Goal: Task Accomplishment & Management: Manage account settings

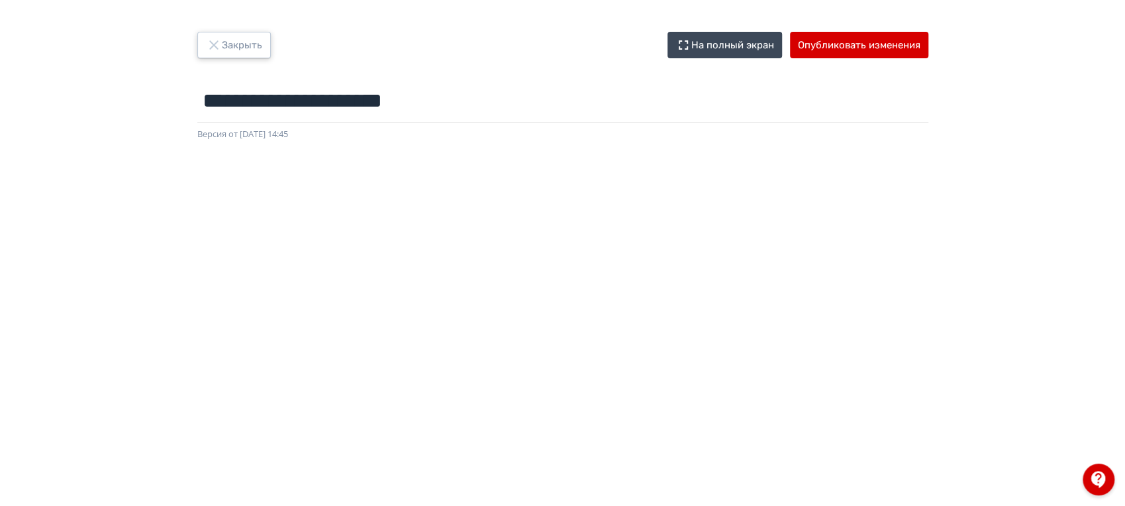
click at [237, 41] on button "Закрыть" at bounding box center [234, 45] width 74 height 26
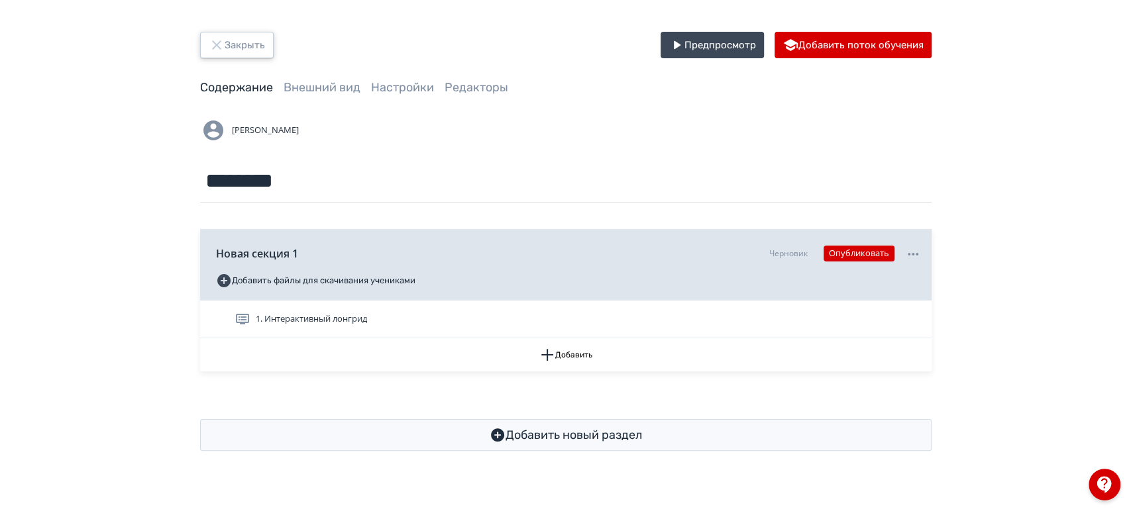
click at [234, 46] on button "Закрыть" at bounding box center [237, 45] width 74 height 26
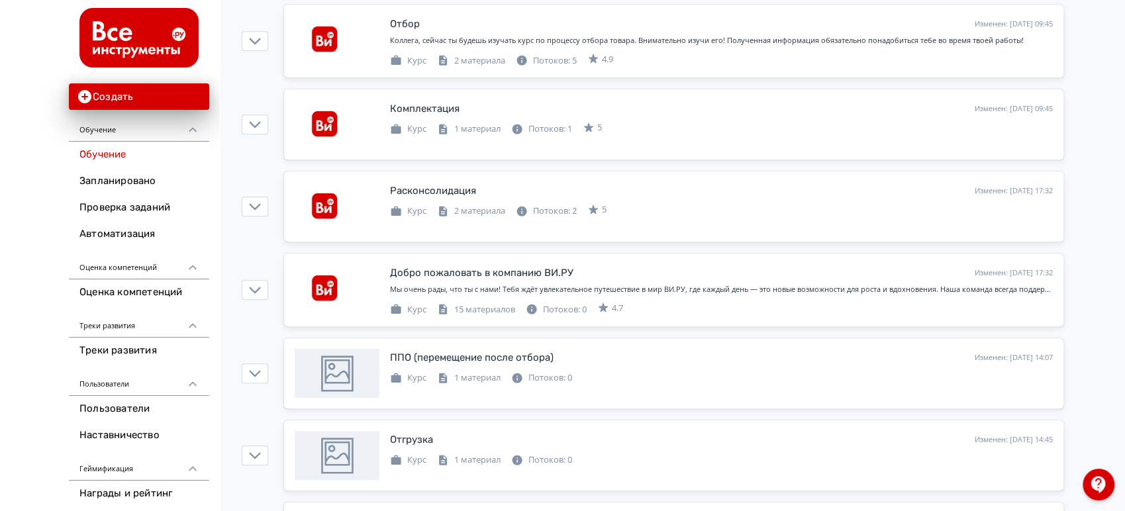
scroll to position [588, 0]
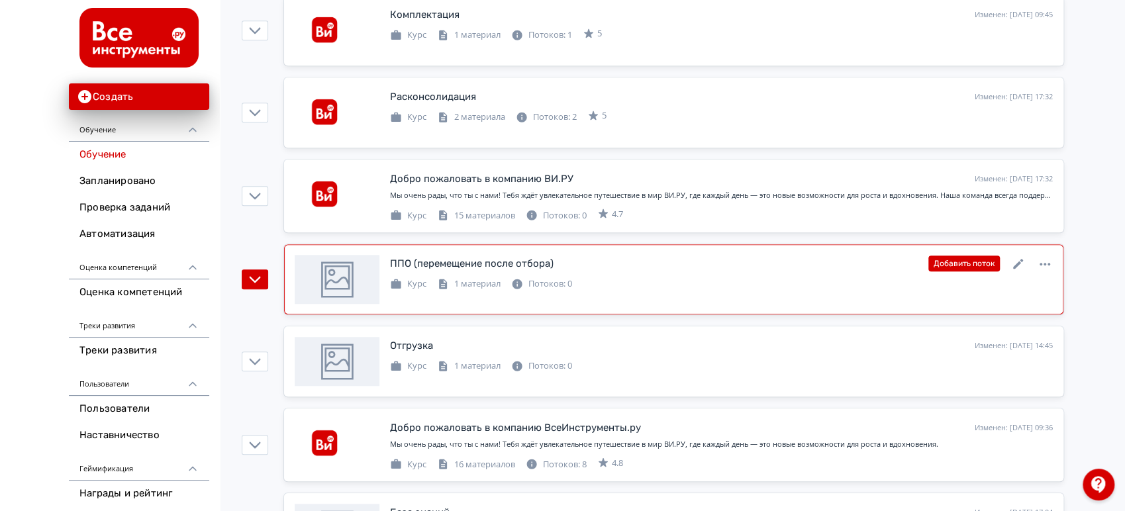
click at [615, 268] on div "ППО (перемещение после отбора) Изменен: [DATE] 14:07 Добавить поток" at bounding box center [721, 263] width 663 height 17
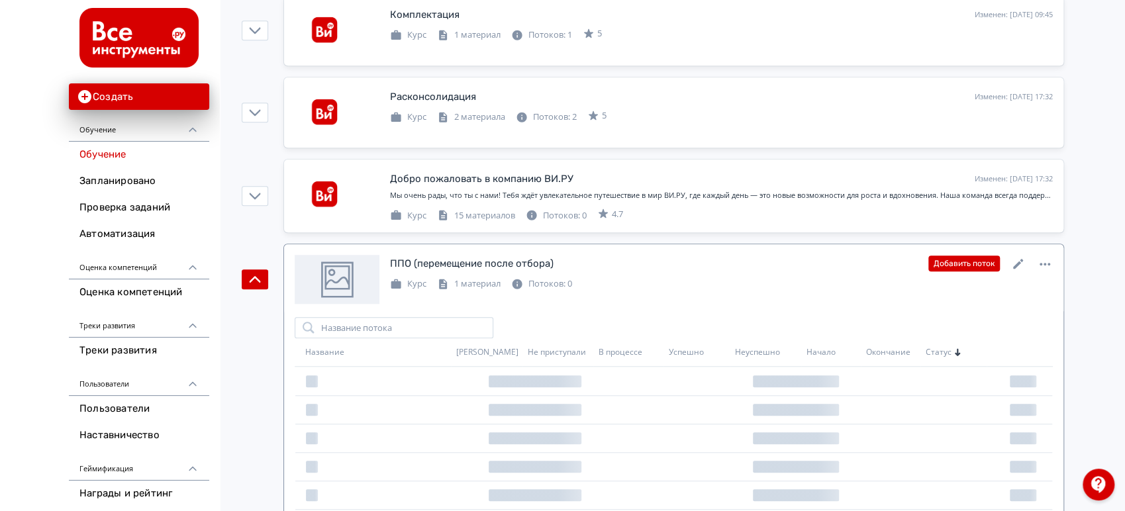
click at [615, 268] on div "ППО (перемещение после отбора) Изменен: [DATE] 14:07 Добавить поток" at bounding box center [721, 263] width 663 height 17
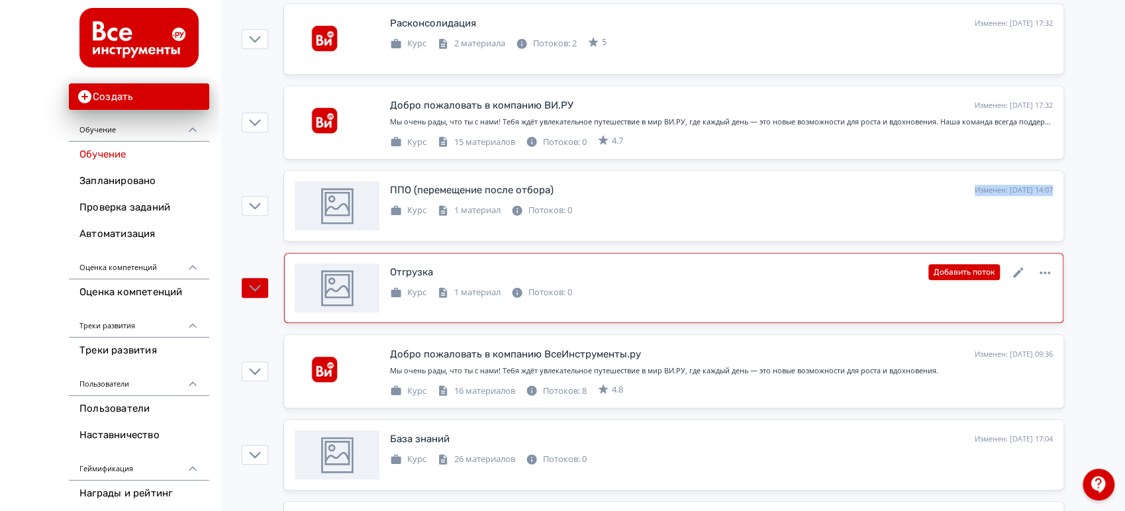
scroll to position [662, 0]
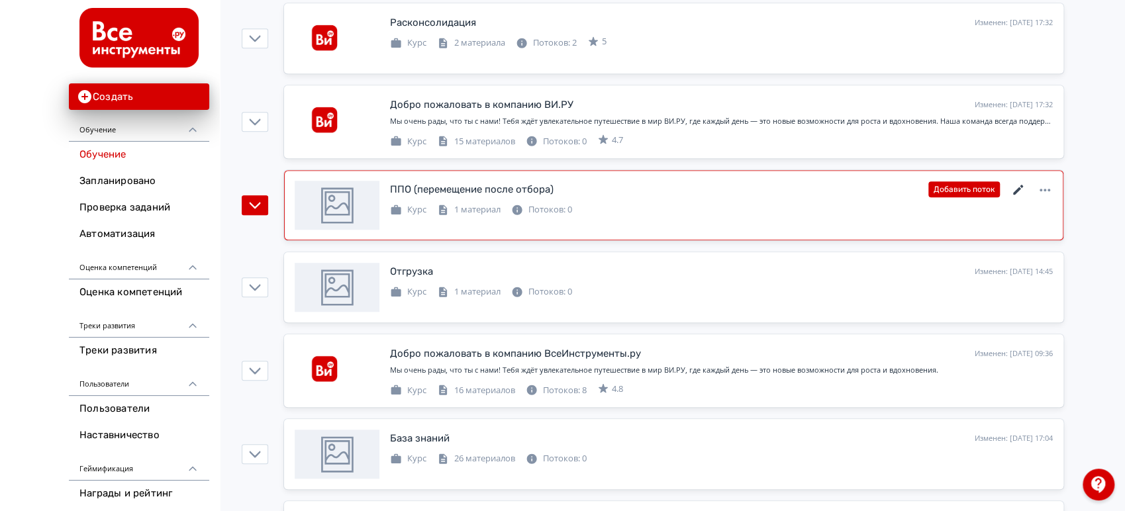
click at [1017, 189] on icon at bounding box center [1018, 190] width 10 height 10
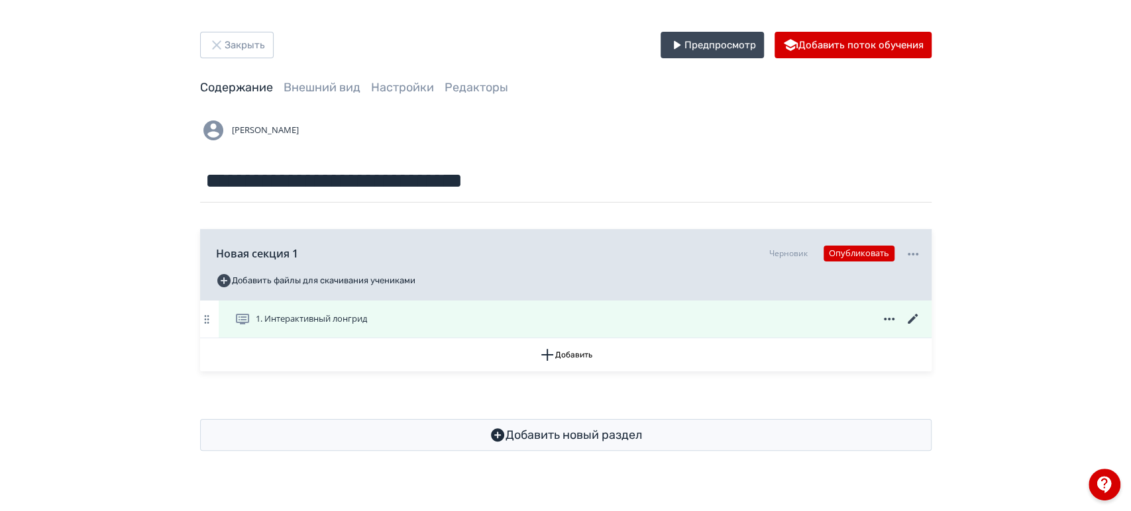
click at [911, 315] on icon at bounding box center [913, 319] width 16 height 16
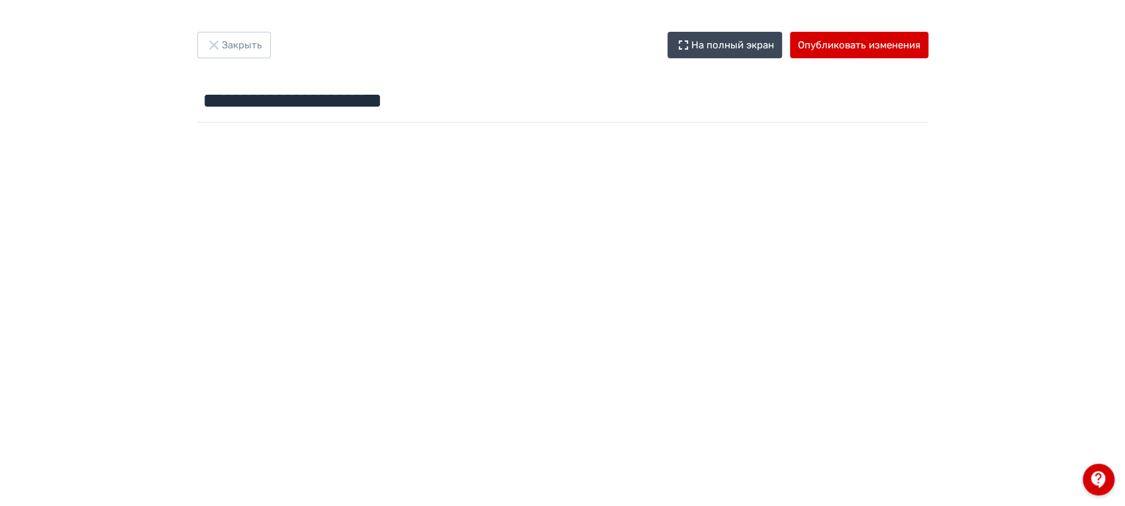
click at [232, 27] on div "**********" at bounding box center [562, 253] width 1125 height 506
click at [229, 46] on button "Закрыть" at bounding box center [234, 45] width 74 height 26
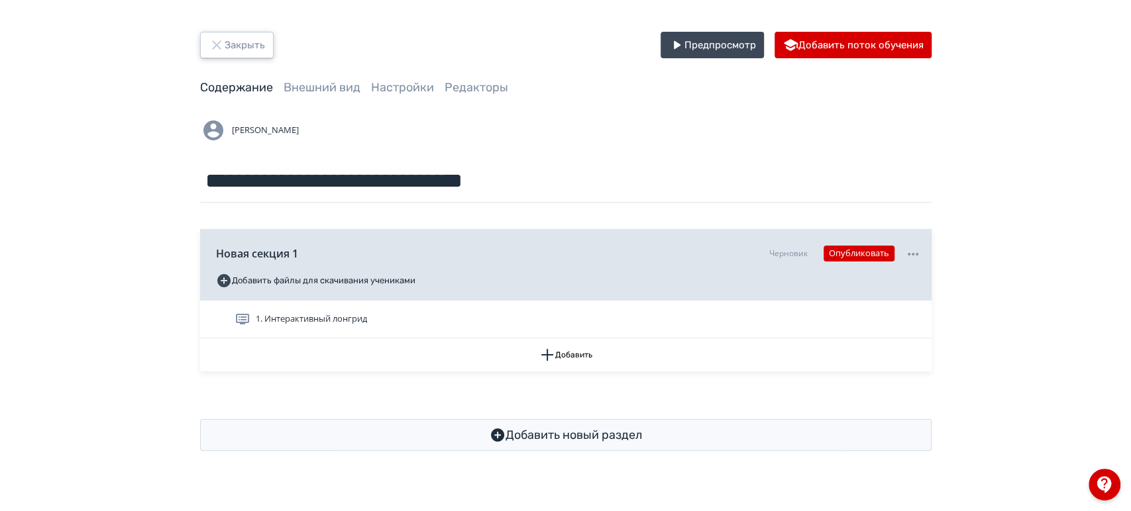
click at [232, 46] on button "Закрыть" at bounding box center [237, 45] width 74 height 26
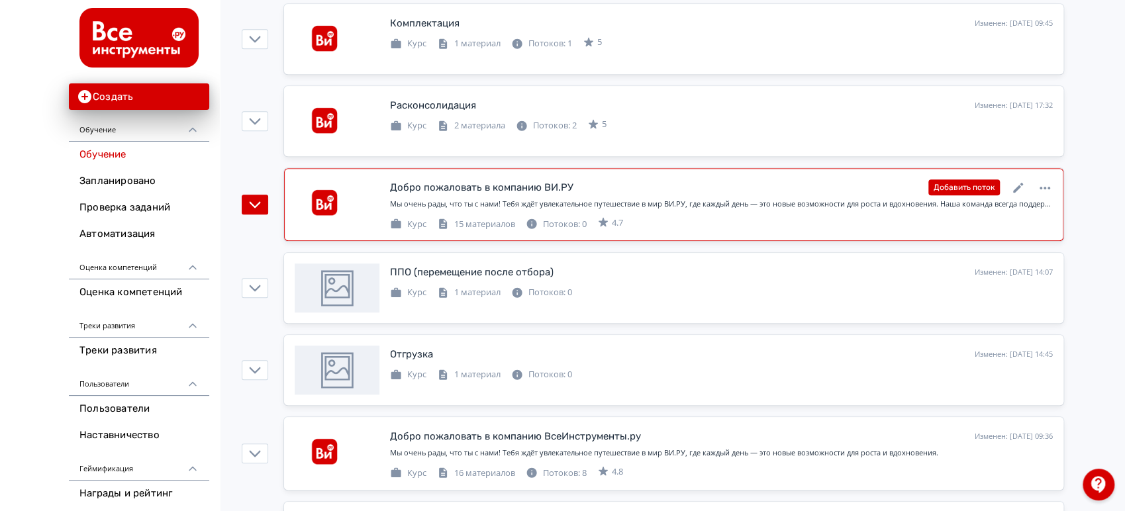
scroll to position [588, 0]
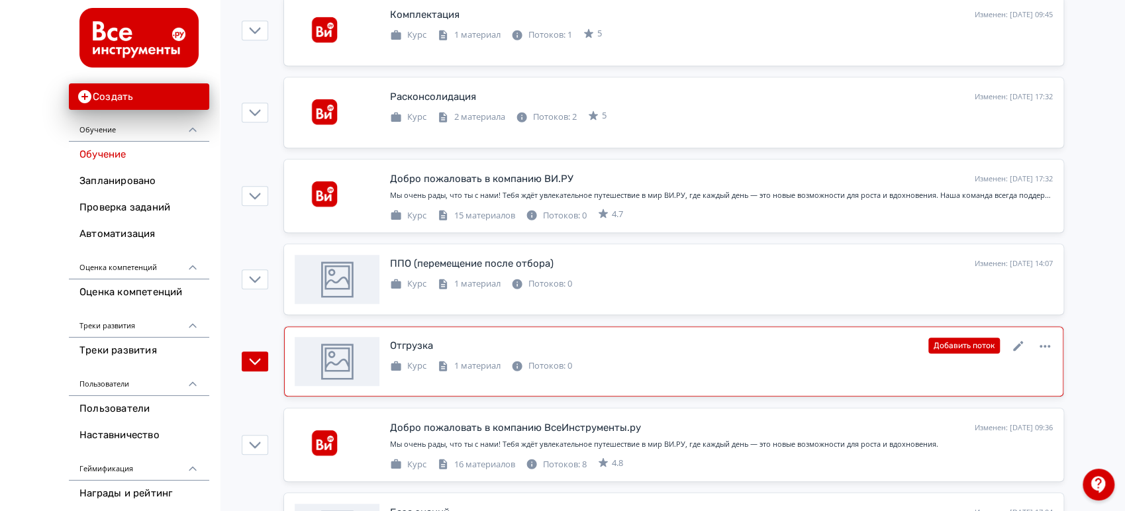
drag, startPoint x: 606, startPoint y: 351, endPoint x: 632, endPoint y: 344, distance: 26.8
click at [606, 351] on div "Отгрузка Изменен: [DATE] 14:45 Добавить поток" at bounding box center [721, 345] width 663 height 17
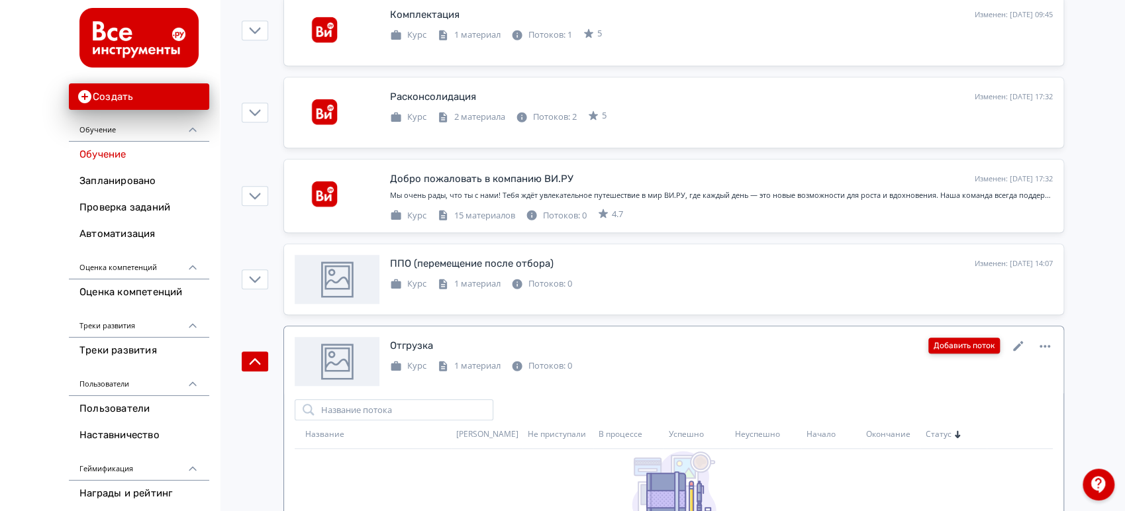
scroll to position [662, 0]
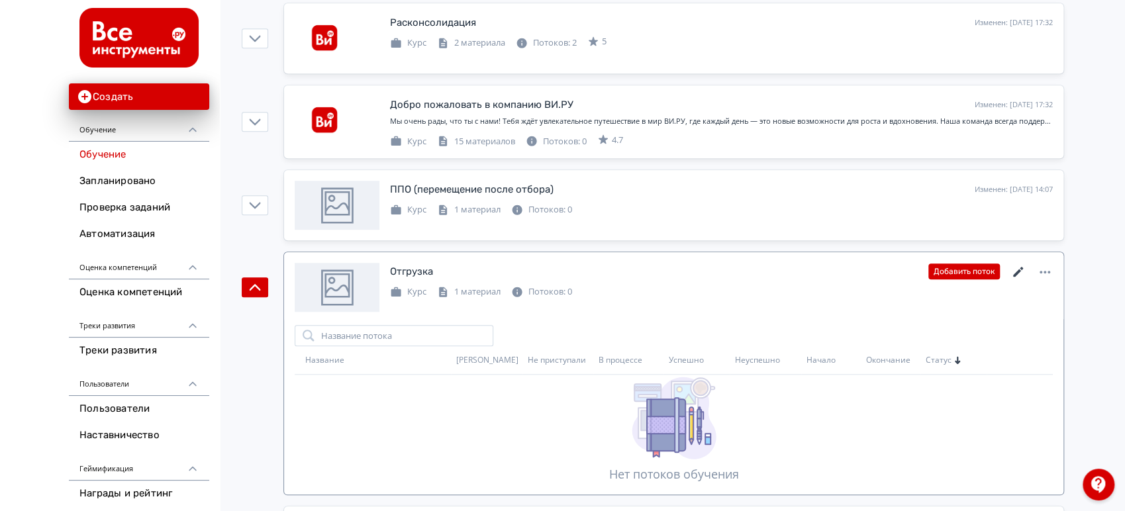
click at [1016, 268] on icon at bounding box center [1019, 272] width 16 height 16
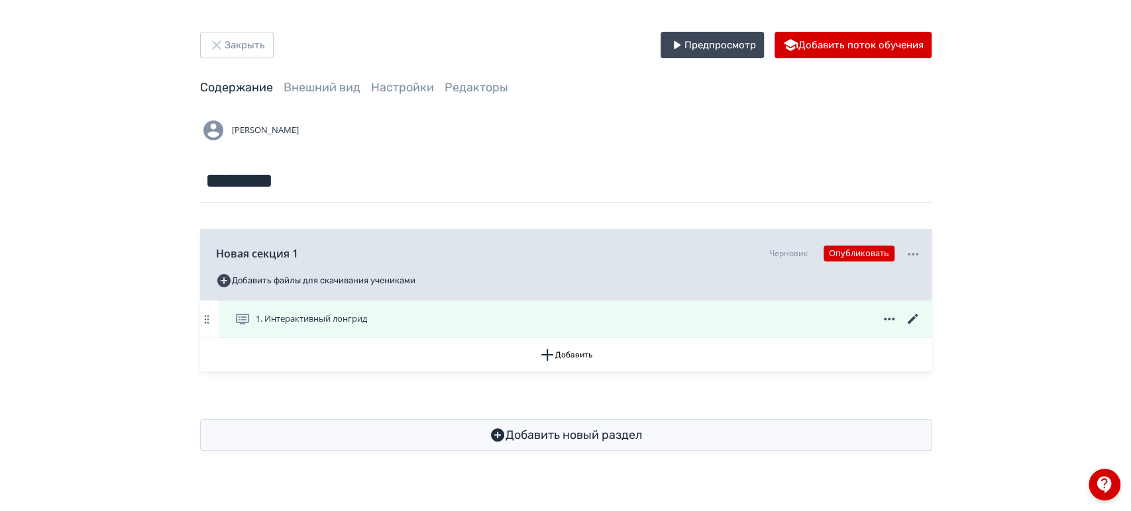
click at [535, 325] on div "1. Интерактивный лонгрид" at bounding box center [577, 319] width 686 height 16
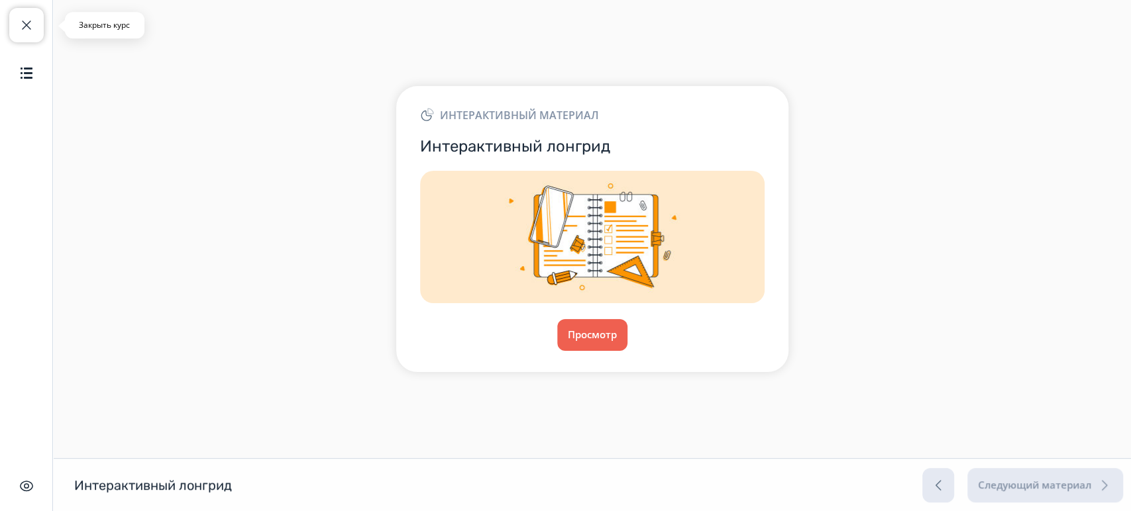
click at [25, 25] on span "button" at bounding box center [27, 25] width 16 height 16
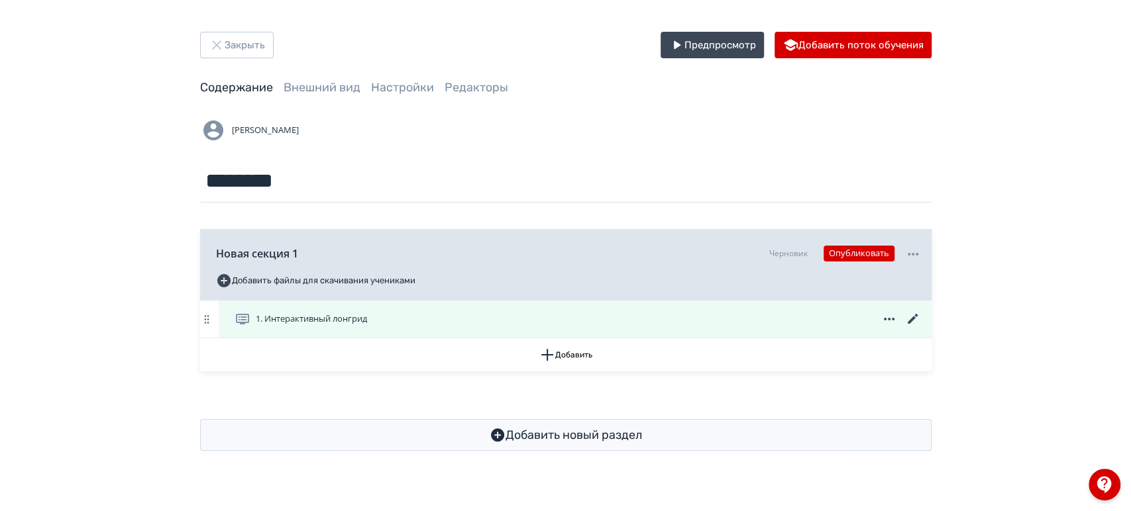
click at [908, 322] on icon at bounding box center [912, 319] width 10 height 10
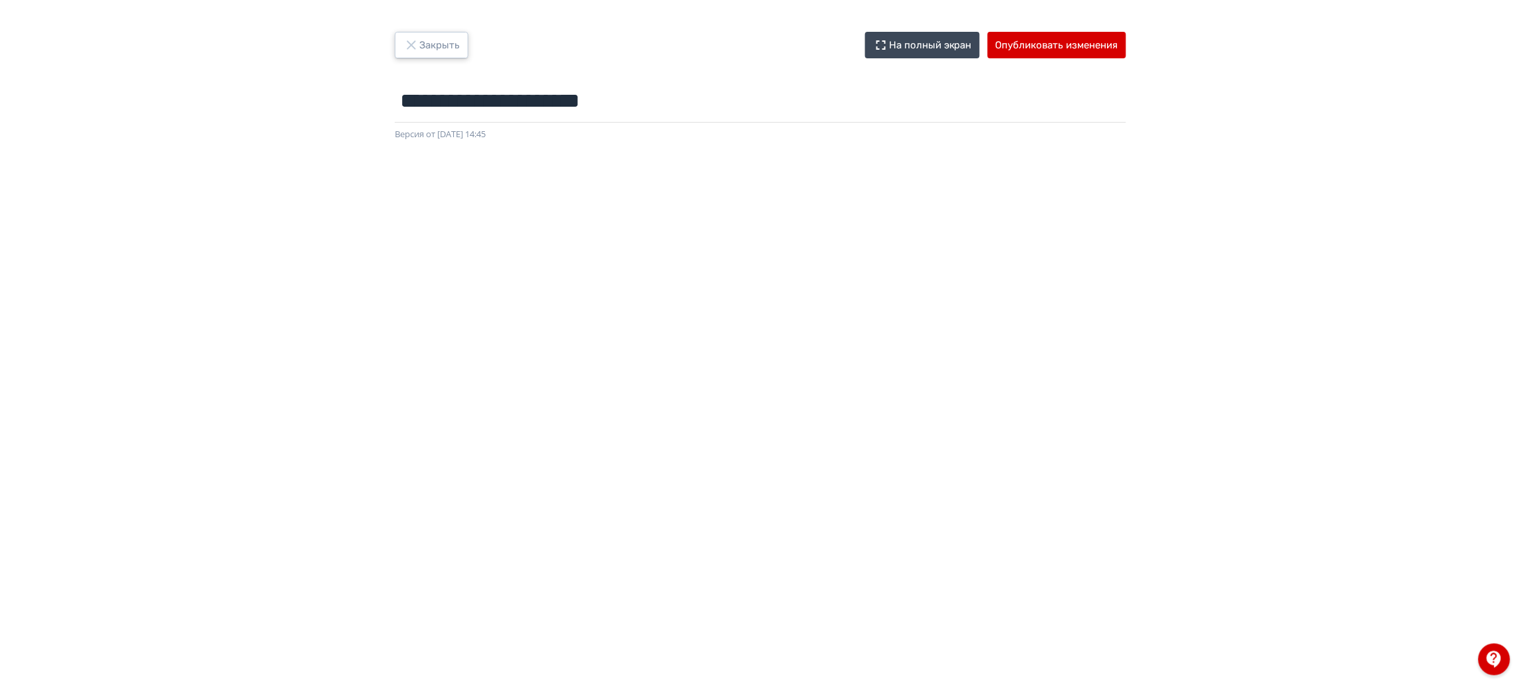
click at [418, 44] on icon "button" at bounding box center [411, 45] width 16 height 16
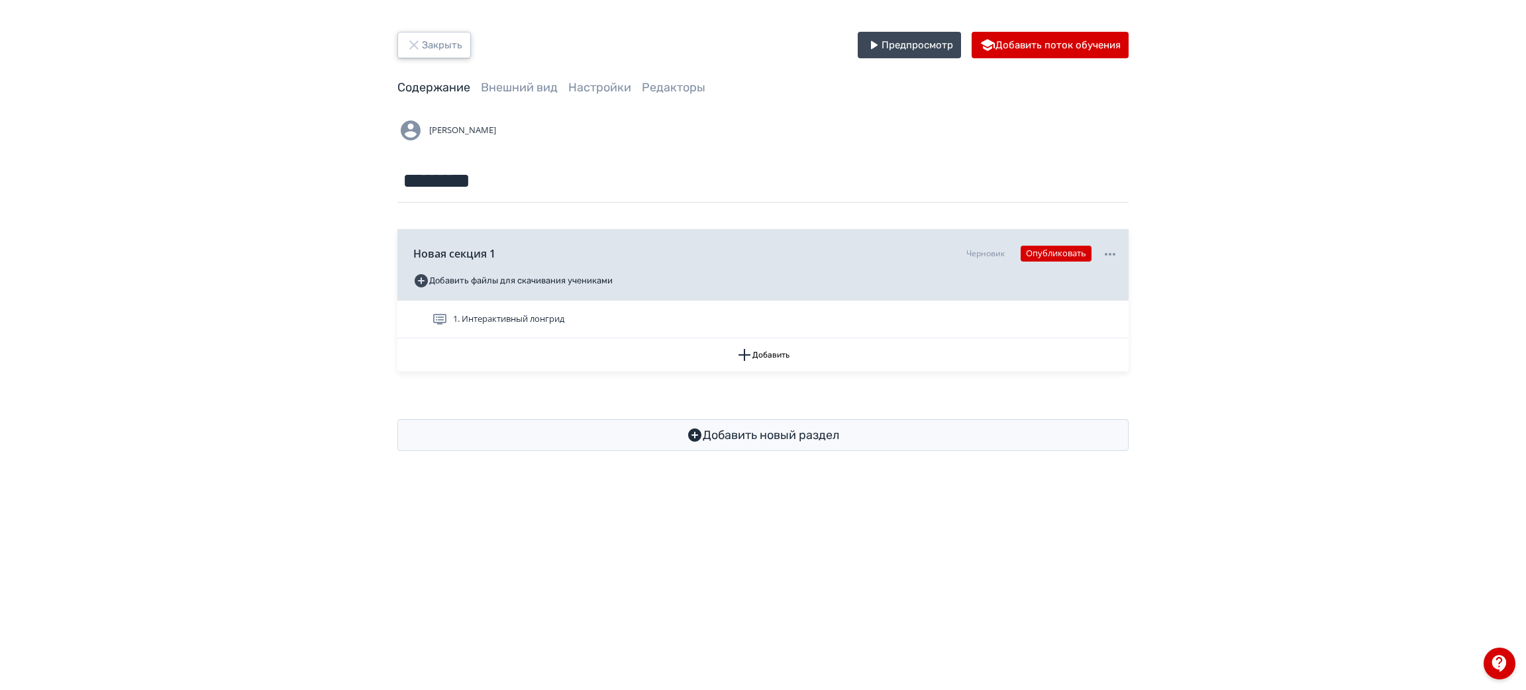
click at [440, 38] on button "Закрыть" at bounding box center [434, 45] width 74 height 26
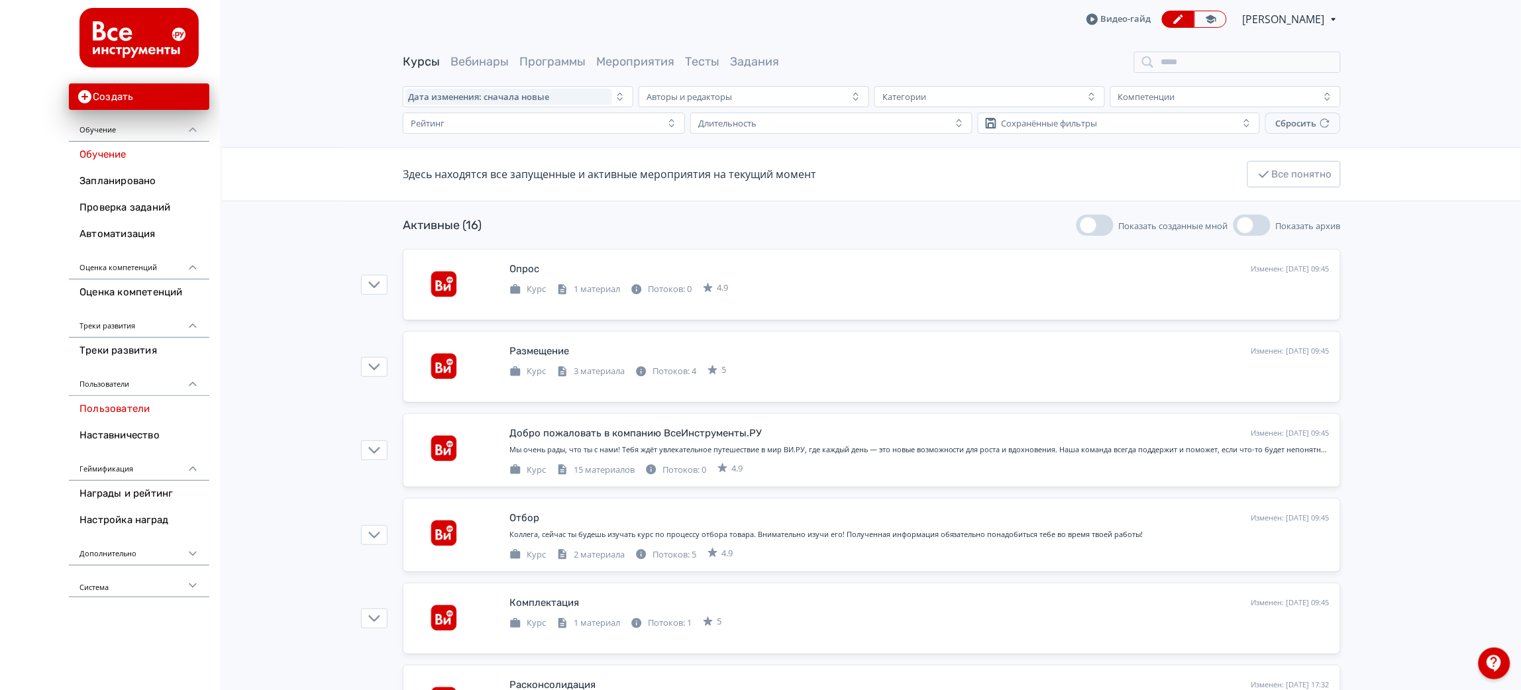
click at [114, 416] on link "Пользователи" at bounding box center [139, 409] width 140 height 26
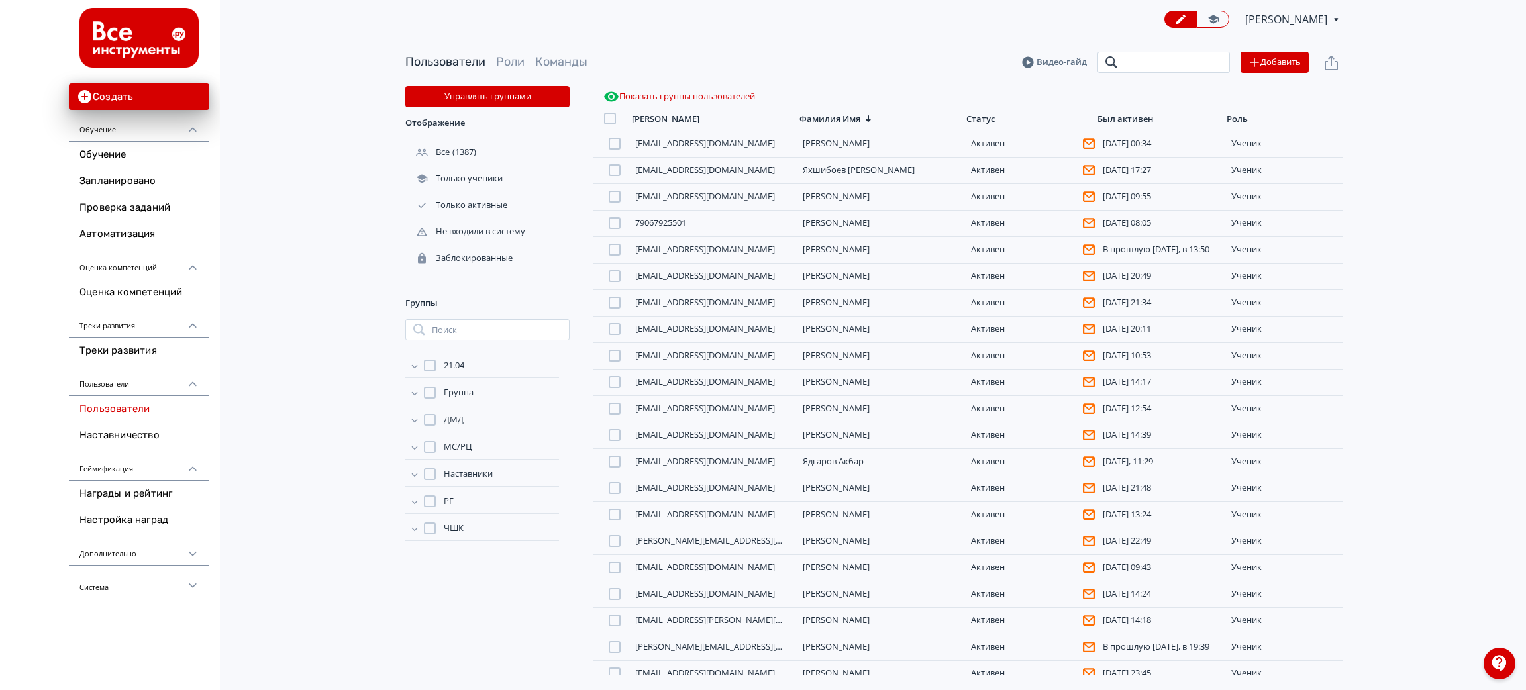
click at [1125, 62] on input "search" at bounding box center [1164, 62] width 132 height 21
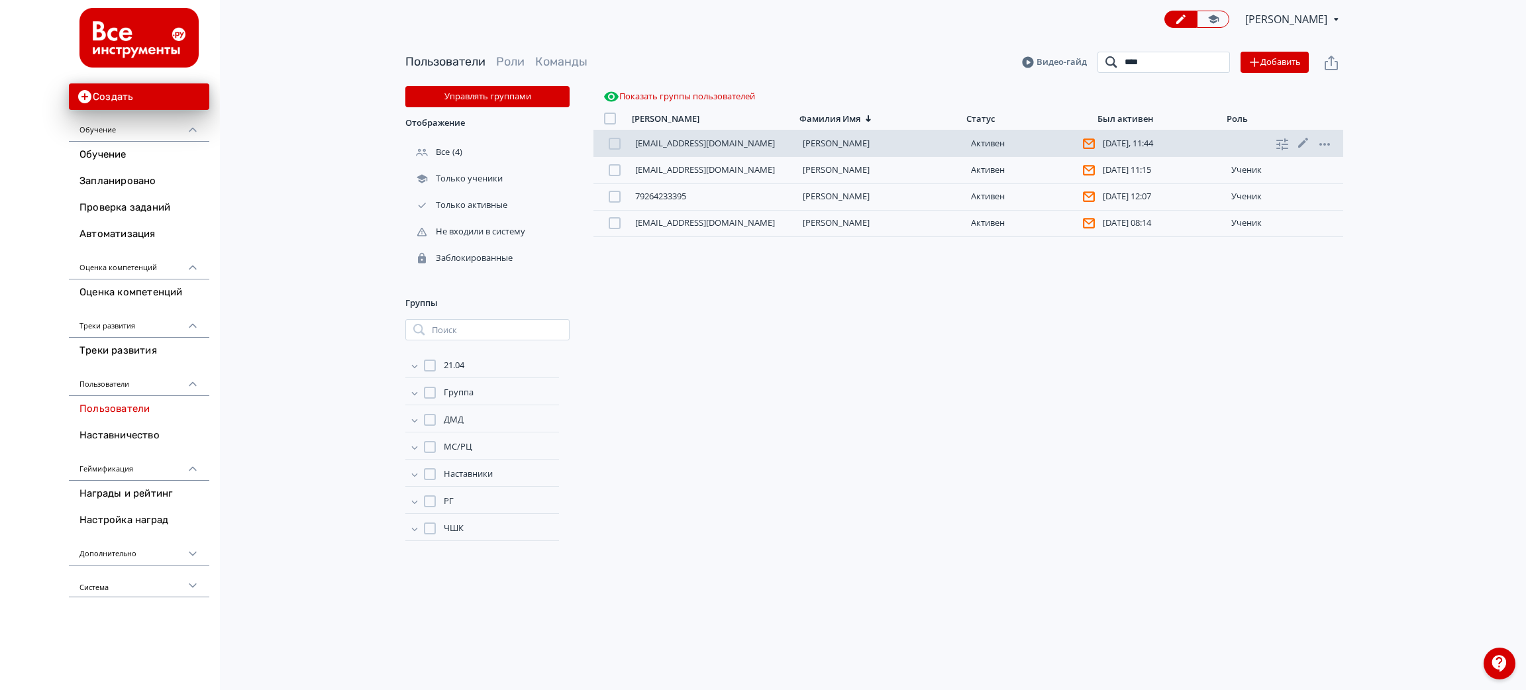
type input "****"
click at [837, 144] on link "[PERSON_NAME]" at bounding box center [836, 143] width 67 height 12
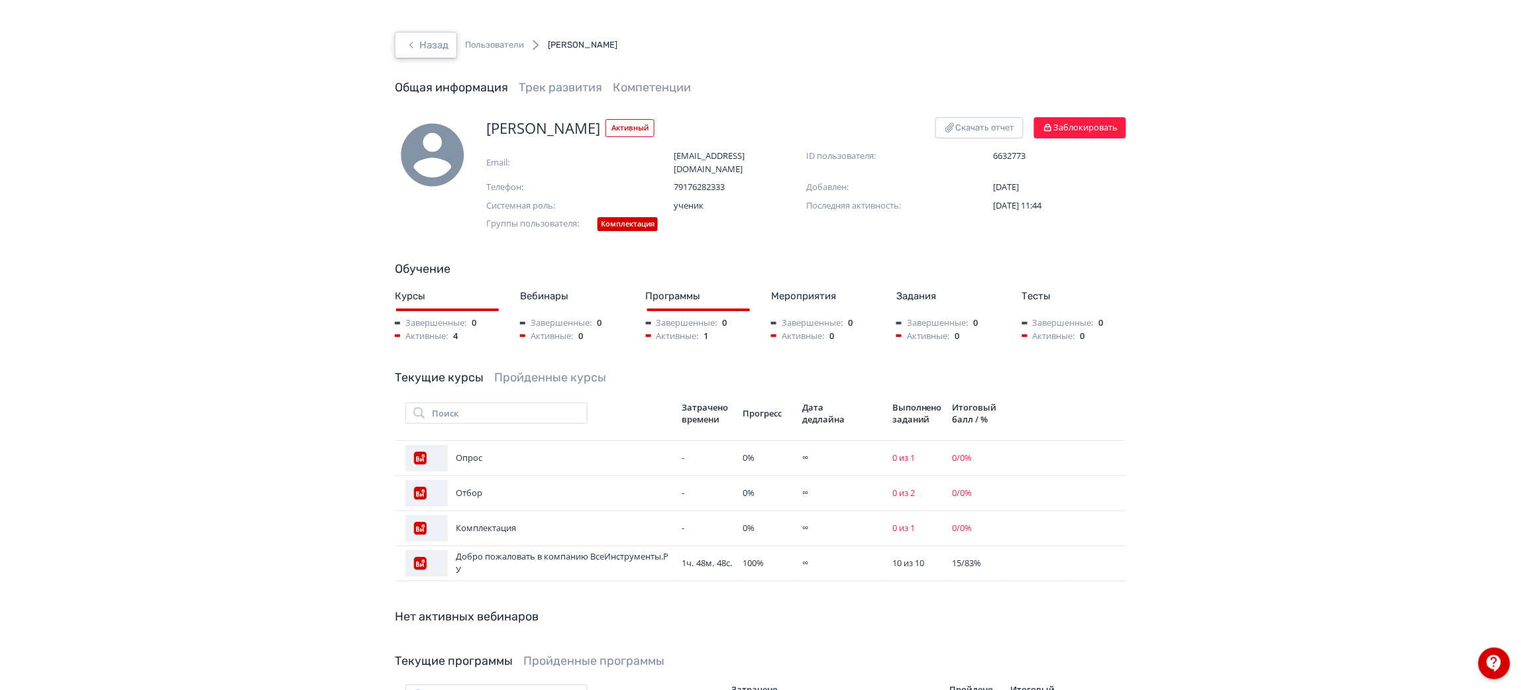
click at [438, 42] on button "Назад" at bounding box center [426, 45] width 62 height 26
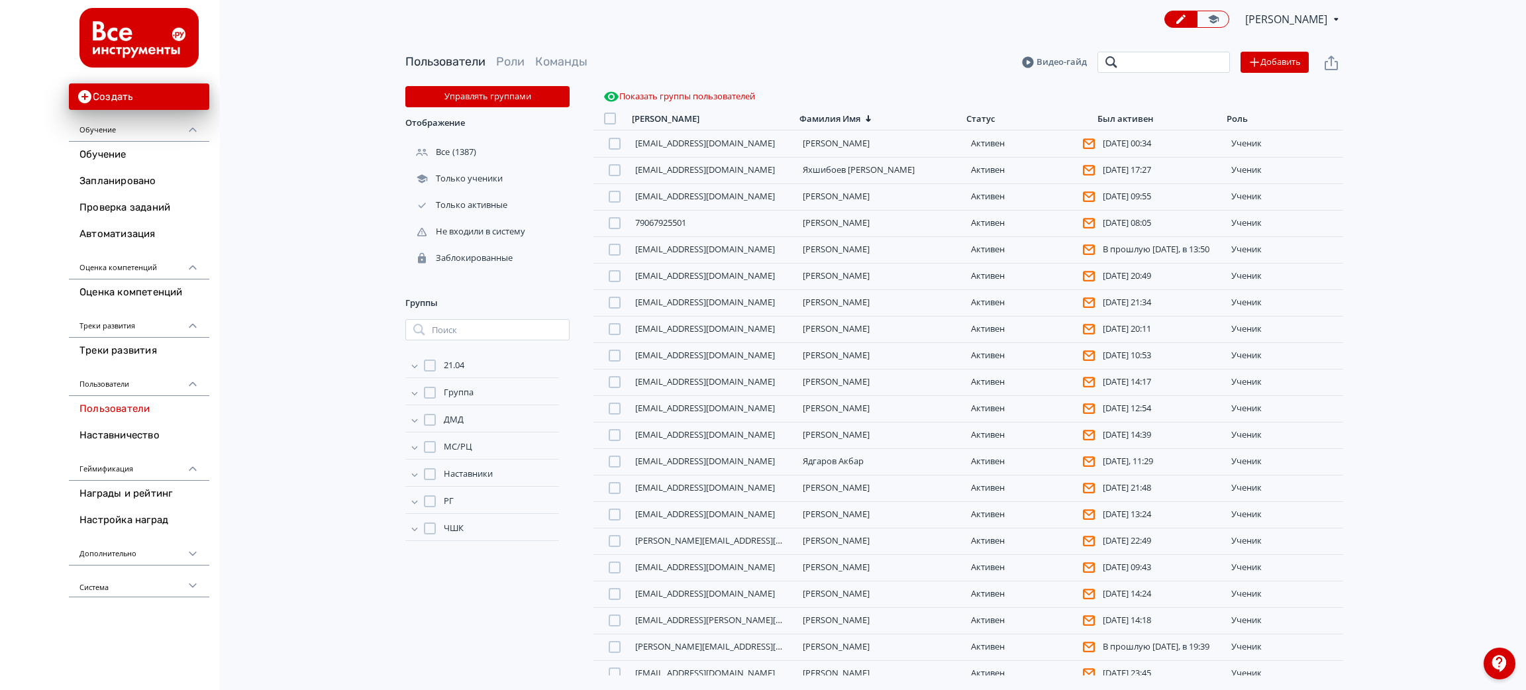
click at [1125, 58] on input "search" at bounding box center [1164, 62] width 132 height 21
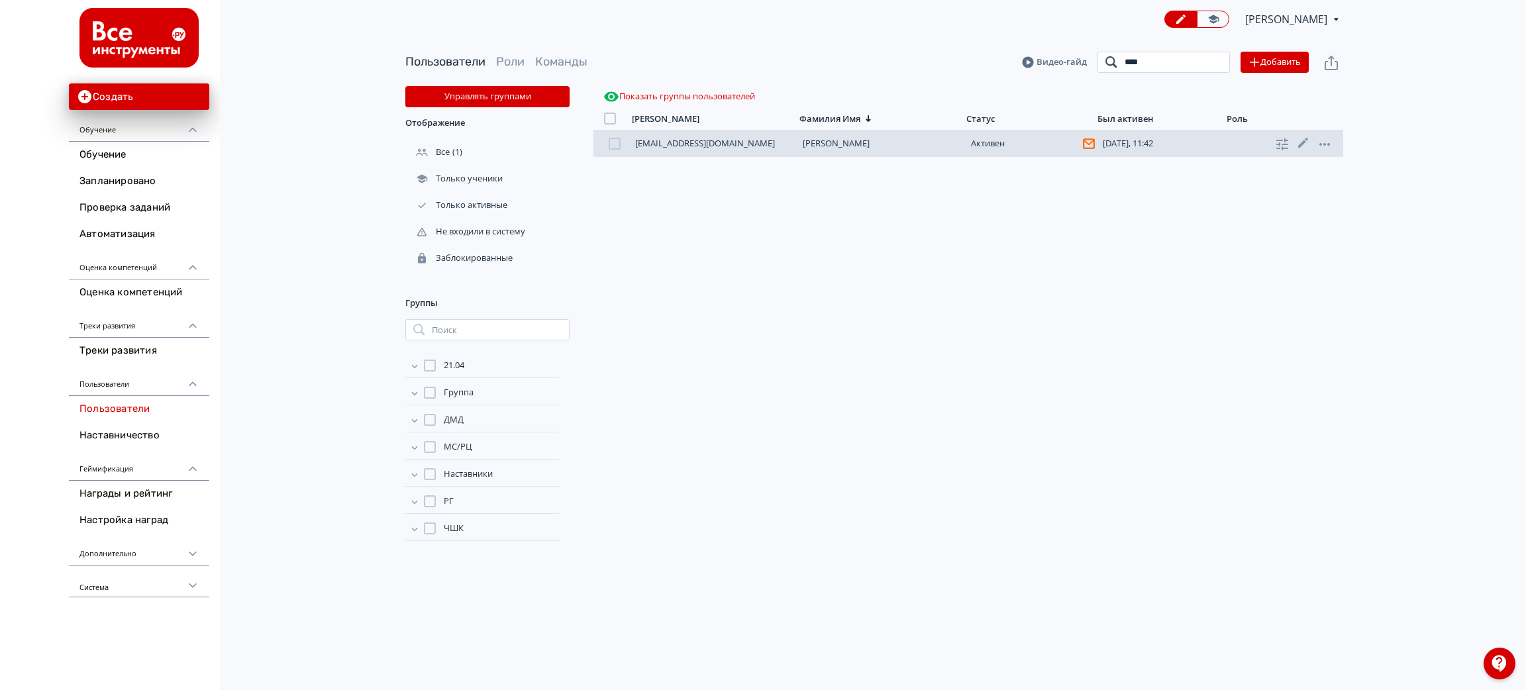
type input "****"
click at [829, 145] on link "[PERSON_NAME]" at bounding box center [836, 143] width 67 height 12
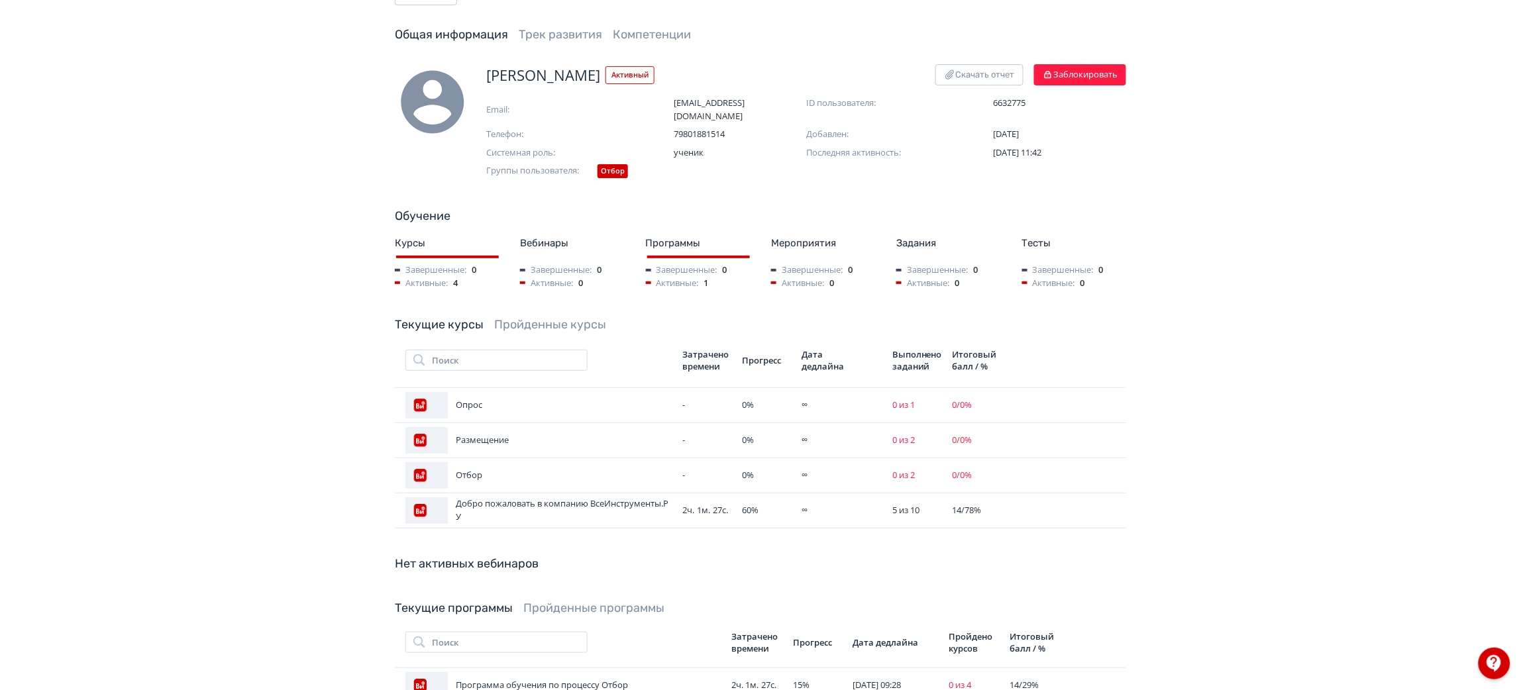
scroll to position [99, 0]
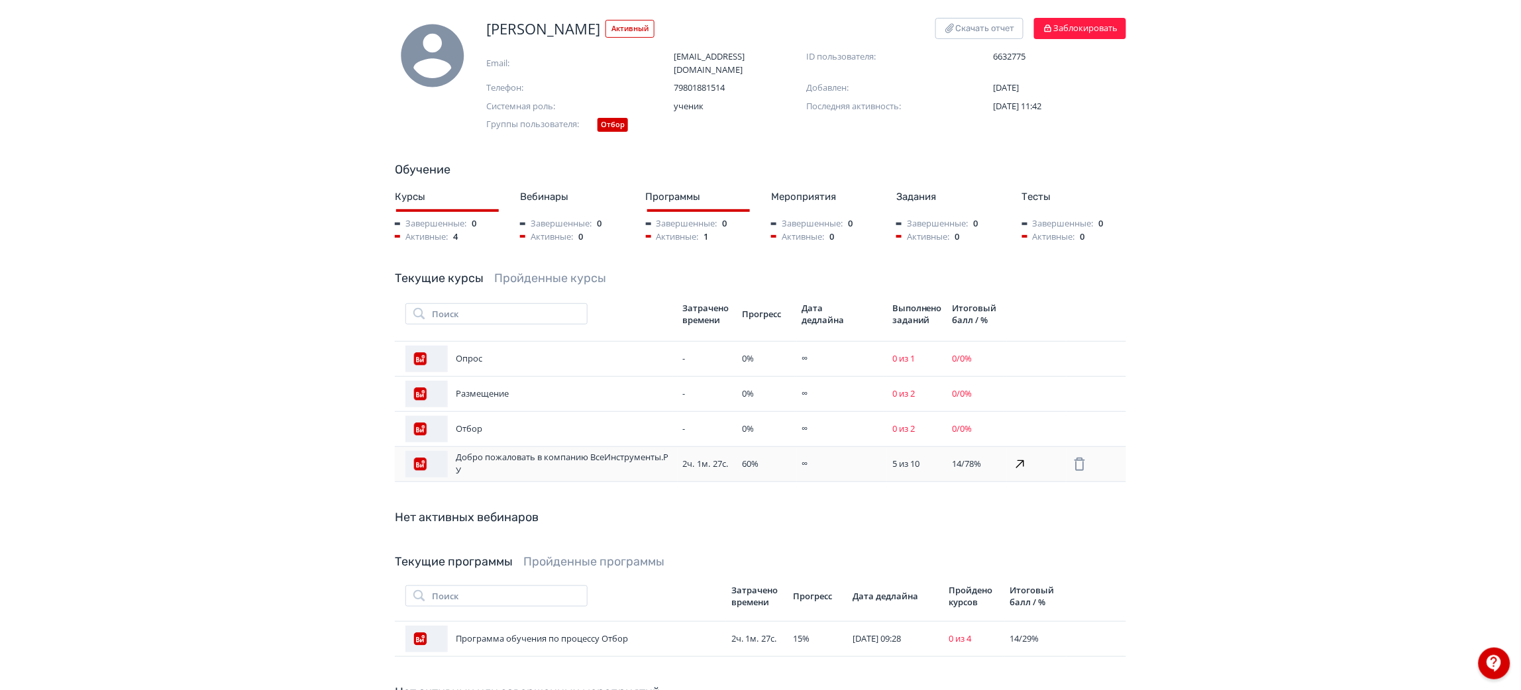
click at [752, 458] on span "60 %" at bounding box center [750, 464] width 17 height 12
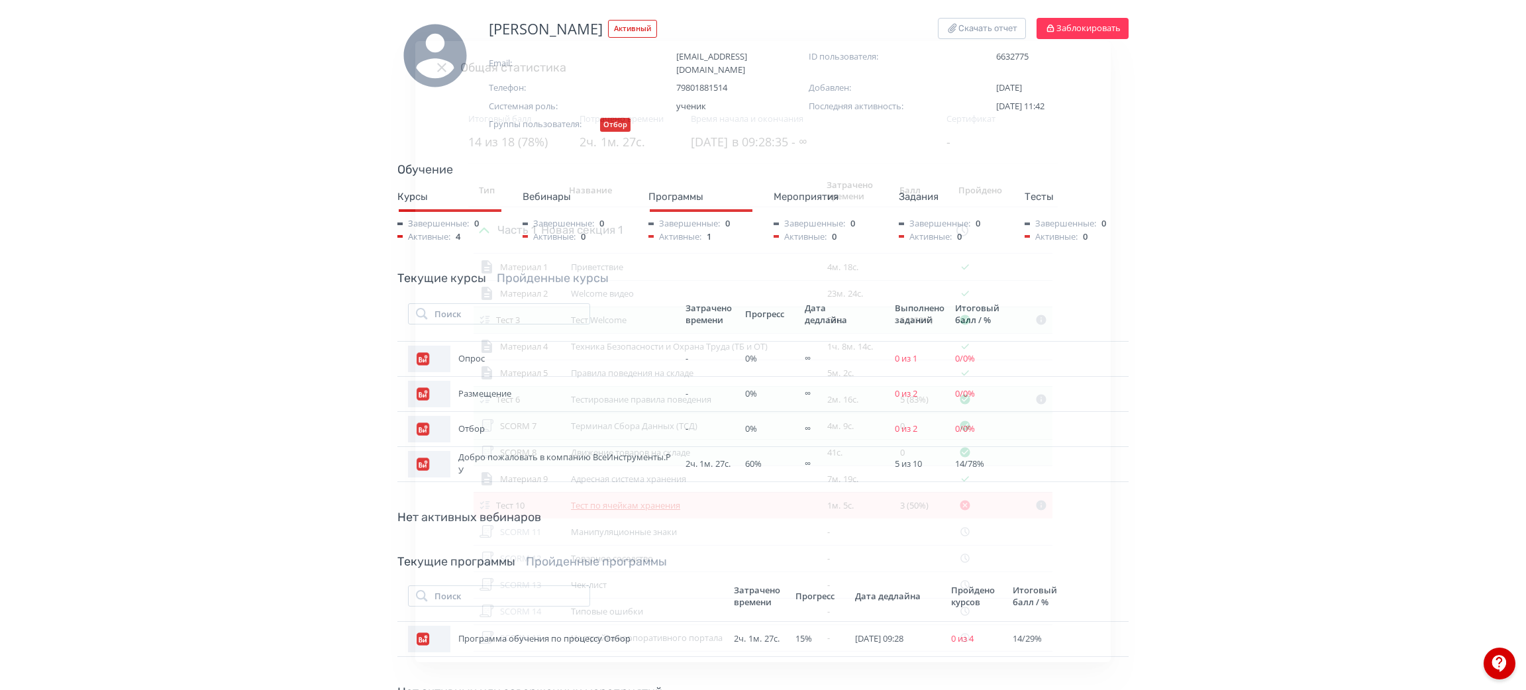
click at [597, 503] on link "Тест по ячейкам хранения" at bounding box center [625, 505] width 109 height 12
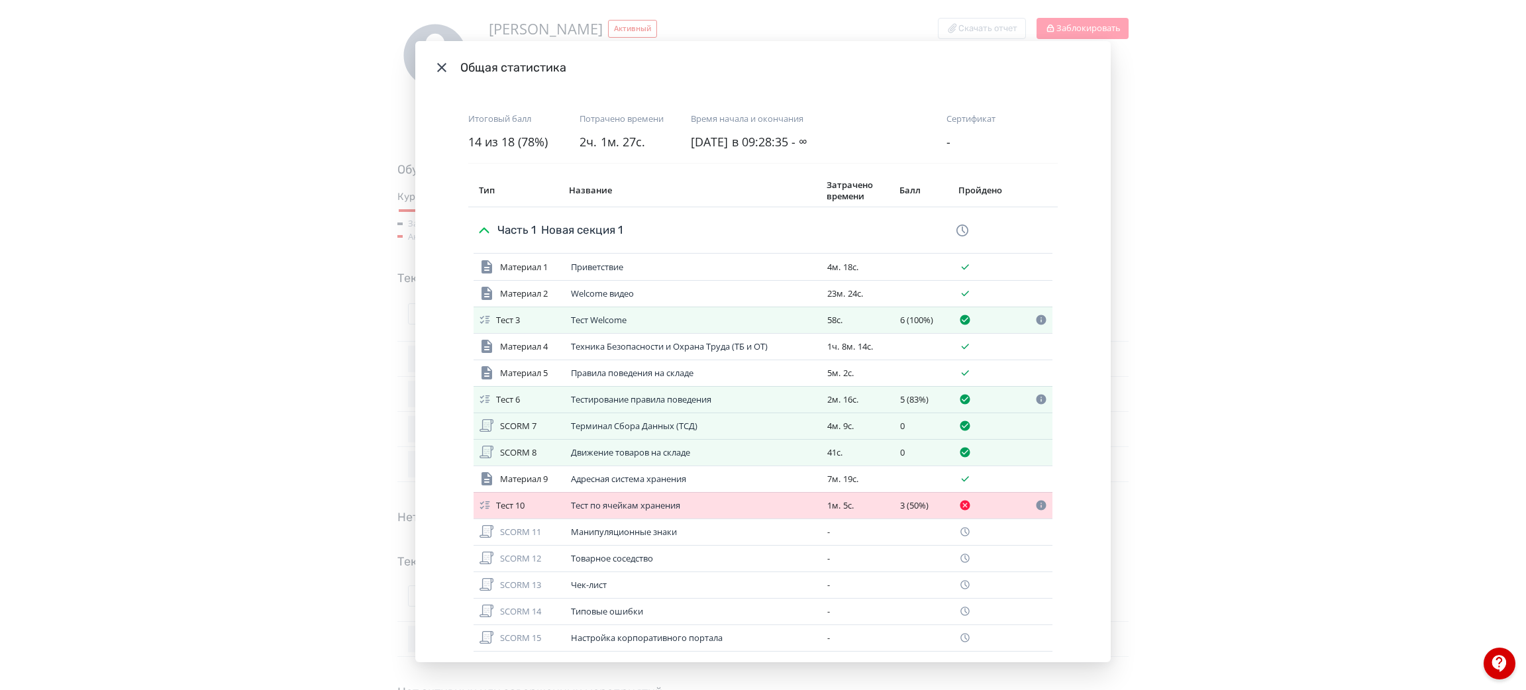
click at [1125, 265] on div "Общая статистика Итоговый балл 14 из 18 (78%) Потрачено времени 2ч. 1м. 27с. Вр…" at bounding box center [763, 345] width 1526 height 690
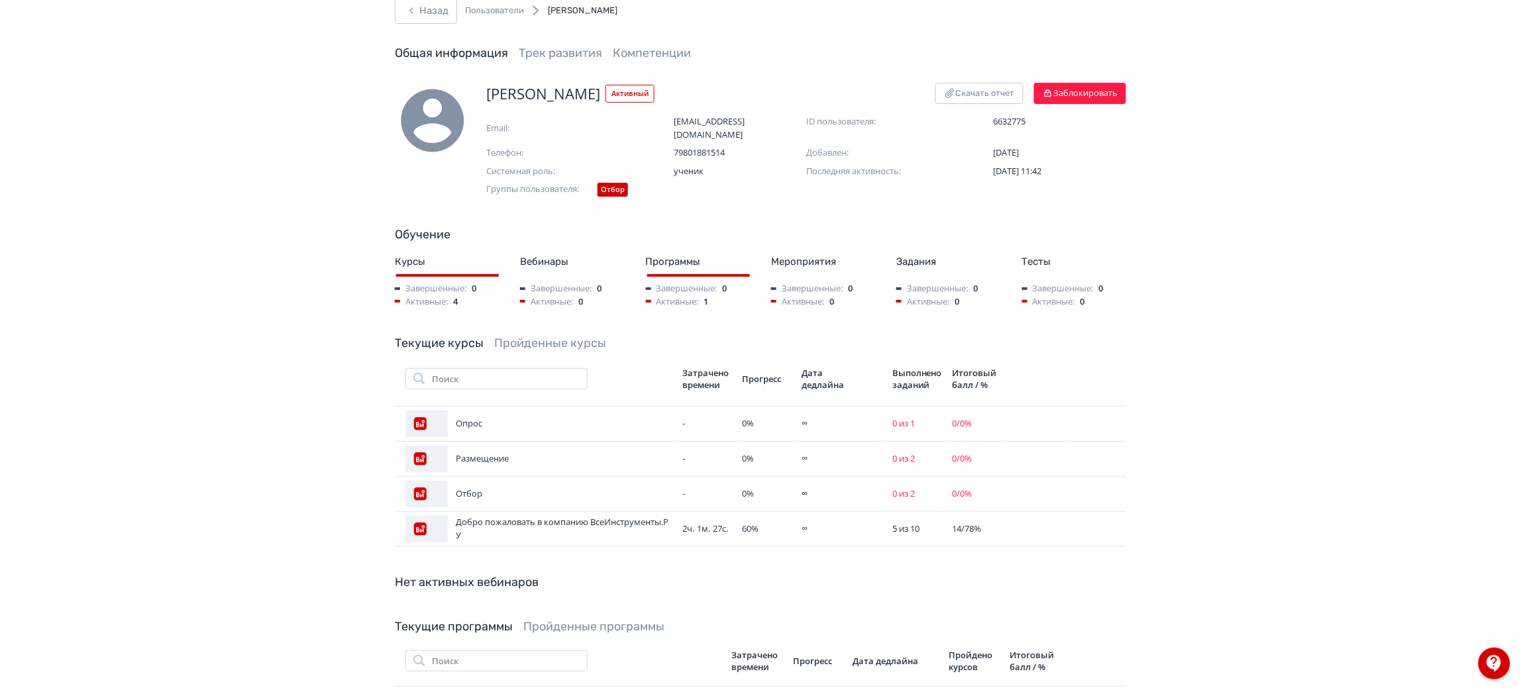
scroll to position [0, 0]
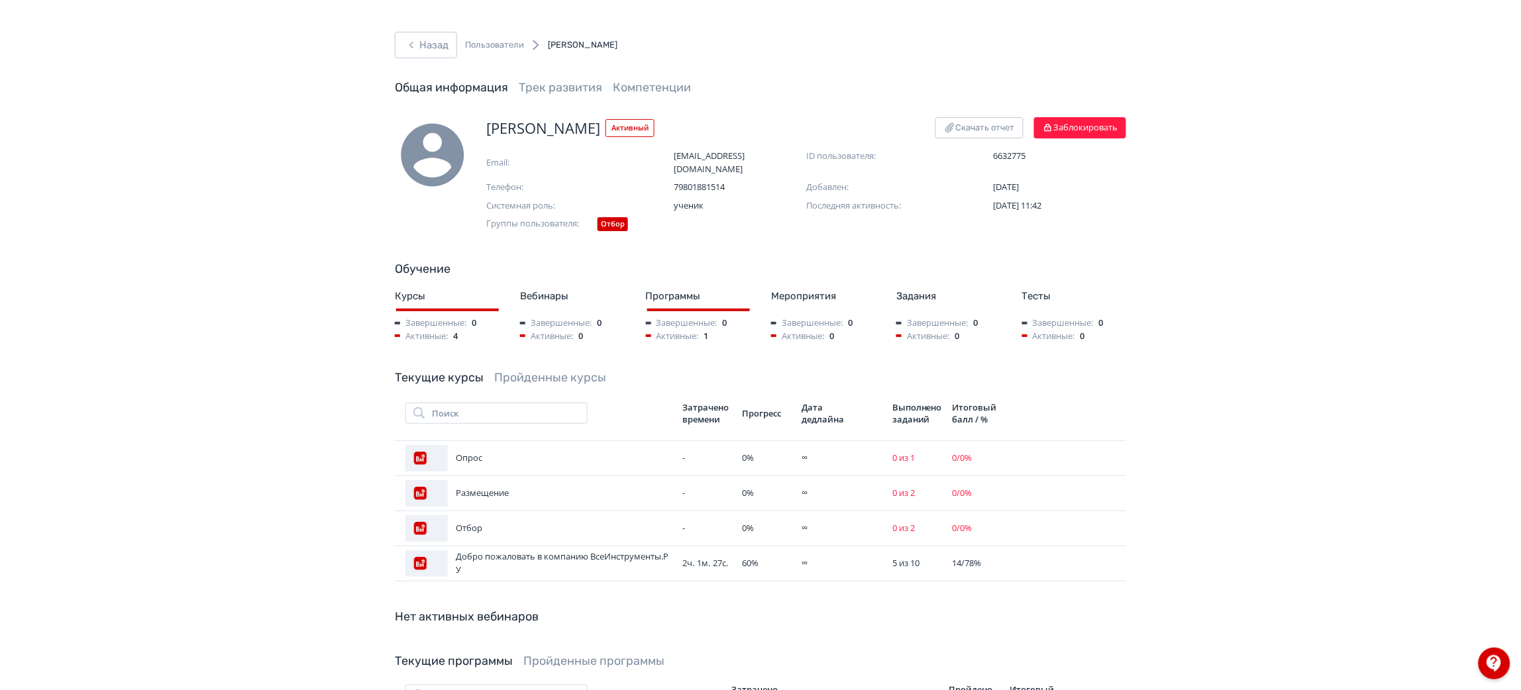
click at [459, 49] on div "Назад Пользователи [PERSON_NAME]" at bounding box center [506, 45] width 223 height 26
click at [442, 45] on button "Назад" at bounding box center [426, 45] width 62 height 26
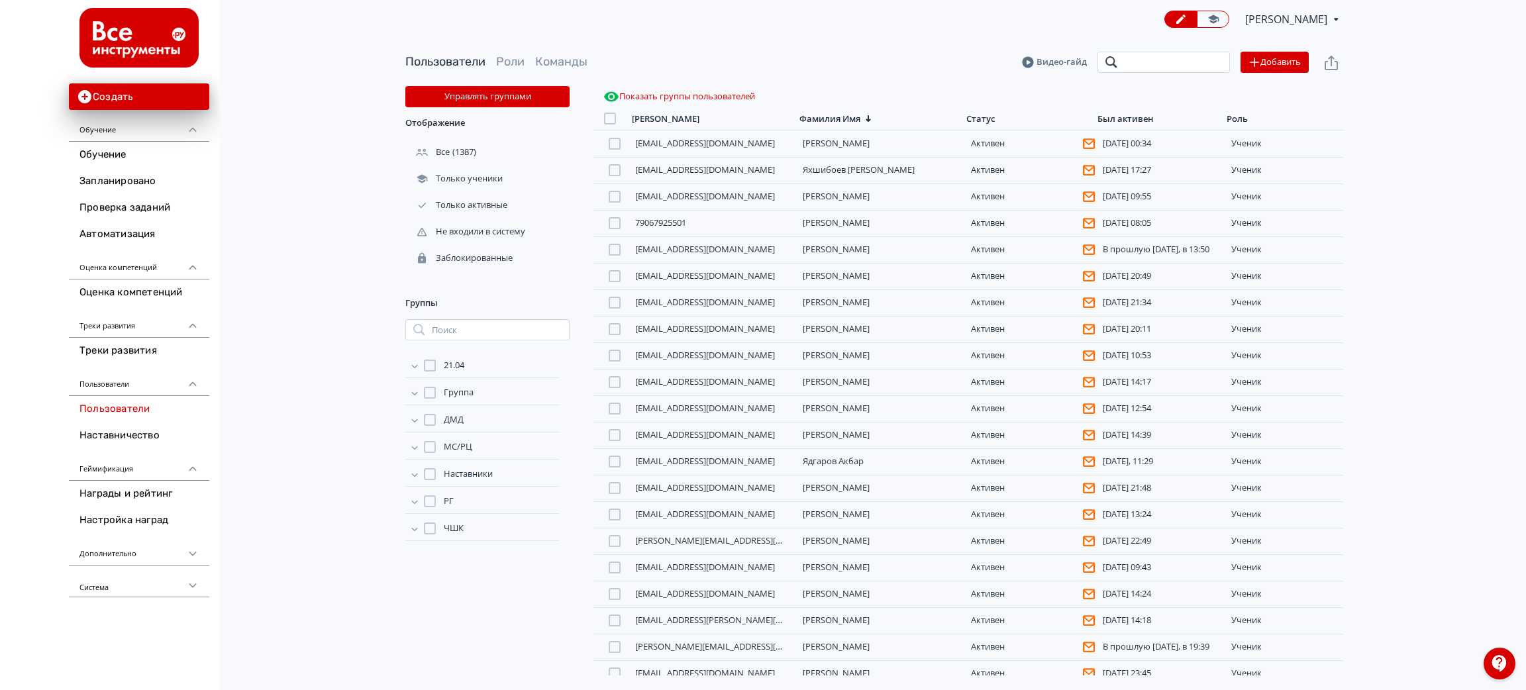
click at [1125, 69] on input "search" at bounding box center [1164, 62] width 132 height 21
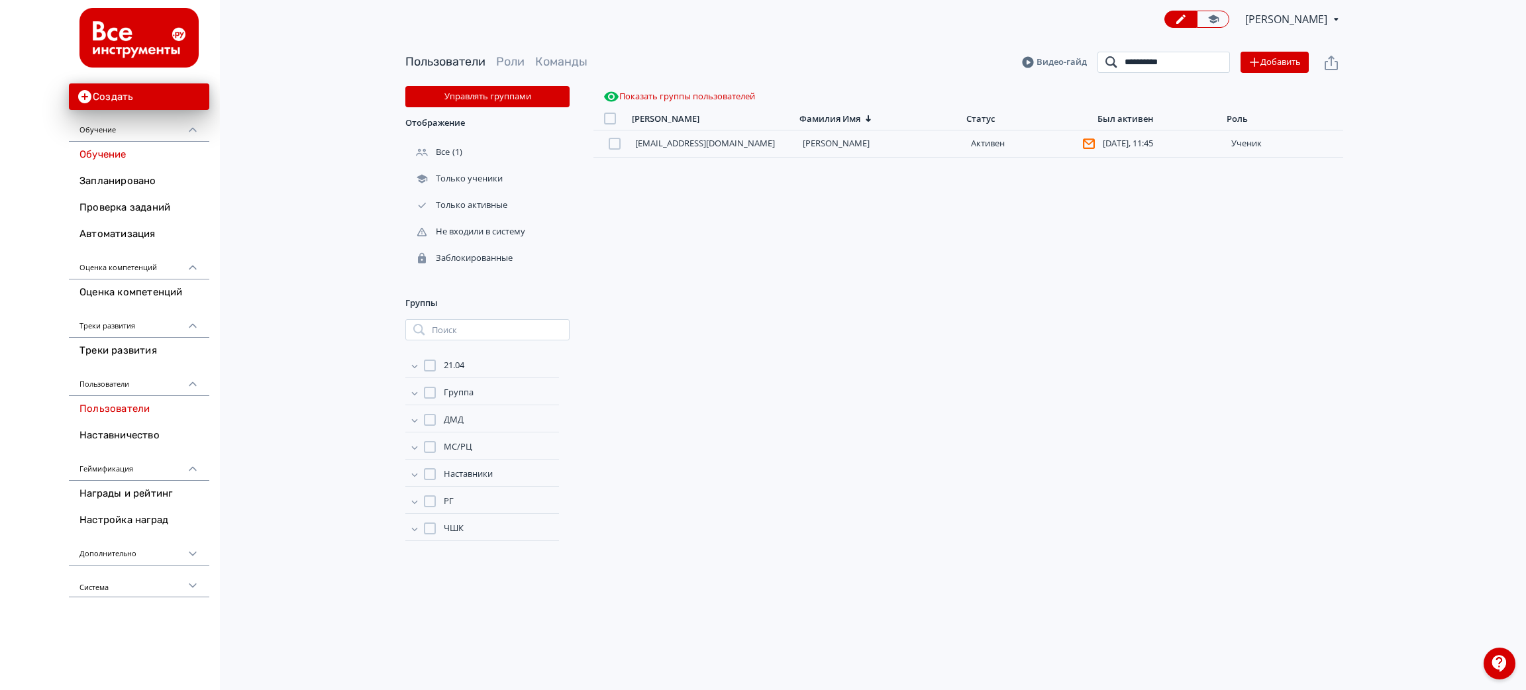
type input "**********"
click at [121, 158] on link "Обучение" at bounding box center [139, 155] width 140 height 26
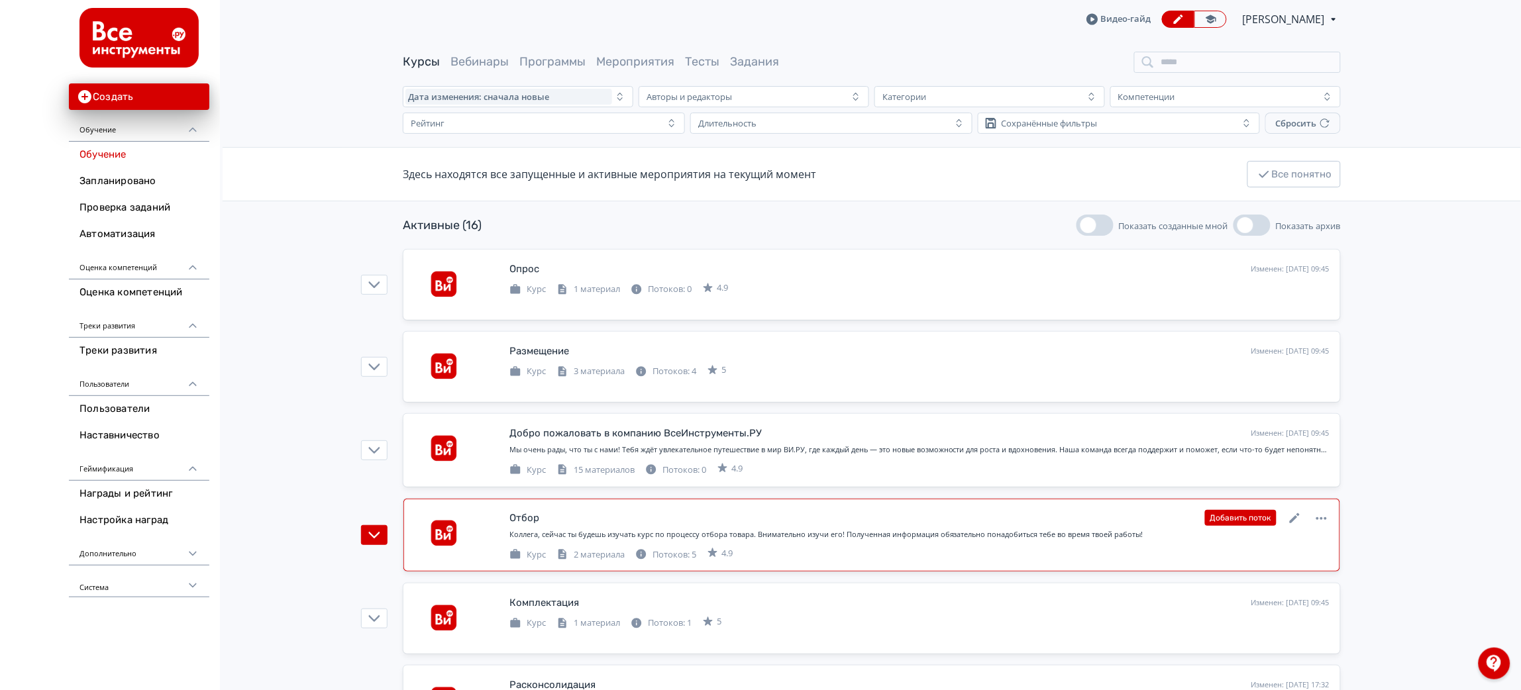
click at [962, 511] on div "Коллега, сейчас ты будешь изучать курс по процессу отбора товара. Внимательно и…" at bounding box center [919, 534] width 820 height 11
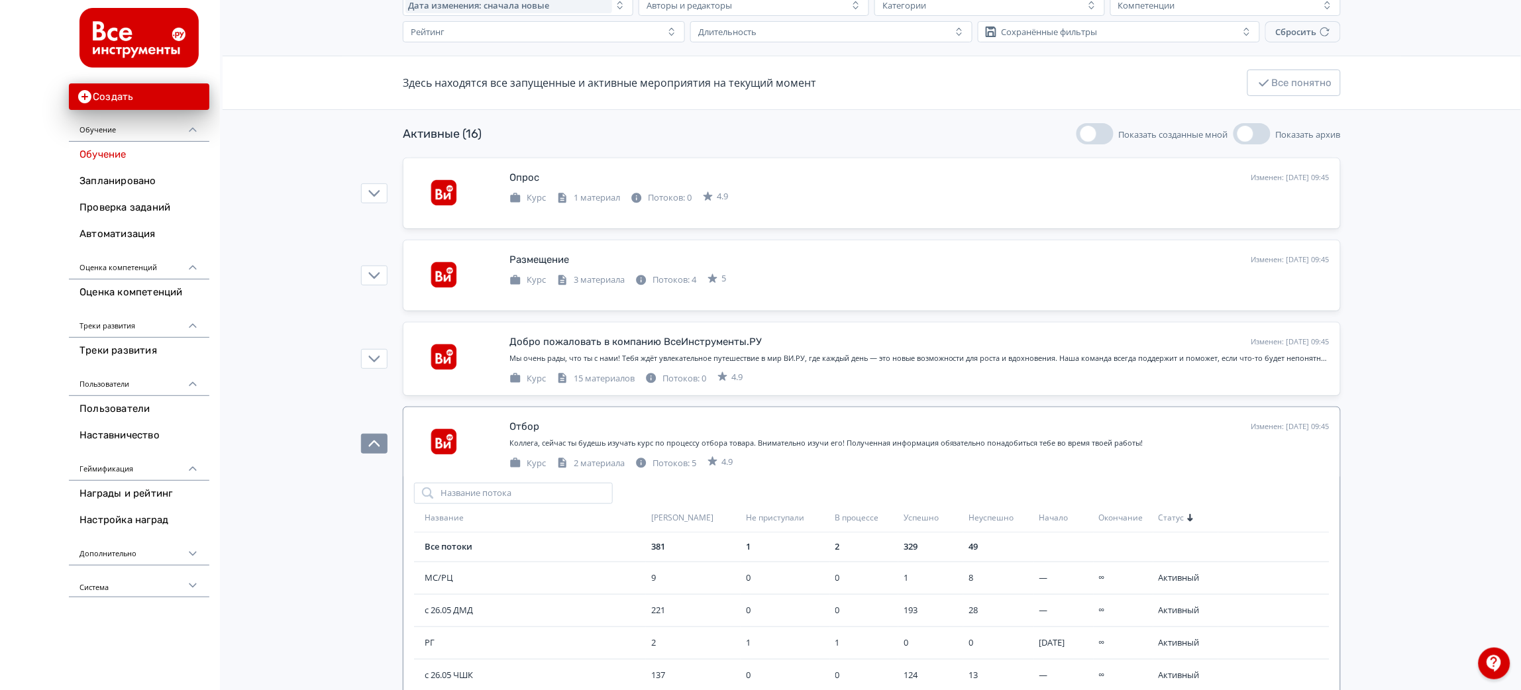
scroll to position [297, 0]
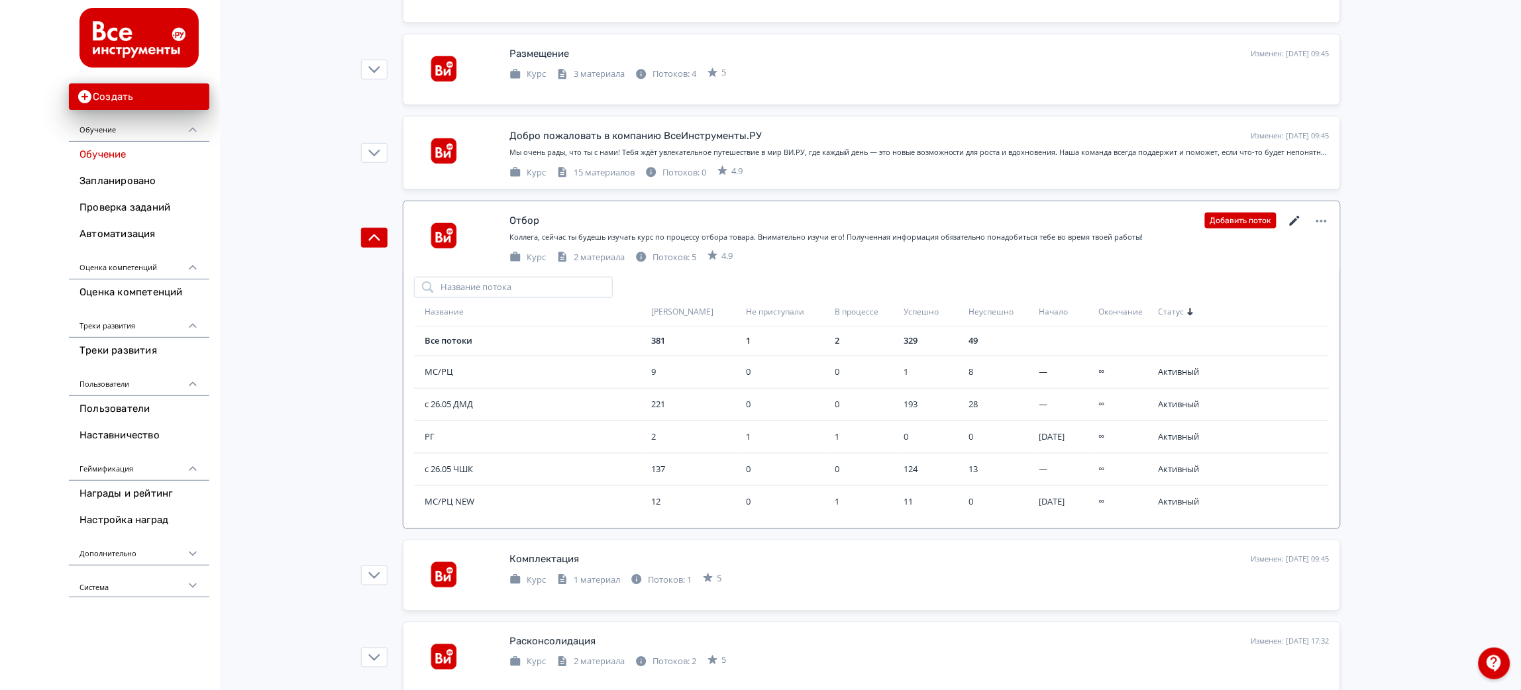
click at [1125, 221] on icon at bounding box center [1295, 221] width 16 height 16
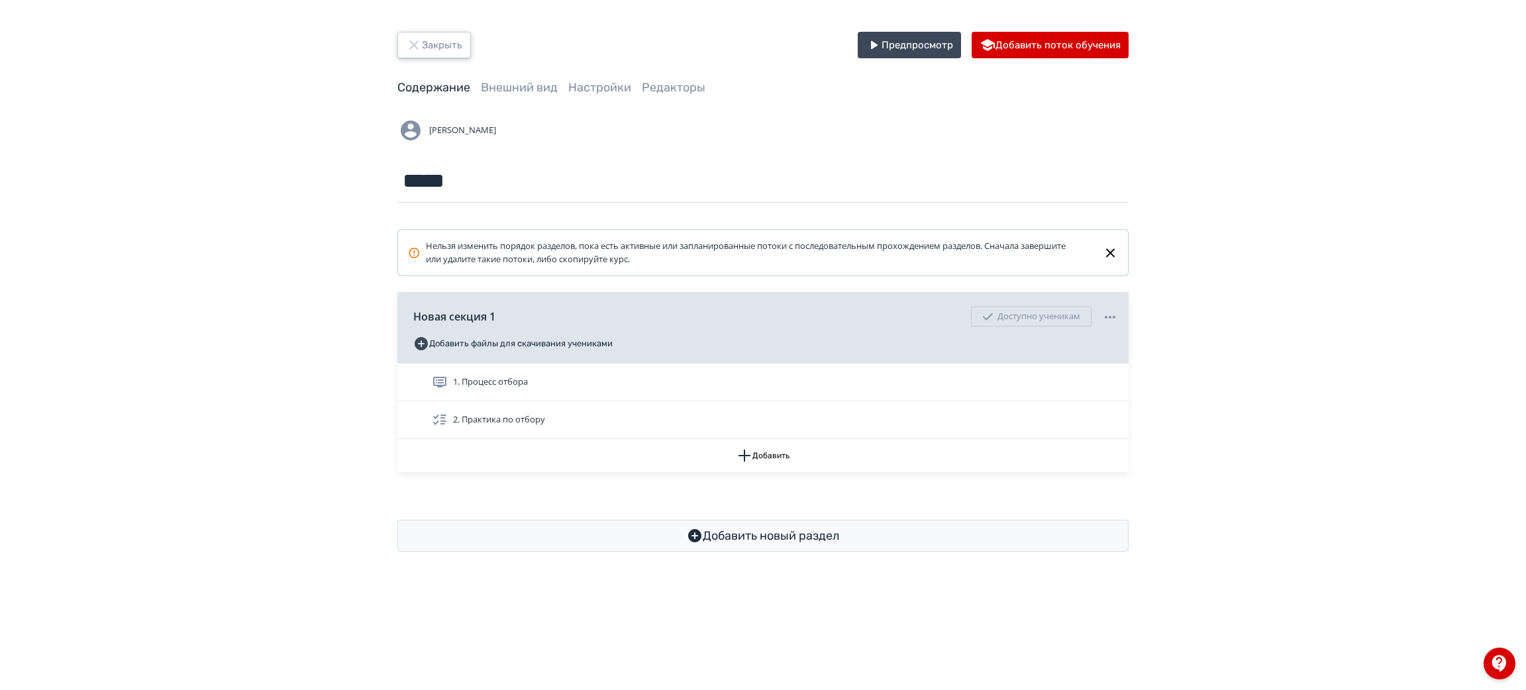
click at [431, 37] on button "Закрыть" at bounding box center [434, 45] width 74 height 26
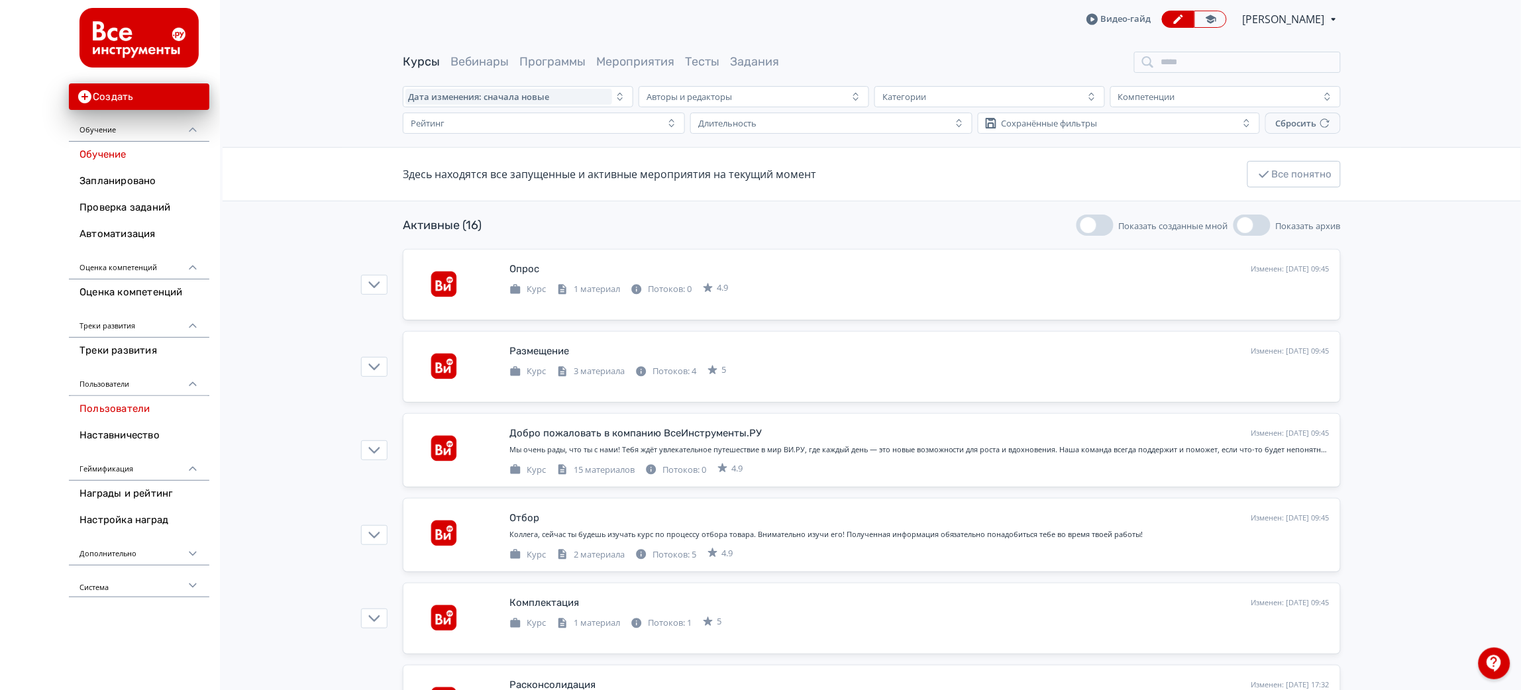
click at [121, 415] on link "Пользователи" at bounding box center [139, 409] width 140 height 26
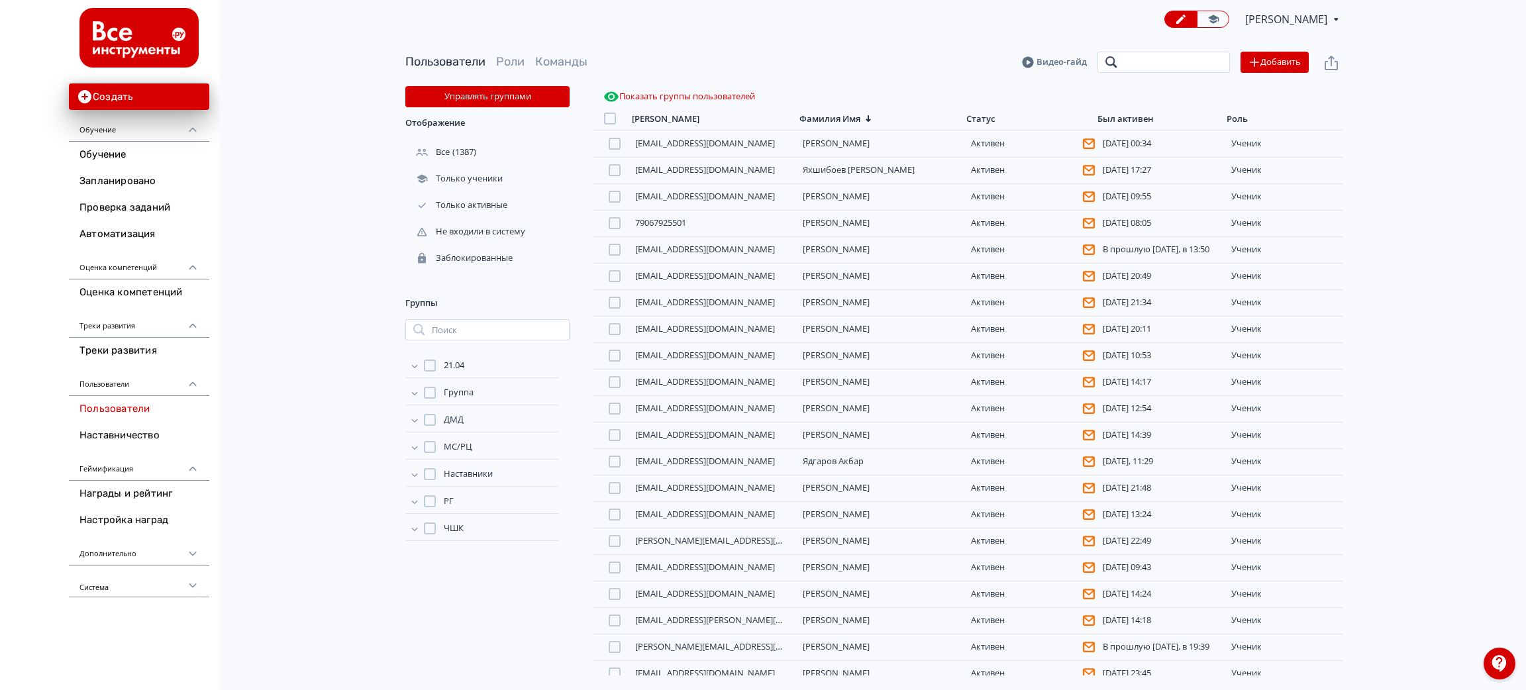
click at [1125, 67] on input "search" at bounding box center [1164, 62] width 132 height 21
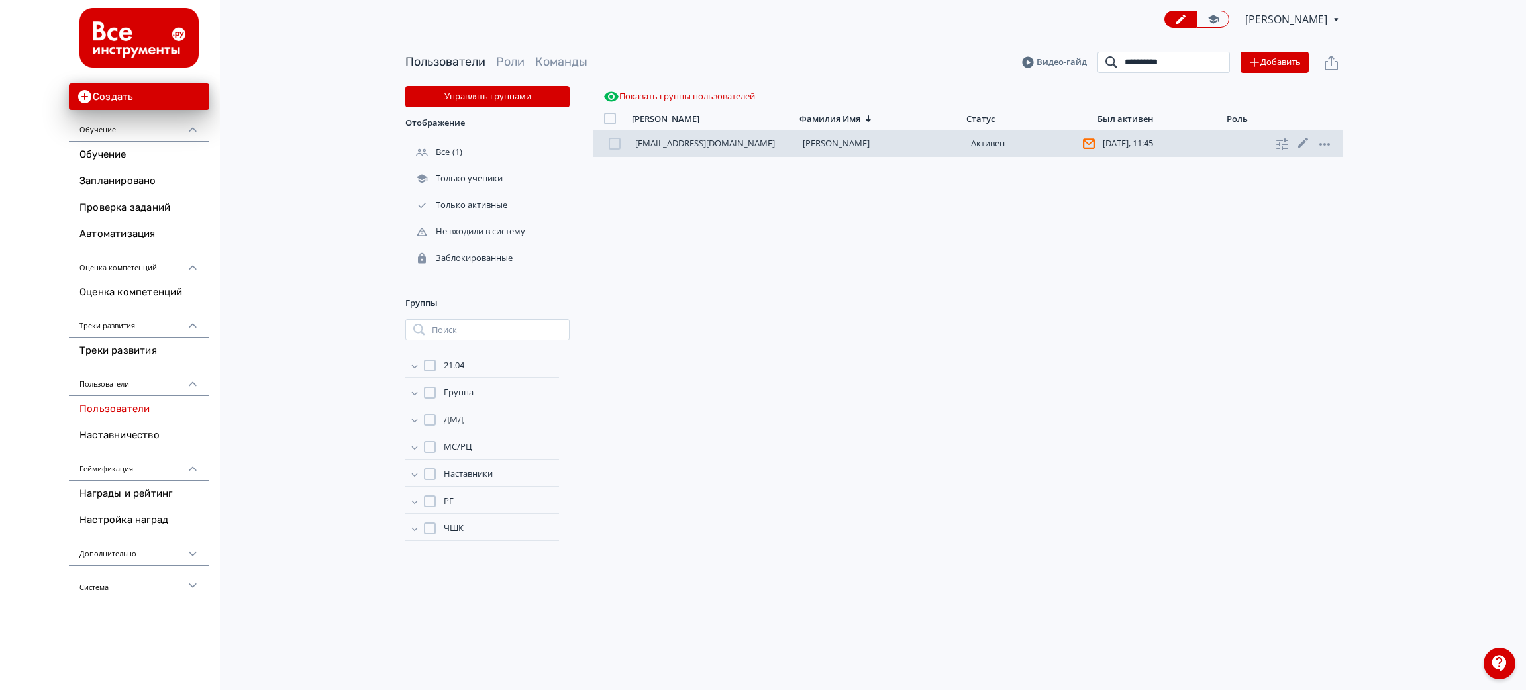
type input "**********"
click at [961, 142] on div "[EMAIL_ADDRESS][DOMAIN_NAME] [PERSON_NAME][DATE], 11:45 ученик" at bounding box center [968, 143] width 750 height 26
click at [839, 154] on div "[EMAIL_ADDRESS][DOMAIN_NAME] [PERSON_NAME][DATE], 11:45 ученик" at bounding box center [968, 143] width 750 height 26
click at [837, 142] on link "[PERSON_NAME]" at bounding box center [836, 143] width 67 height 12
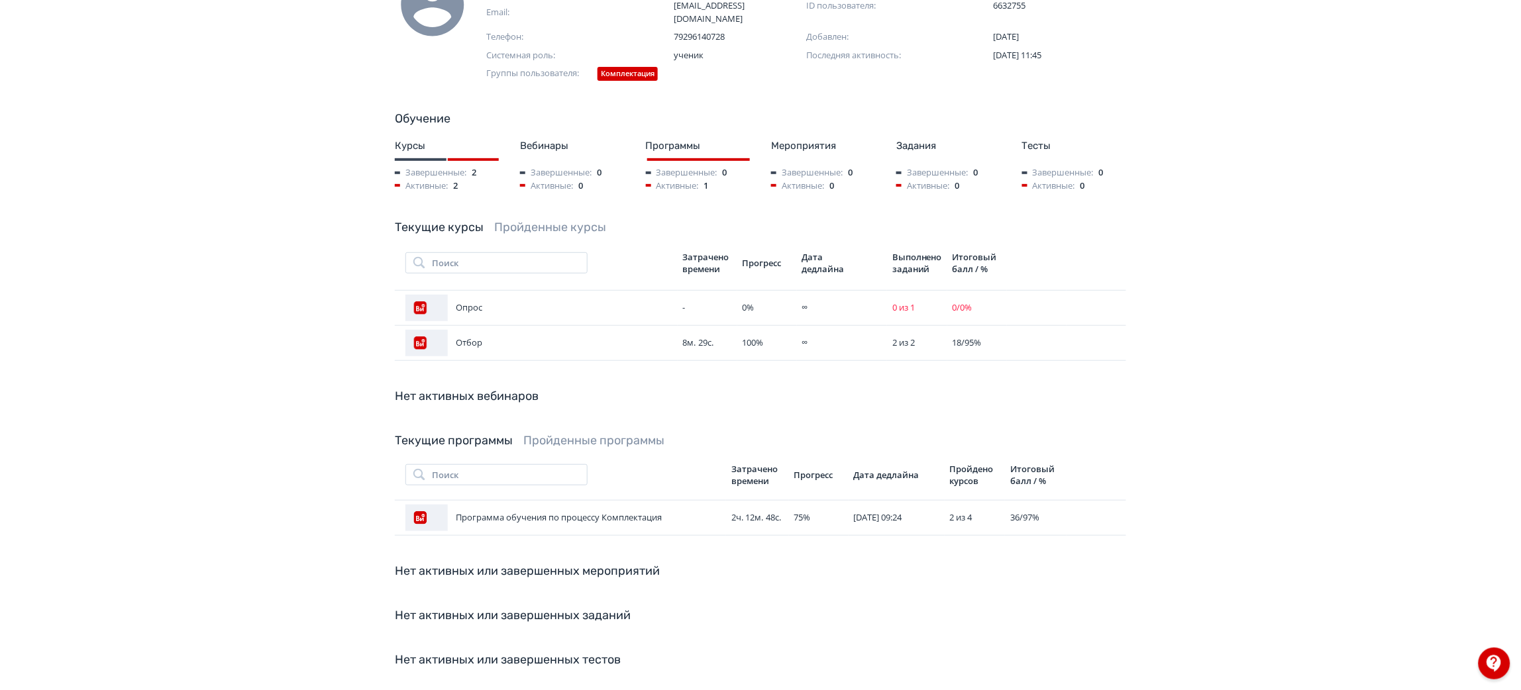
scroll to position [174, 0]
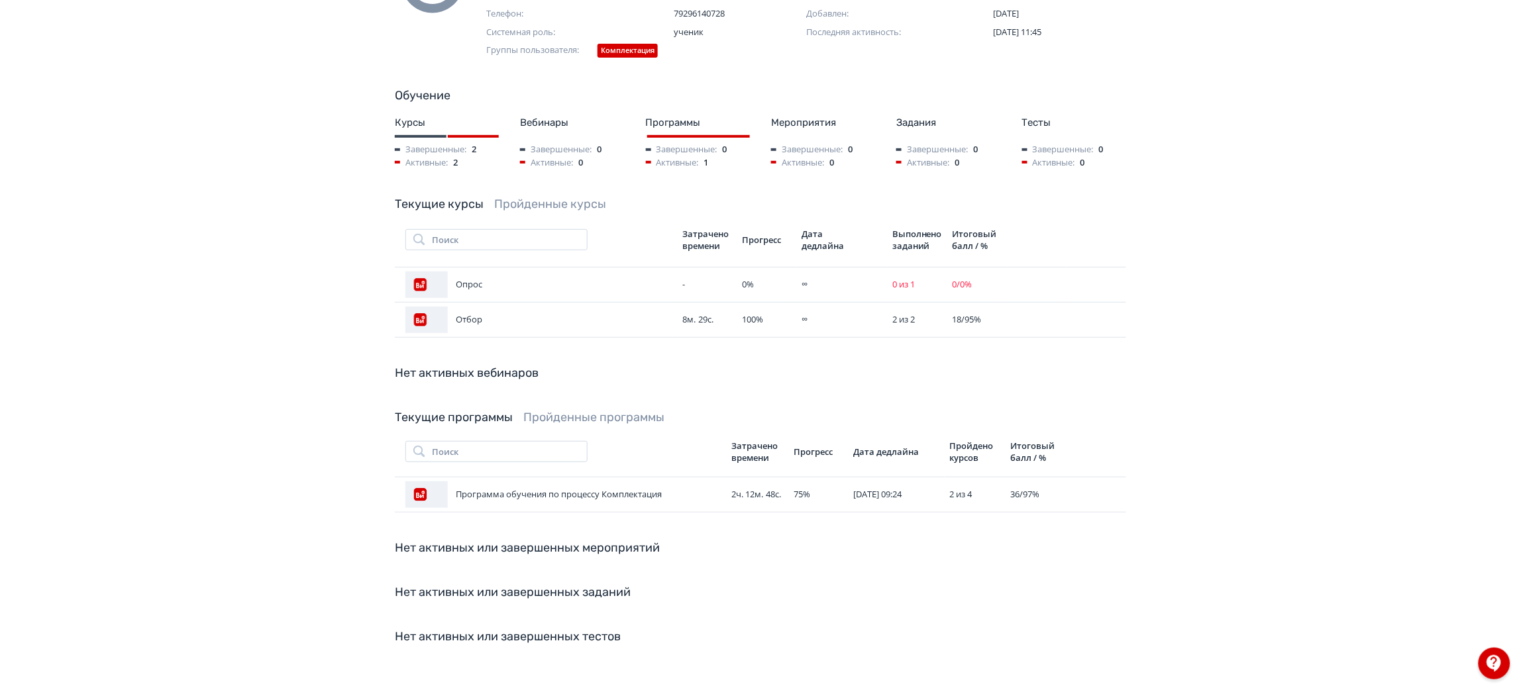
click at [538, 198] on div "Текущие курсы Пройденные курсы Поиск Затрачено времени Прогресс Дата дедлайна В…" at bounding box center [760, 266] width 731 height 142
click at [537, 179] on div "[PERSON_NAME] Скачать отчет Заблокировать Email: [EMAIL_ADDRESS][DOMAIN_NAME] I…" at bounding box center [760, 308] width 795 height 729
click at [536, 197] on link "Пройденные курсы" at bounding box center [550, 204] width 112 height 15
click at [454, 197] on link "Текущие курсы" at bounding box center [439, 204] width 89 height 15
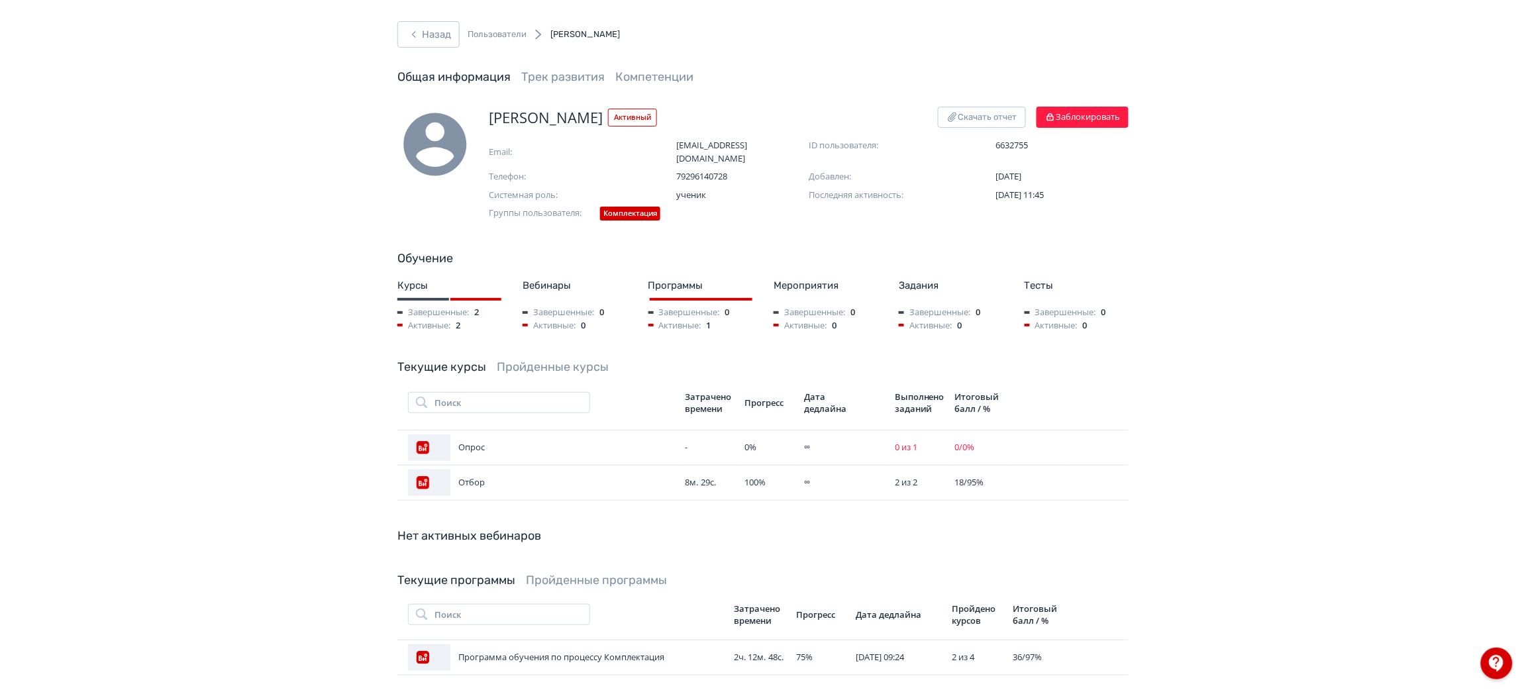
scroll to position [0, 0]
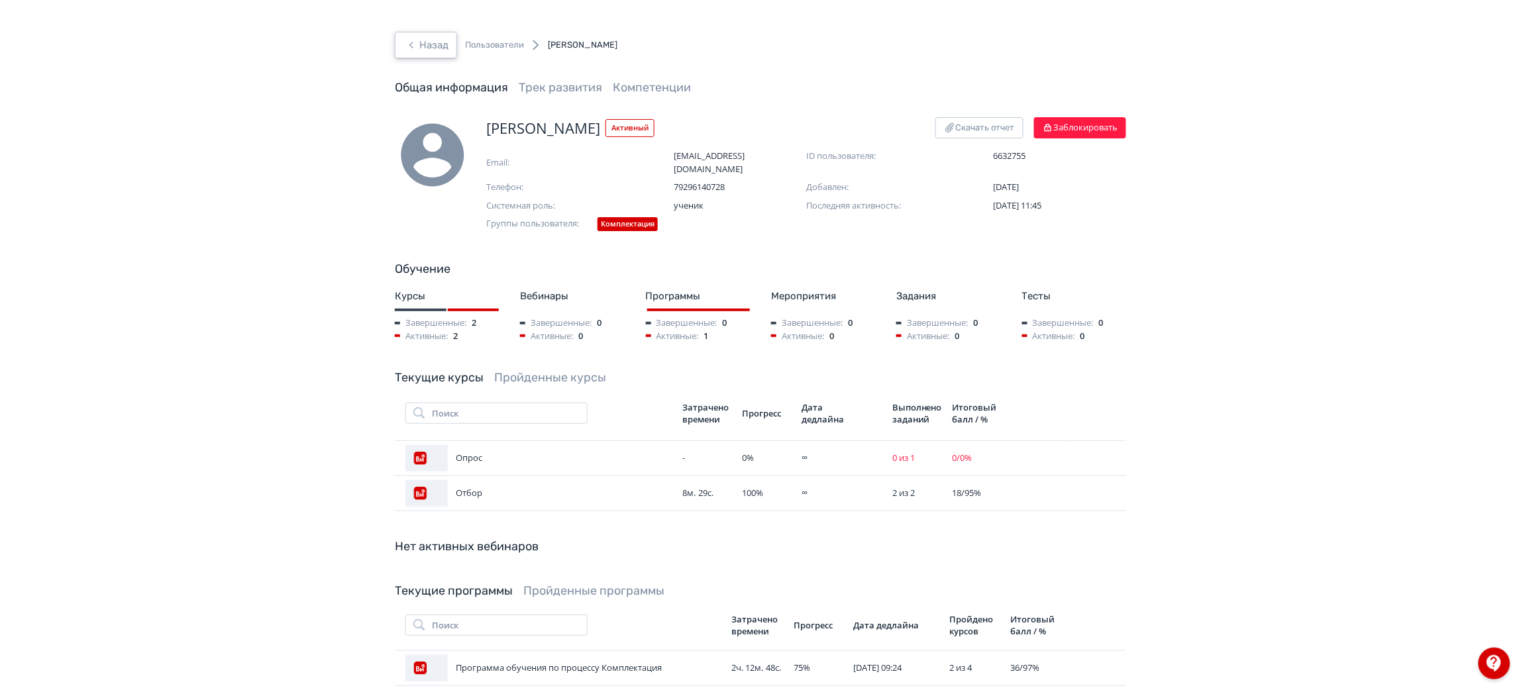
click at [432, 53] on button "Назад" at bounding box center [426, 45] width 62 height 26
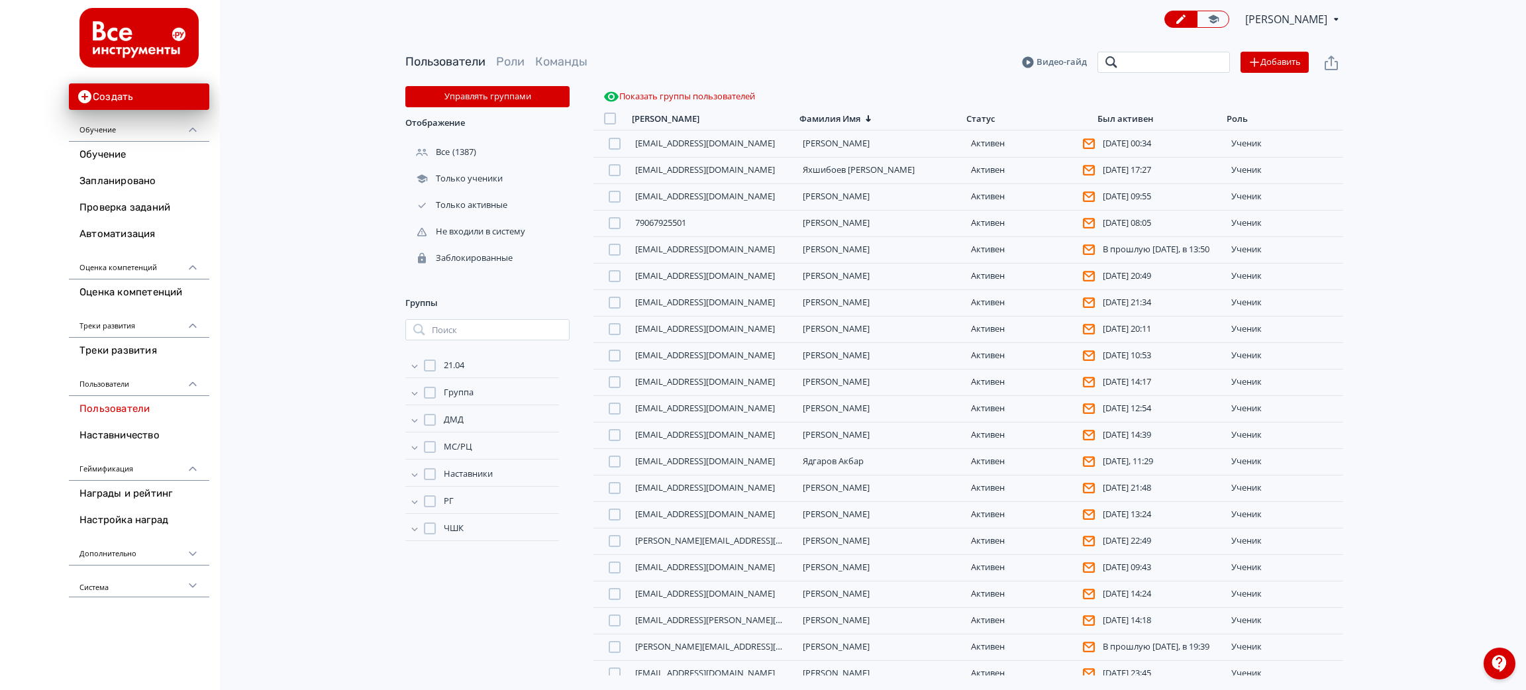
click at [1125, 58] on input "search" at bounding box center [1164, 62] width 132 height 21
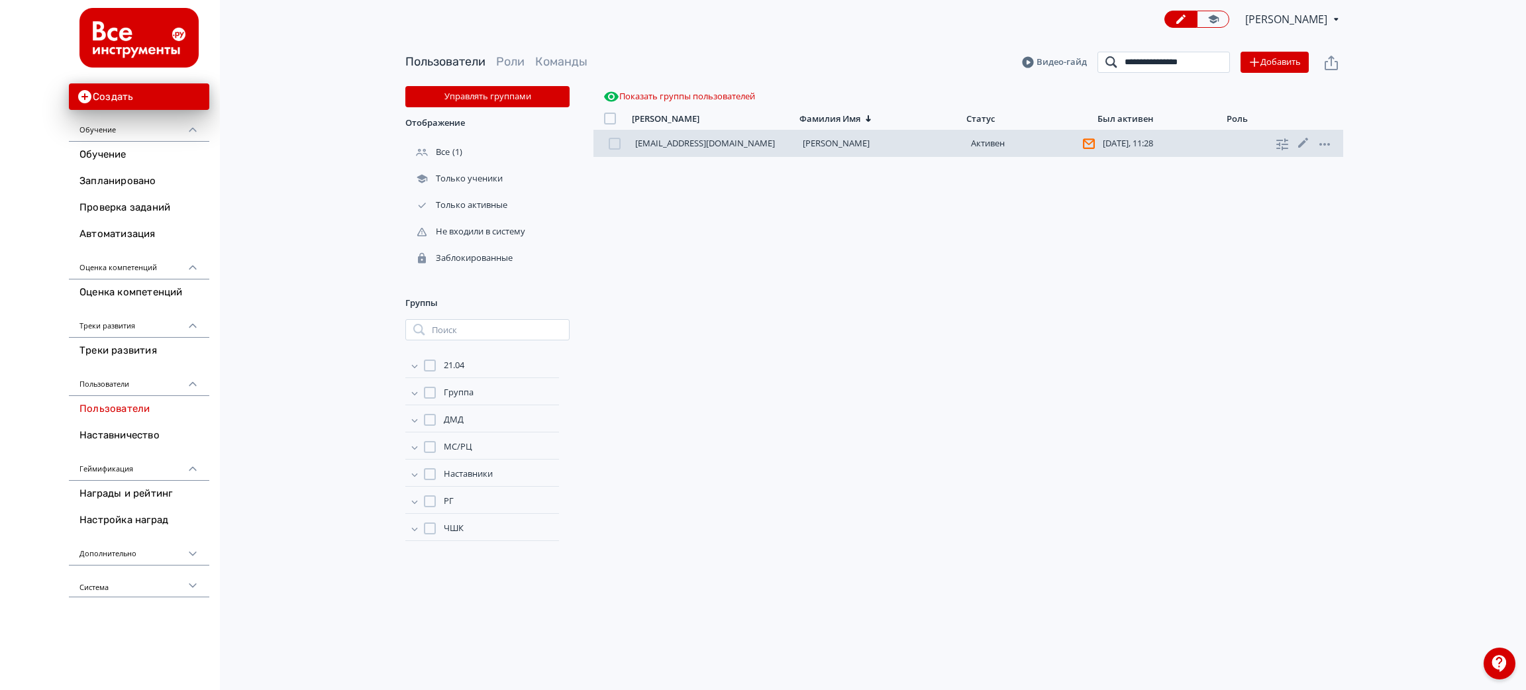
type input "**********"
click at [856, 149] on div "[EMAIL_ADDRESS][DOMAIN_NAME] [PERSON_NAME][DATE], 11:28 ученик" at bounding box center [968, 143] width 750 height 26
click at [849, 144] on link "[PERSON_NAME]" at bounding box center [836, 143] width 67 height 12
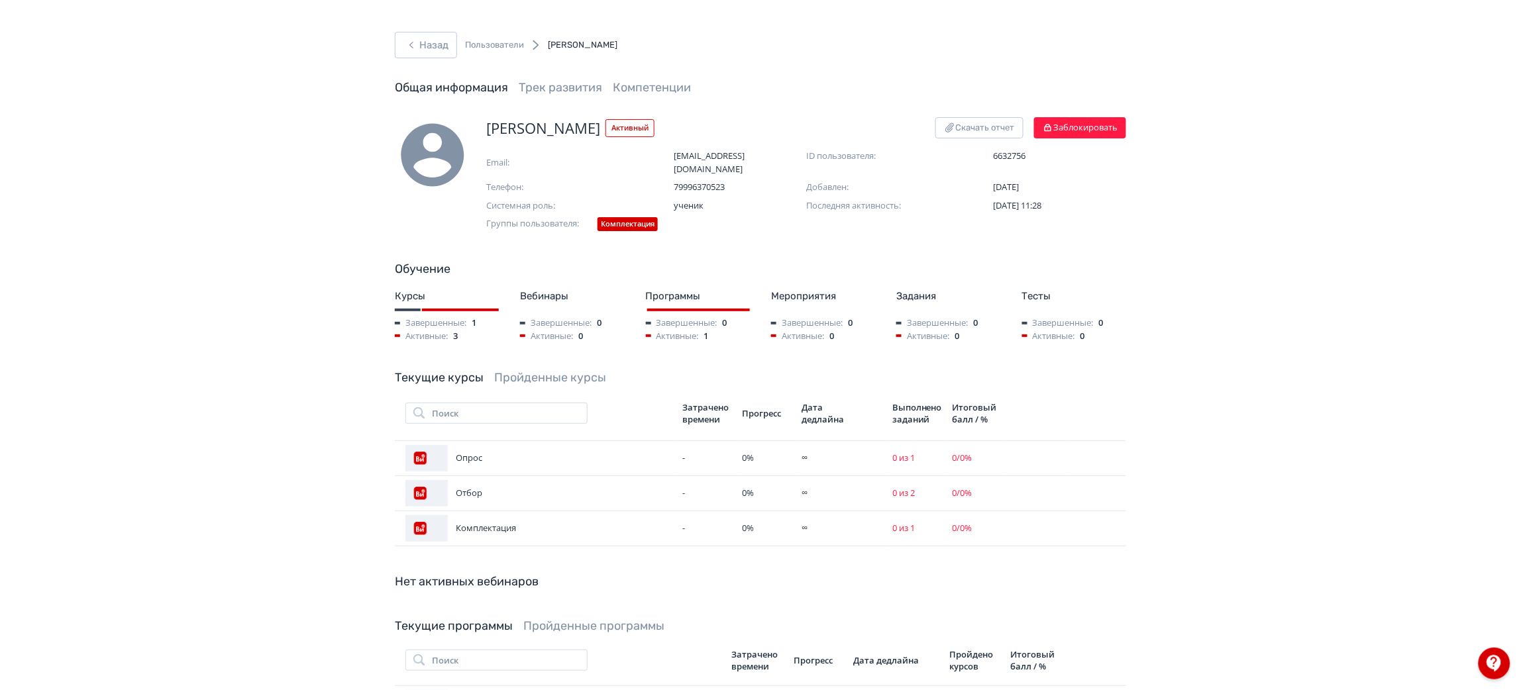
click at [539, 370] on link "Пройденные курсы" at bounding box center [550, 377] width 112 height 15
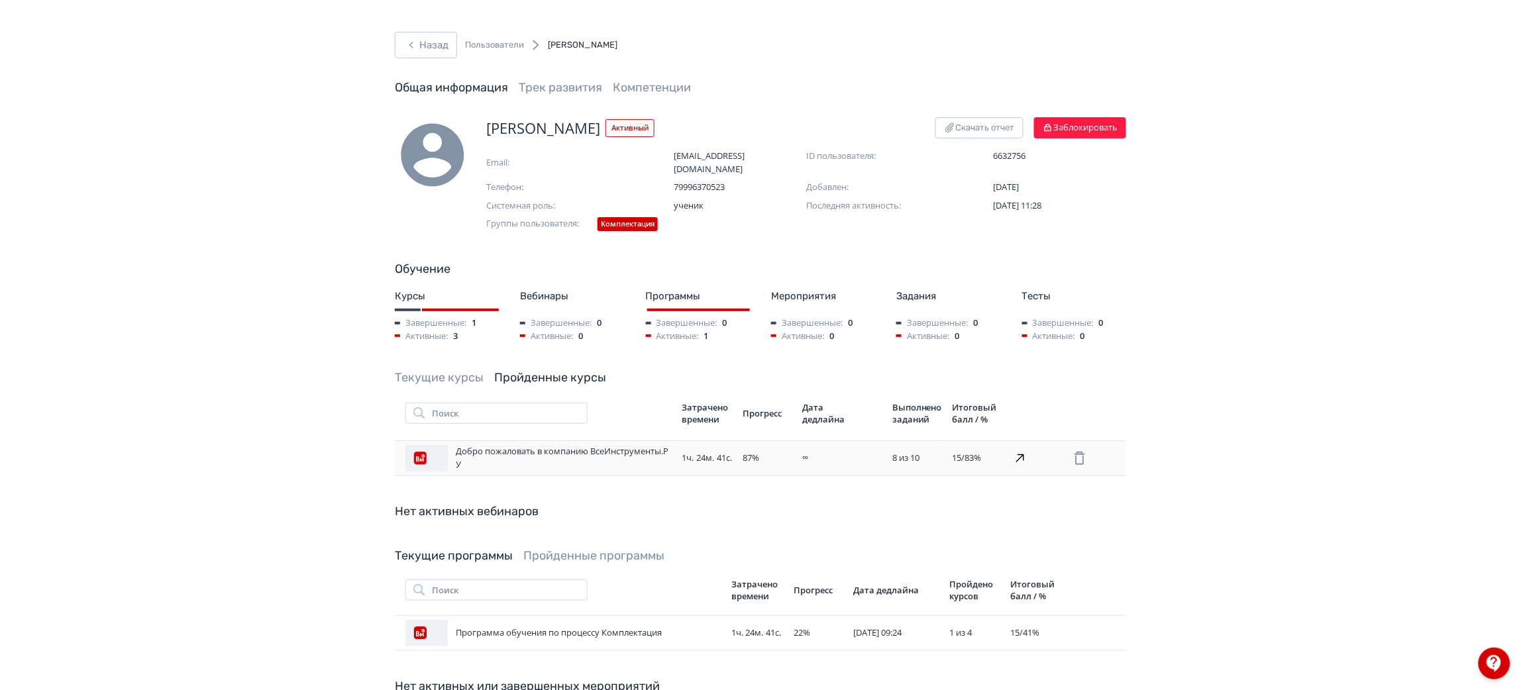
click at [587, 446] on div "Добро пожаловать в компанию ВсеИнструменты.РУ" at bounding box center [538, 458] width 266 height 26
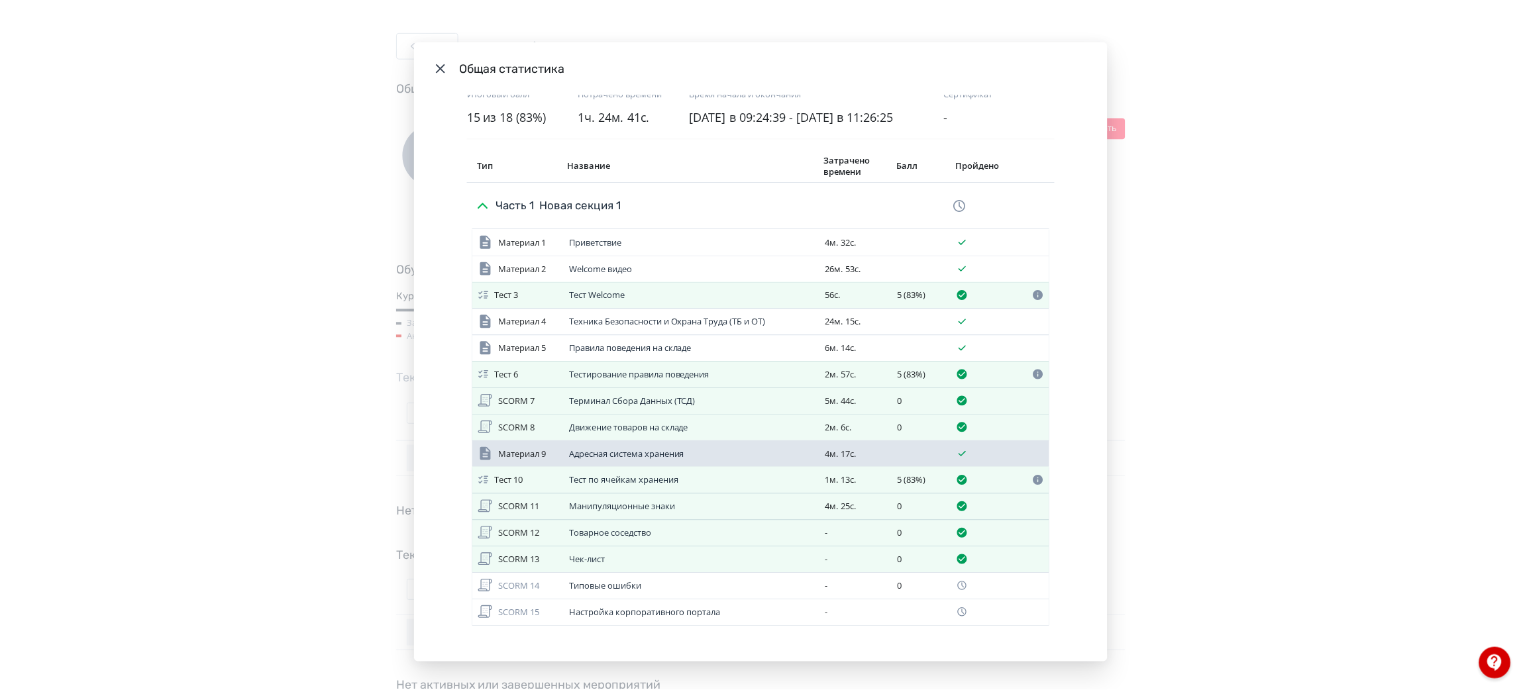
scroll to position [49, 0]
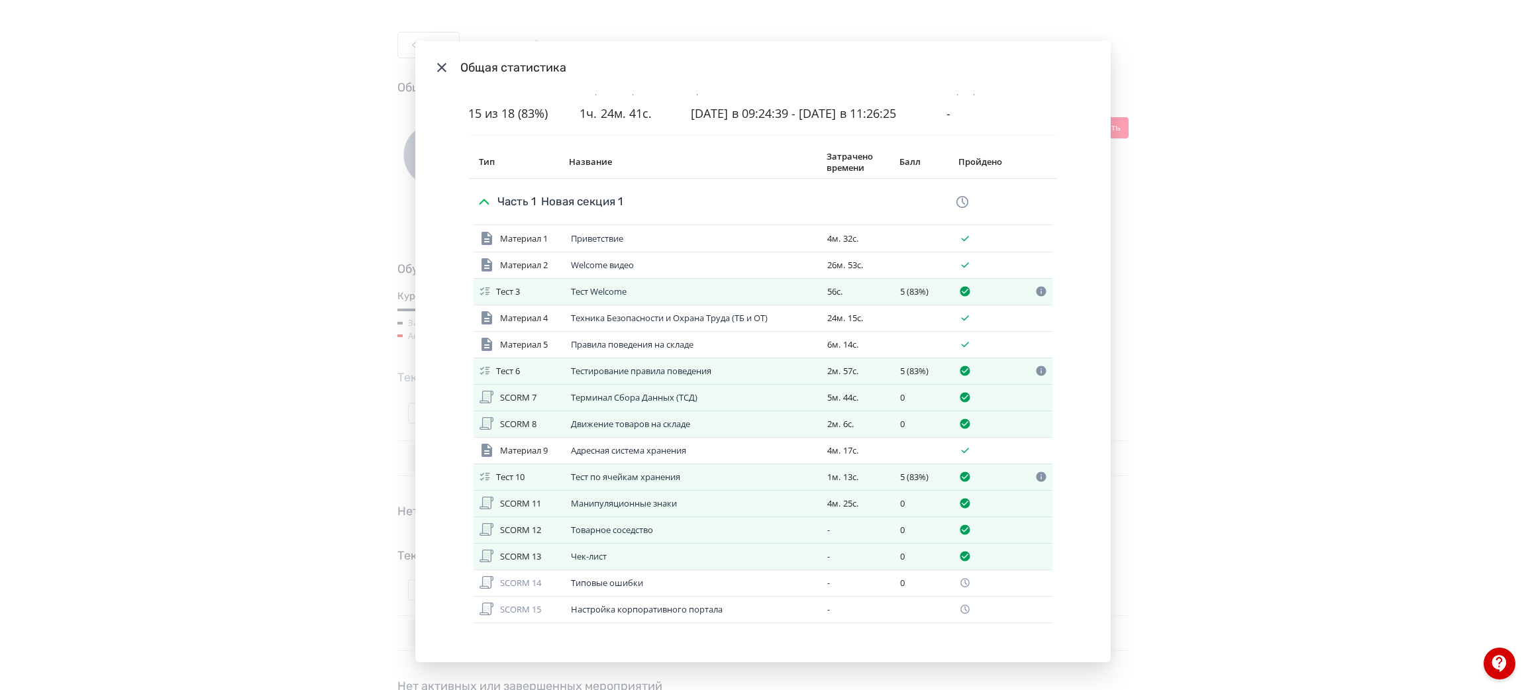
drag, startPoint x: 433, startPoint y: 51, endPoint x: 444, endPoint y: 65, distance: 17.9
click at [438, 52] on header "Общая статистика" at bounding box center [762, 67] width 695 height 53
click at [444, 65] on icon "Modal" at bounding box center [442, 68] width 16 height 16
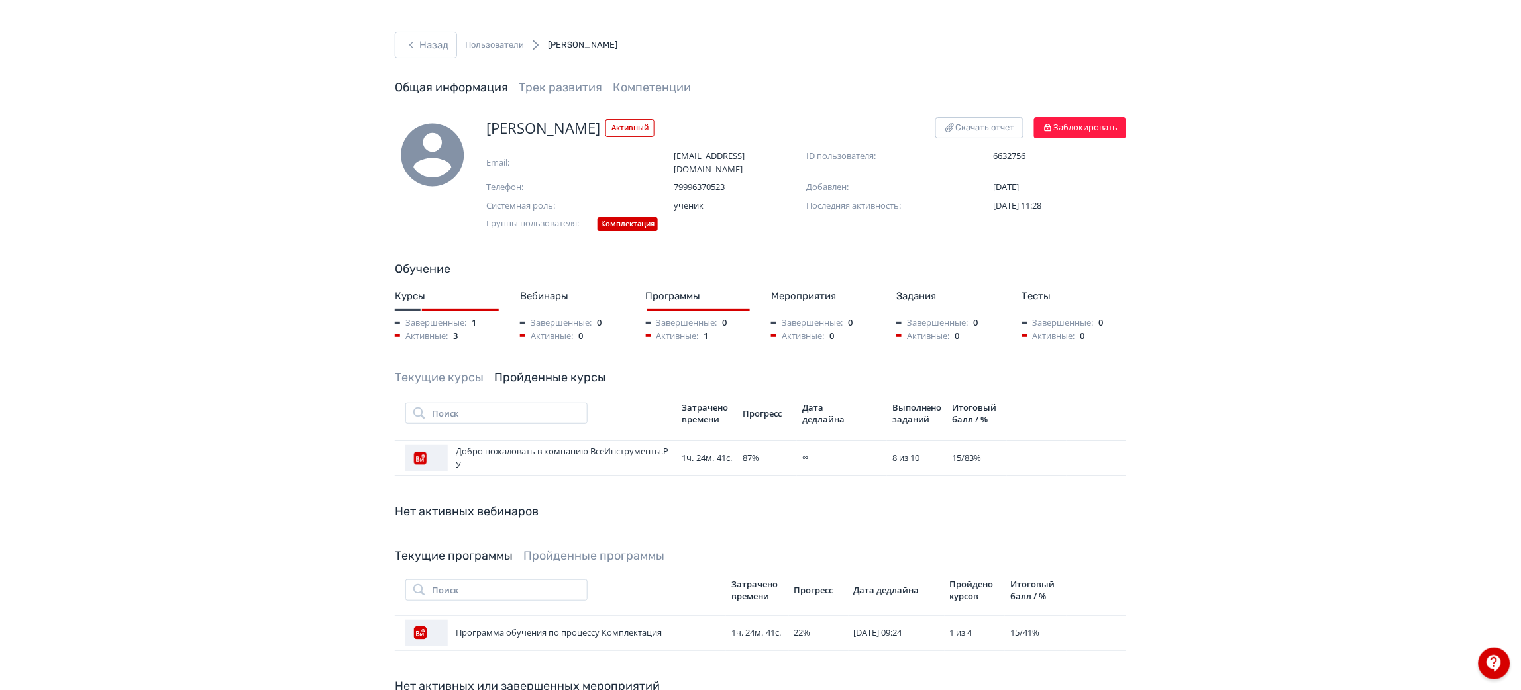
click at [454, 370] on link "Текущие курсы" at bounding box center [439, 377] width 89 height 15
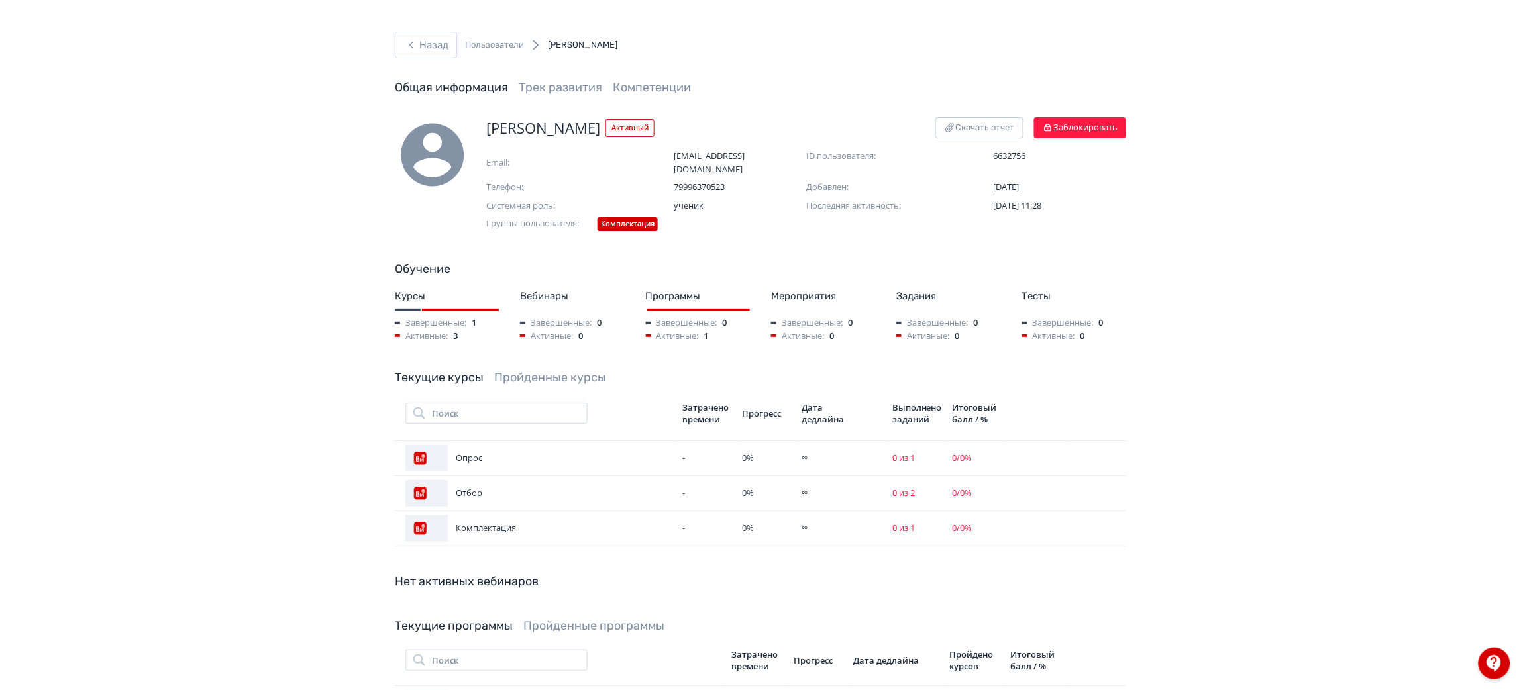
click at [542, 129] on span "[PERSON_NAME]" at bounding box center [543, 128] width 114 height 22
copy span "[PERSON_NAME]"
click at [422, 38] on button "Назад" at bounding box center [426, 45] width 62 height 26
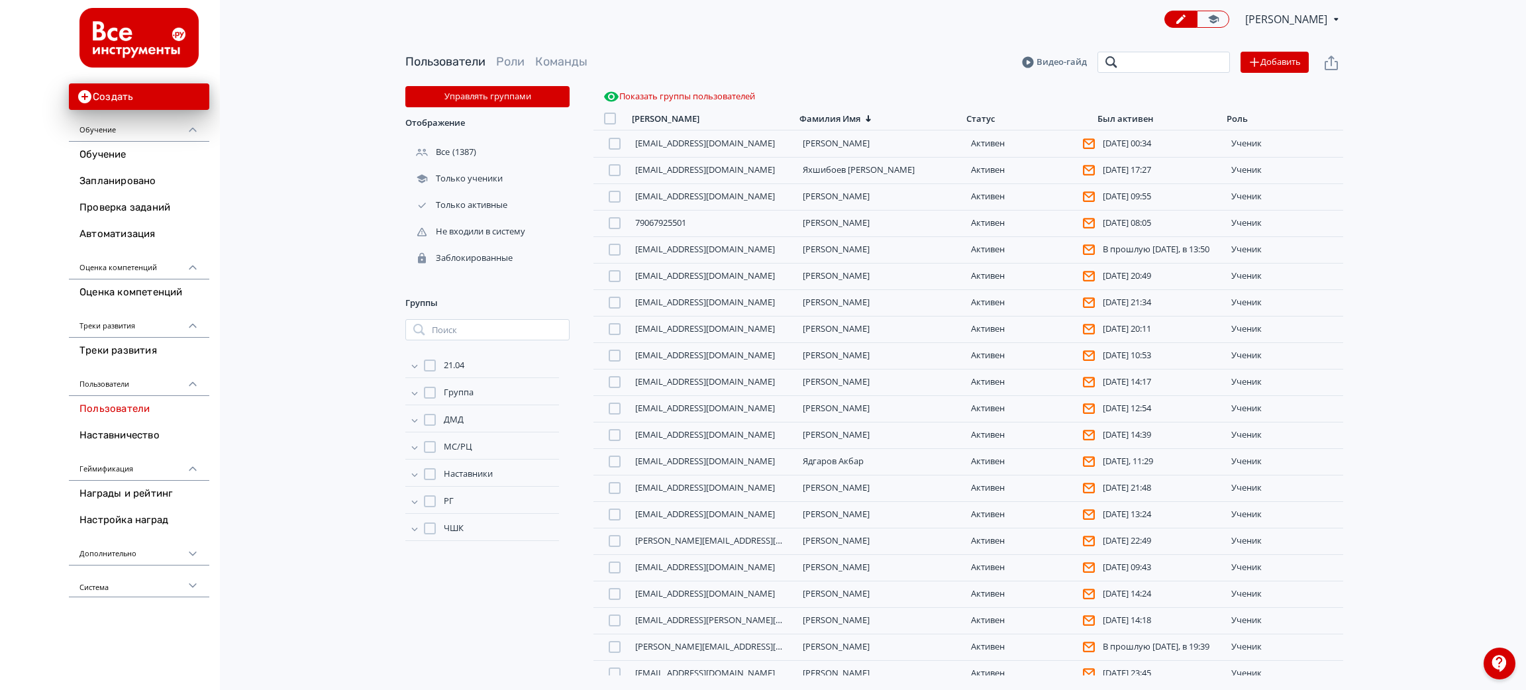
click at [1125, 60] on input "search" at bounding box center [1164, 62] width 132 height 21
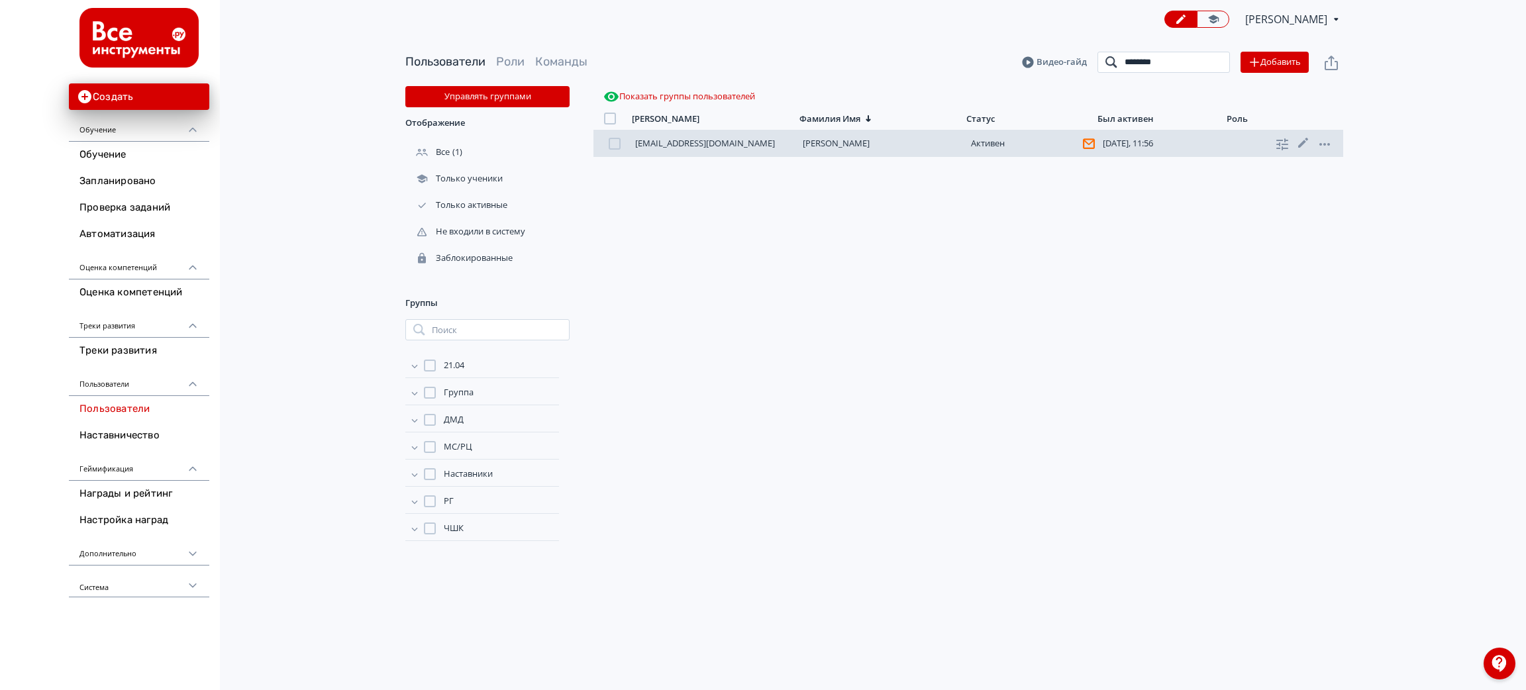
type input "********"
click at [829, 134] on div "[EMAIL_ADDRESS][DOMAIN_NAME] [PERSON_NAME][DATE], 11:56 ученик" at bounding box center [968, 143] width 750 height 26
click at [843, 152] on div "[EMAIL_ADDRESS][DOMAIN_NAME] [PERSON_NAME][DATE], 11:56 ученик" at bounding box center [968, 143] width 750 height 26
click at [840, 143] on link "[PERSON_NAME]" at bounding box center [836, 143] width 67 height 12
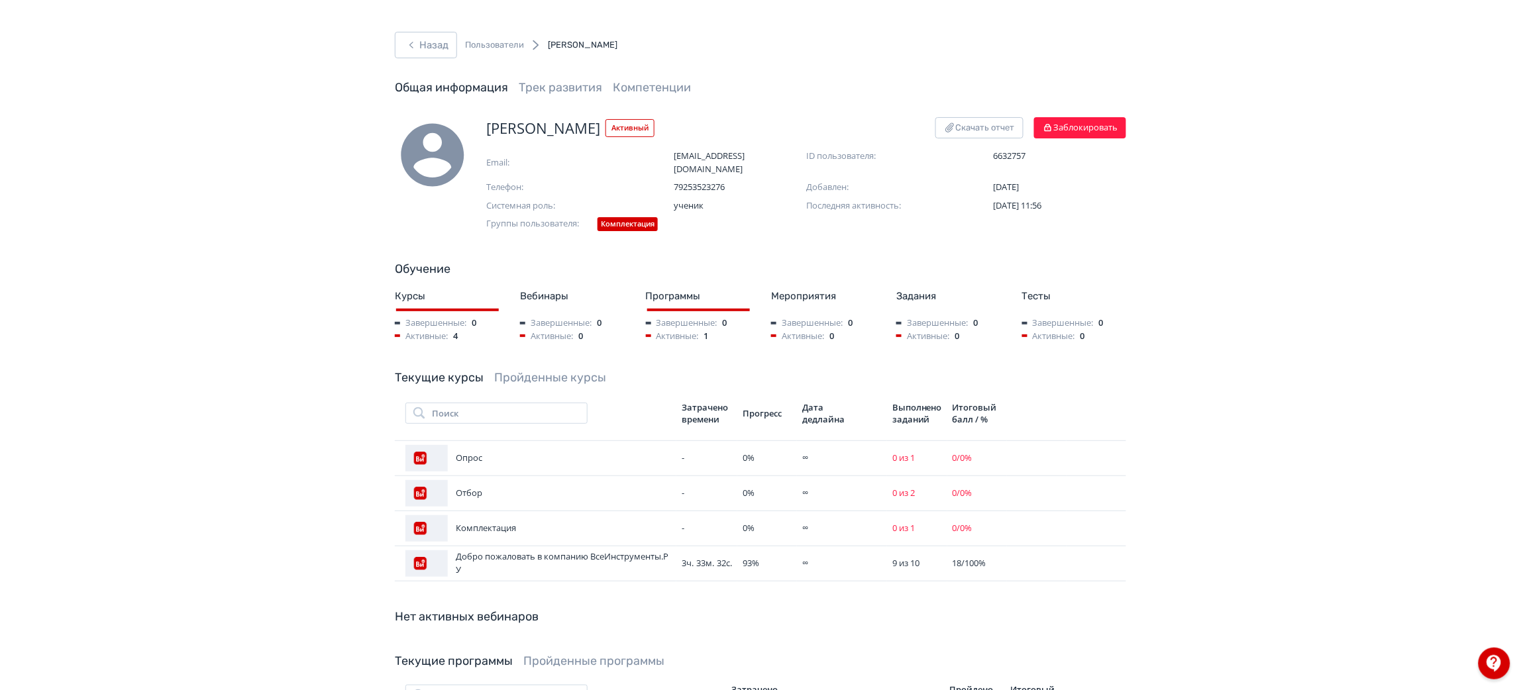
scroll to position [99, 0]
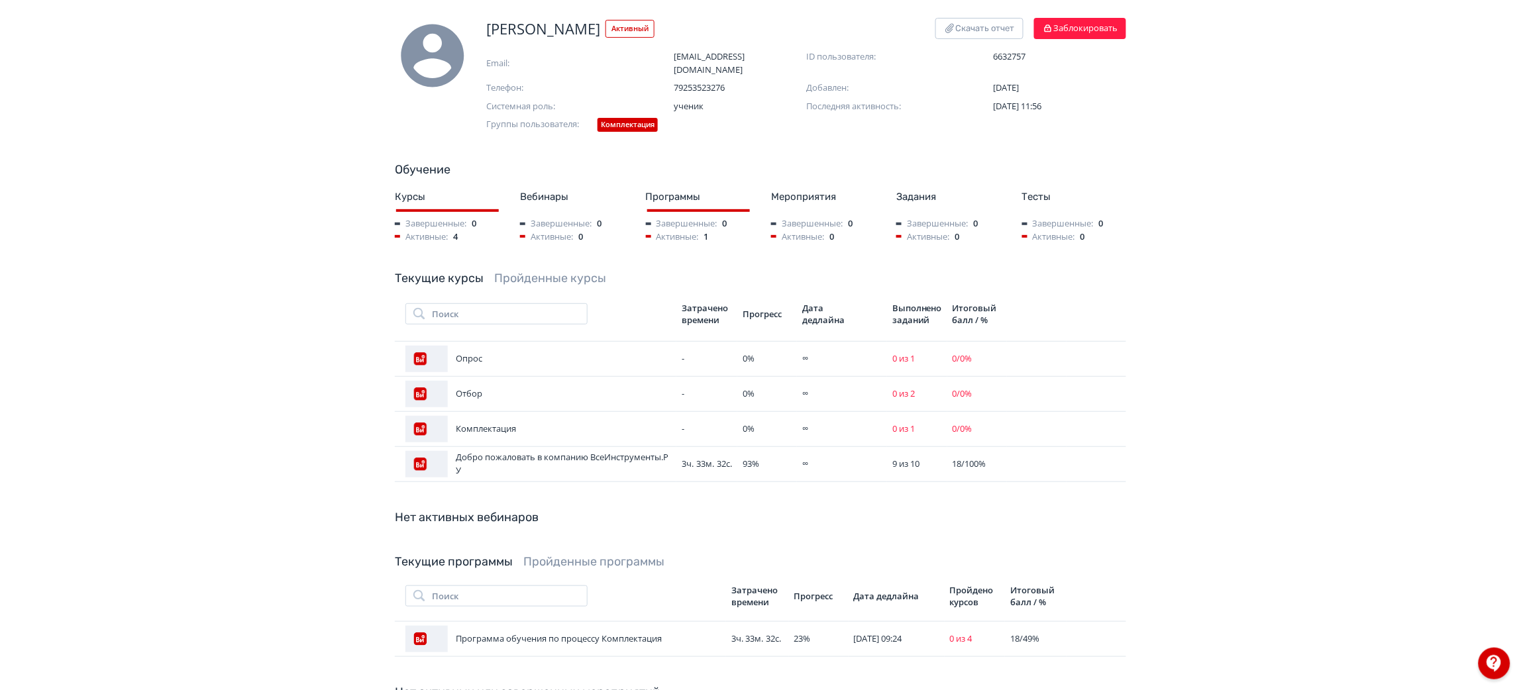
click at [538, 30] on span "[PERSON_NAME]" at bounding box center [543, 29] width 114 height 22
copy span "[PERSON_NAME]"
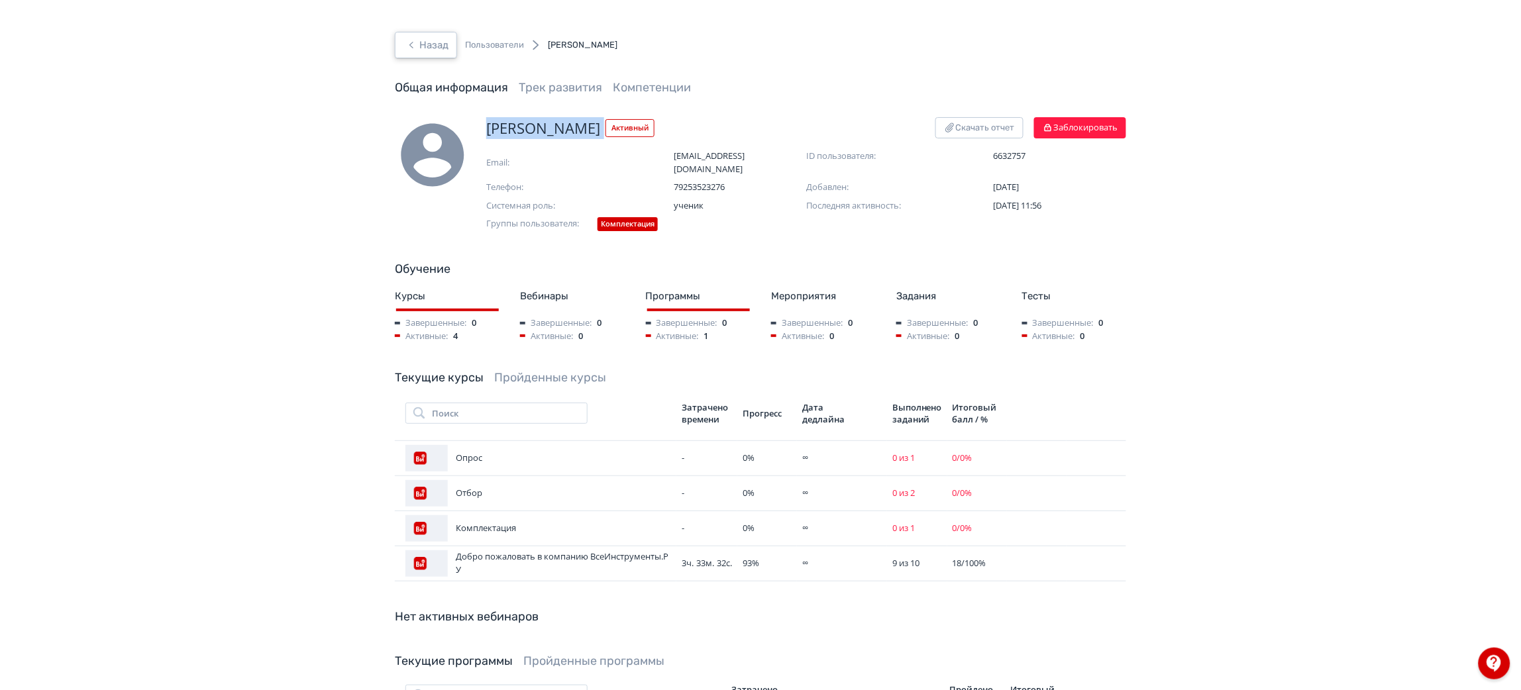
click at [413, 50] on icon "button" at bounding box center [411, 45] width 16 height 16
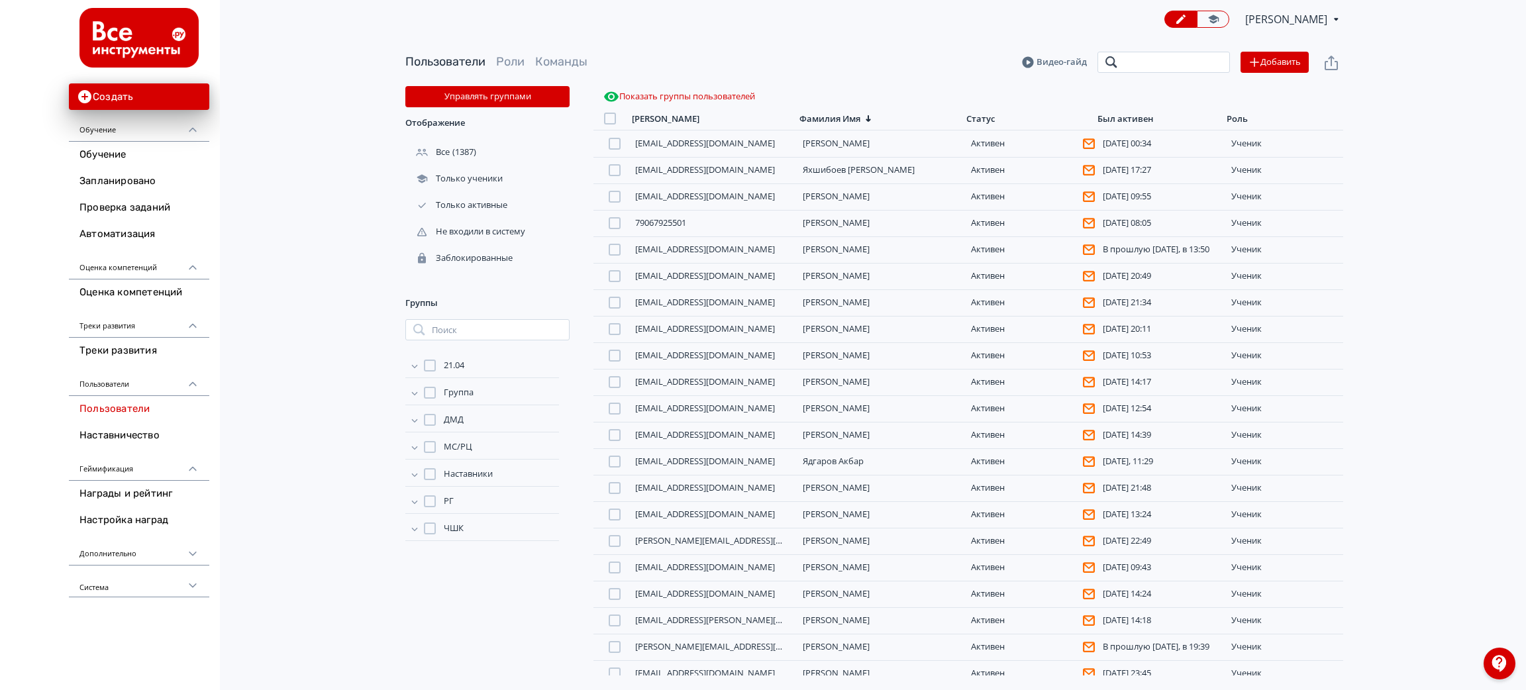
click at [1125, 66] on input "search" at bounding box center [1164, 62] width 132 height 21
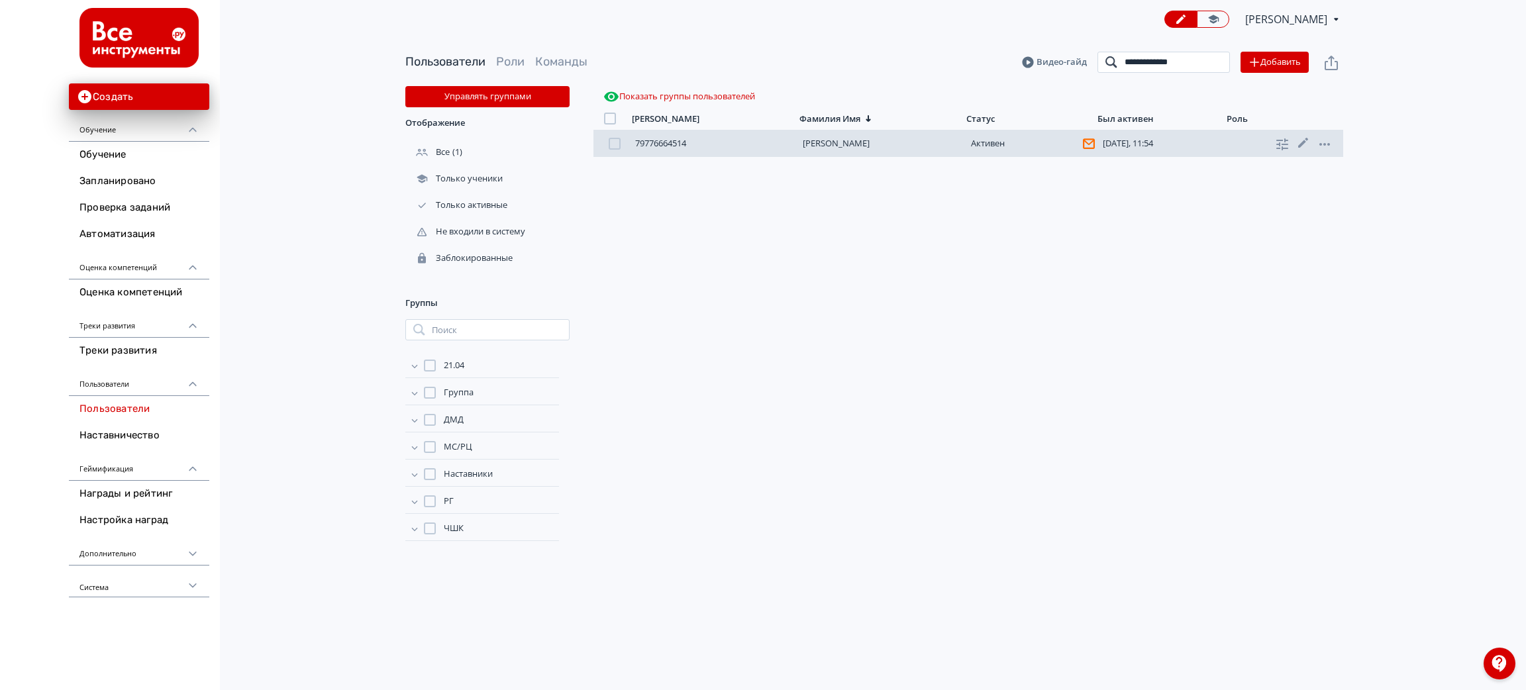
type input "**********"
click at [870, 141] on link "[PERSON_NAME]" at bounding box center [836, 143] width 67 height 12
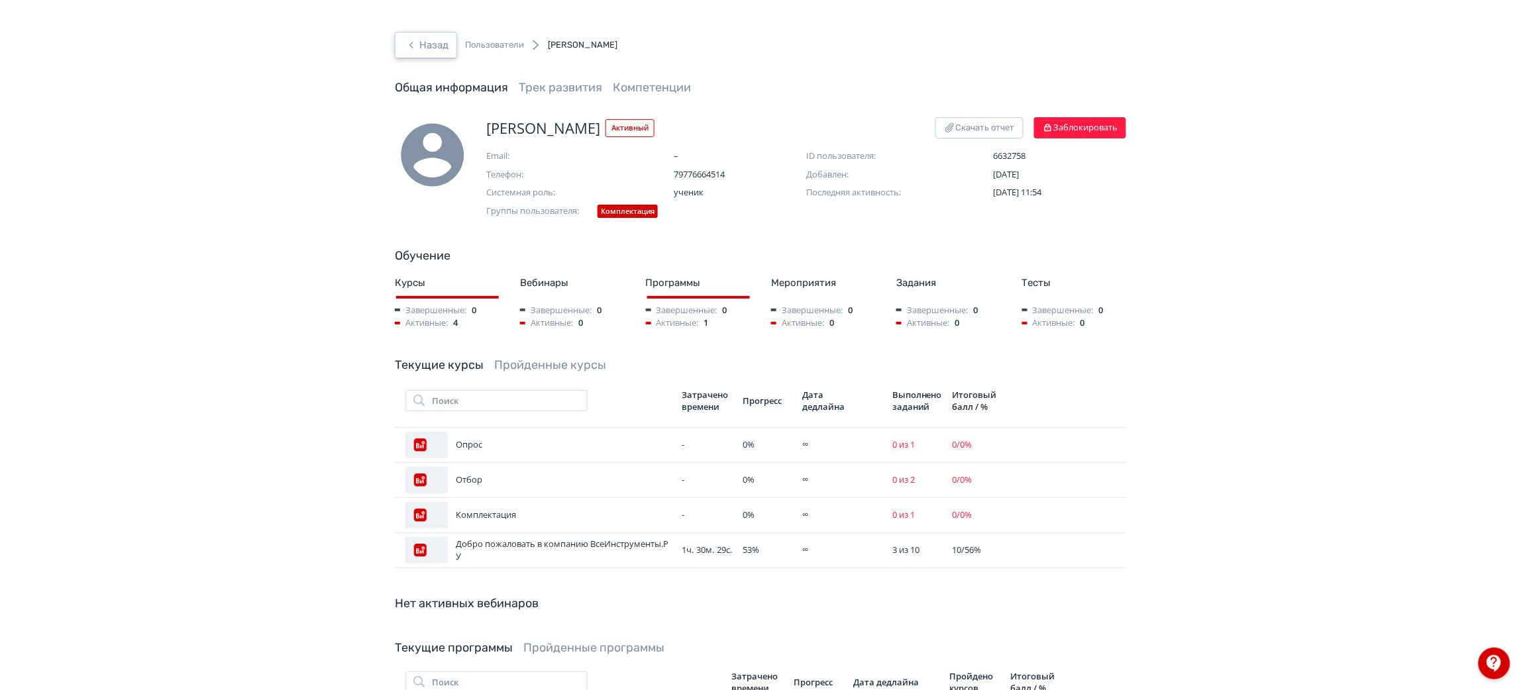
click at [423, 49] on button "Назад" at bounding box center [426, 45] width 62 height 26
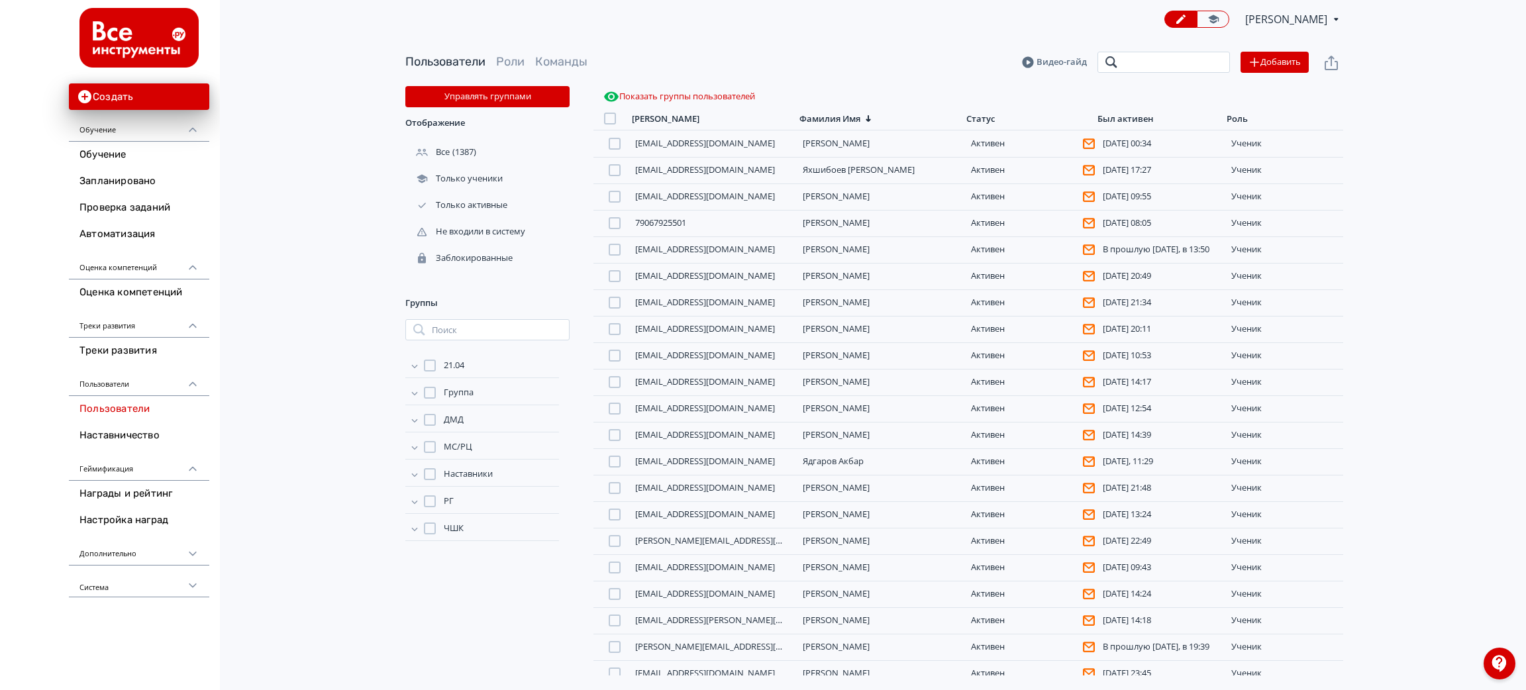
click at [1125, 61] on input "search" at bounding box center [1164, 62] width 132 height 21
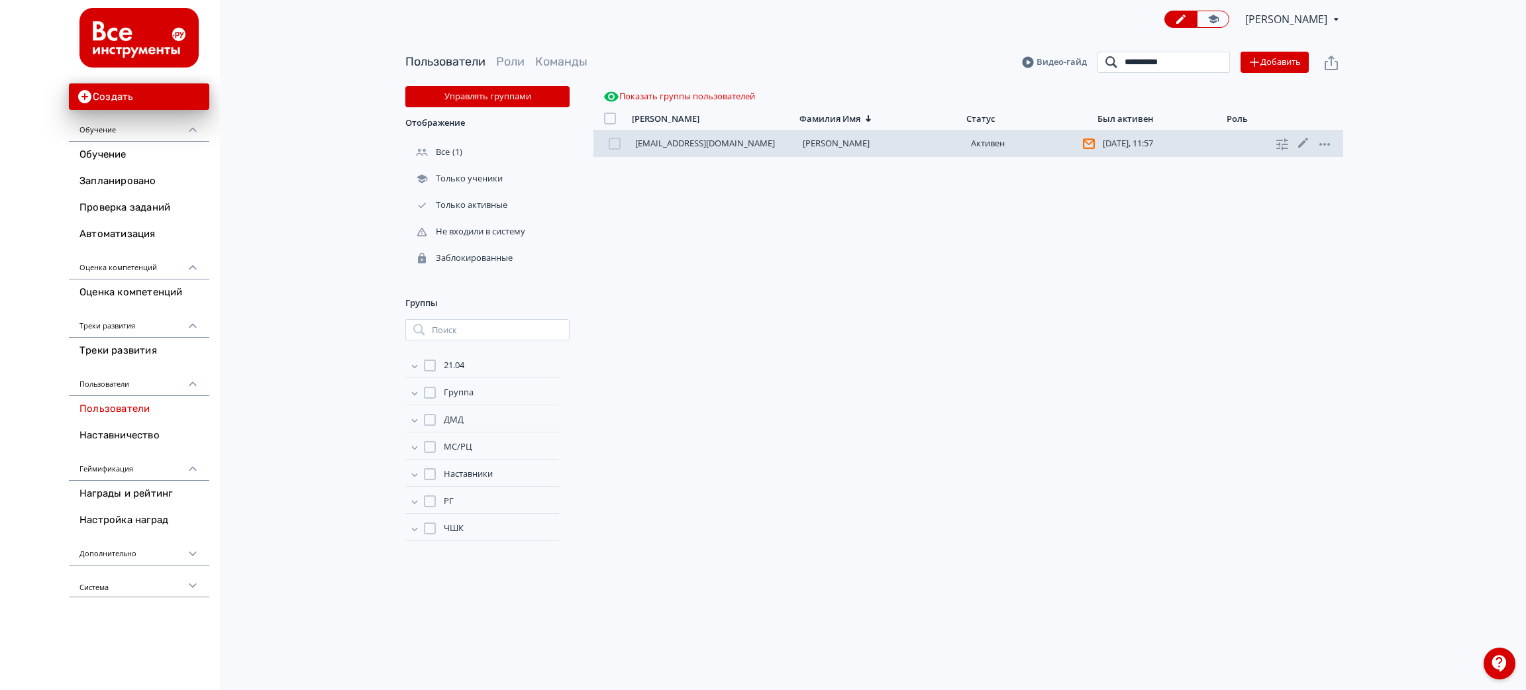
type input "**********"
click at [833, 138] on link "[PERSON_NAME]" at bounding box center [836, 143] width 67 height 12
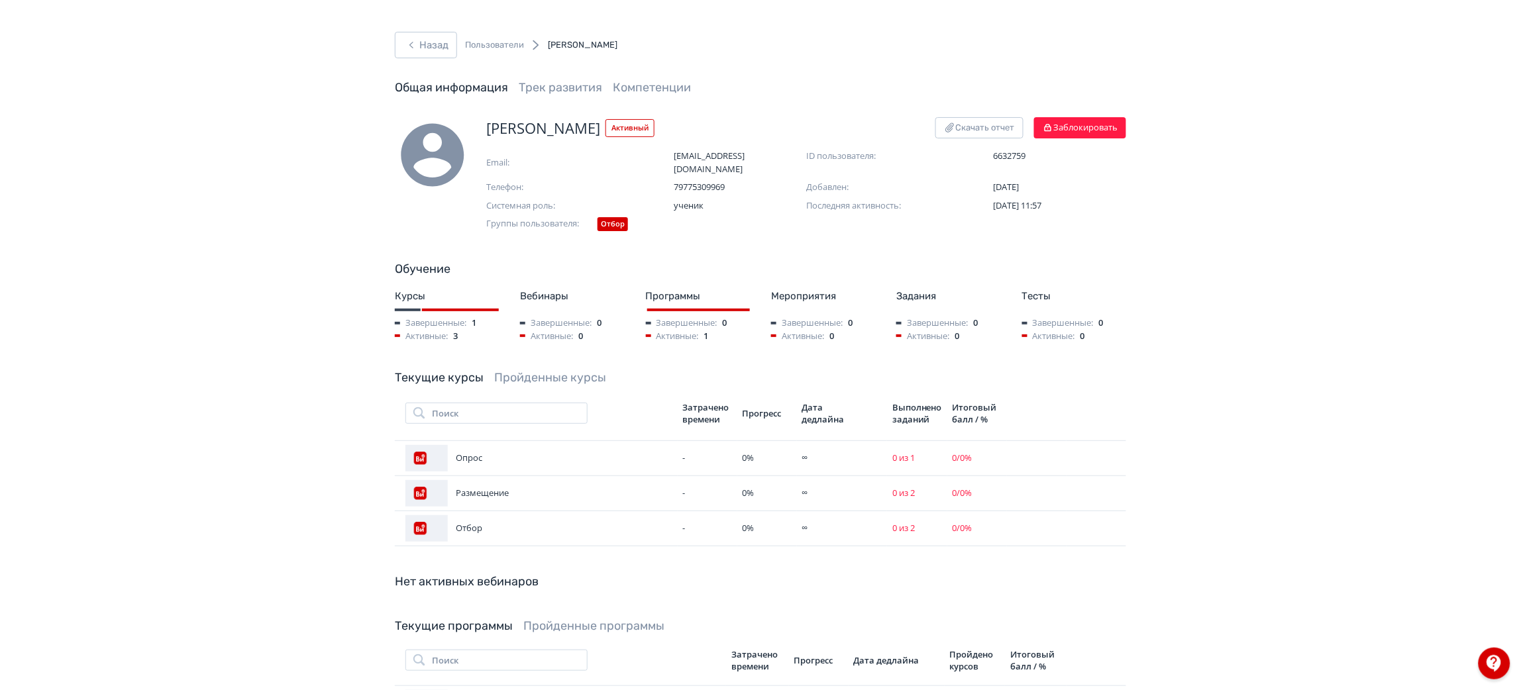
click at [564, 117] on span "[PERSON_NAME]" at bounding box center [543, 128] width 114 height 22
click at [567, 126] on span "[PERSON_NAME]" at bounding box center [543, 128] width 114 height 22
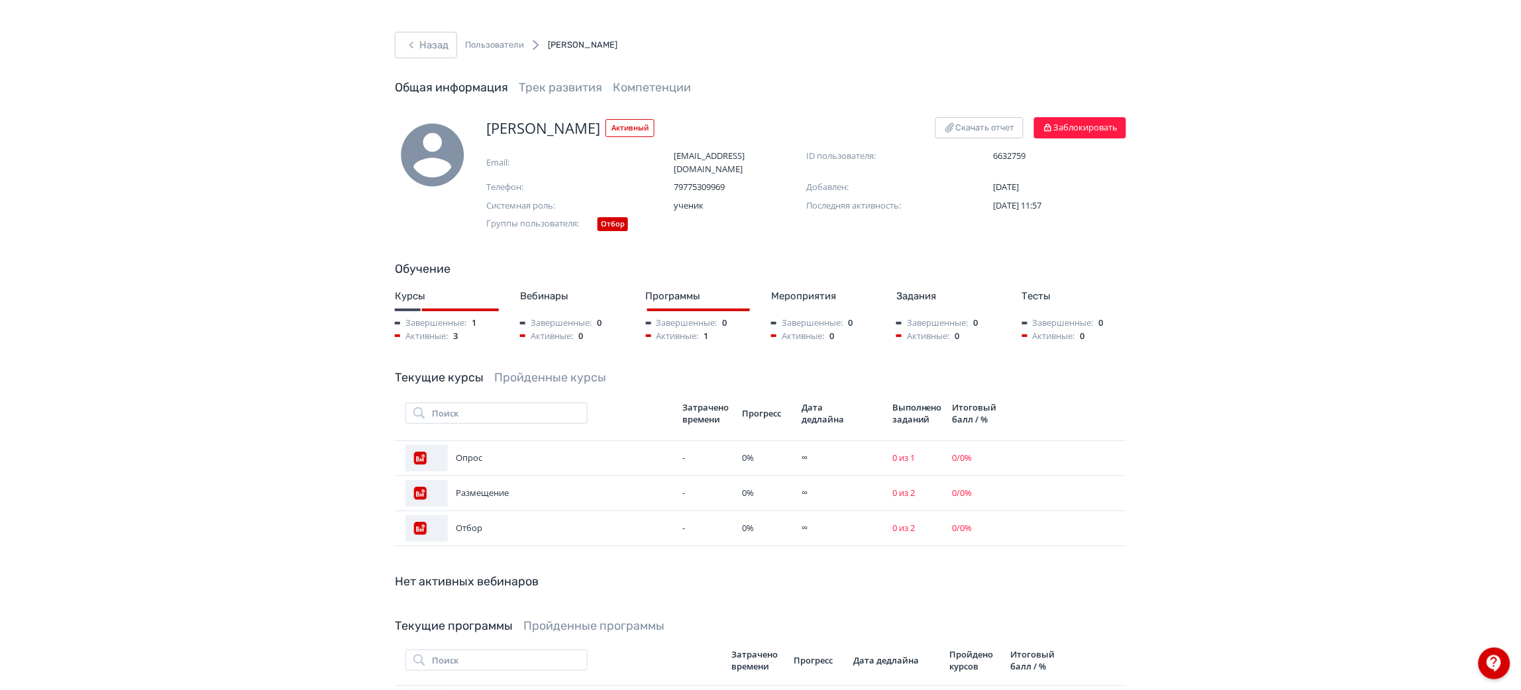
click at [416, 26] on div "Назад Пользователи [PERSON_NAME] информация Трек развития Компетенции [PERSON_N…" at bounding box center [760, 456] width 1521 height 913
click at [423, 46] on button "Назад" at bounding box center [426, 45] width 62 height 26
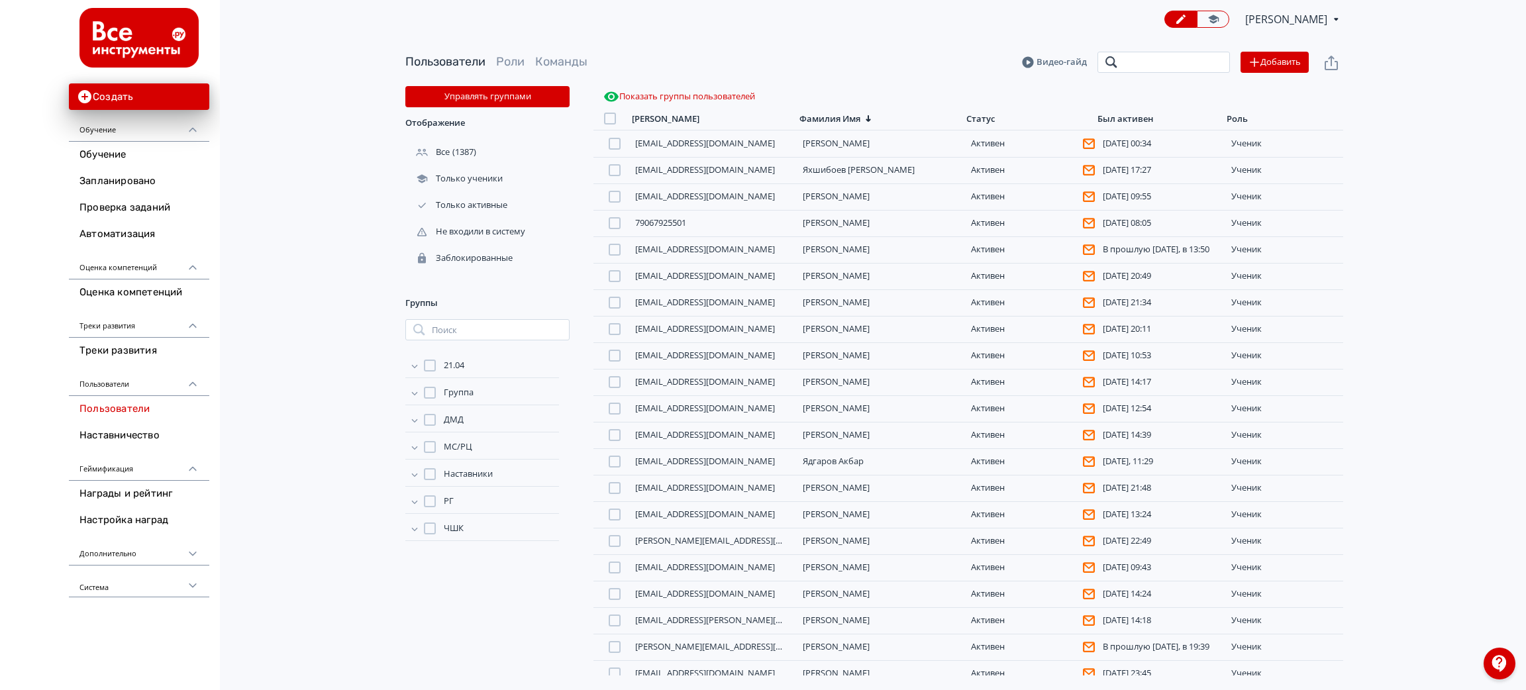
click at [1125, 60] on input "search" at bounding box center [1164, 62] width 132 height 21
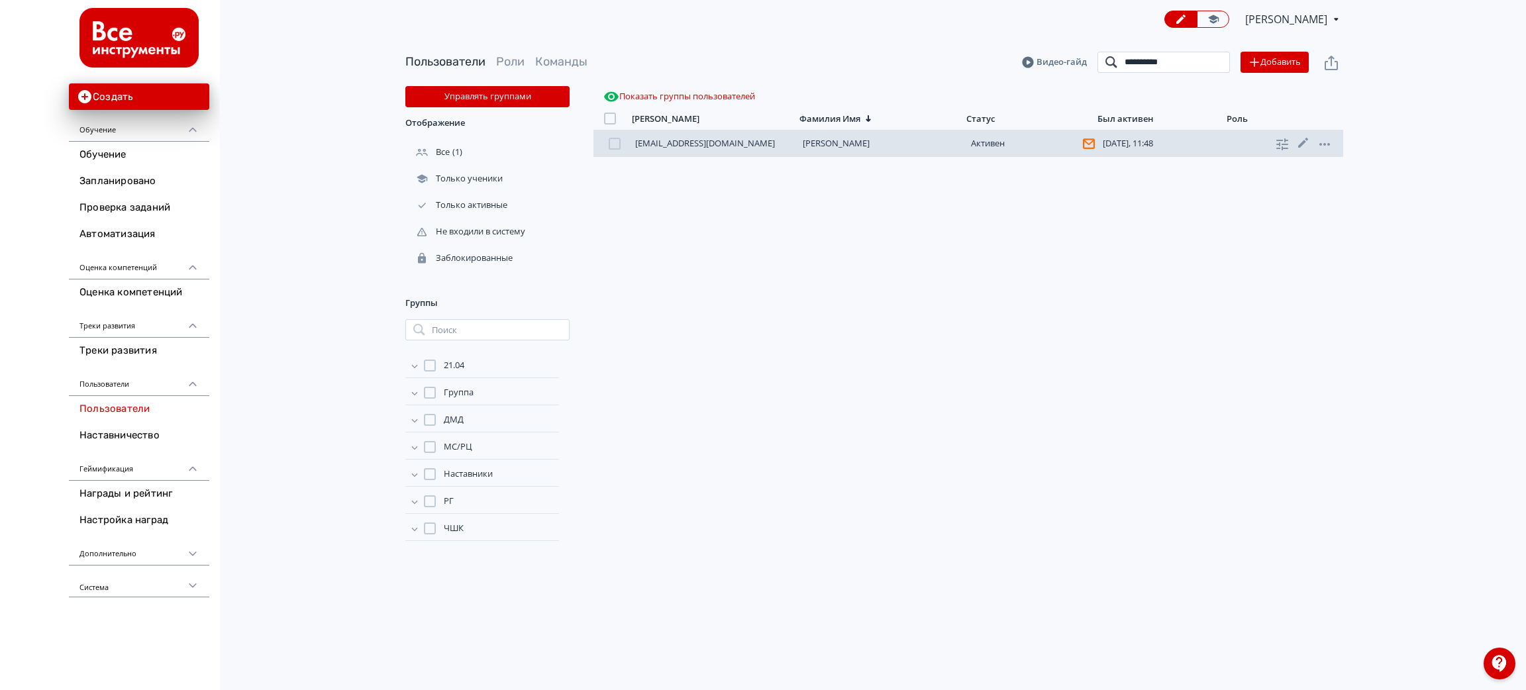
type input "**********"
click at [844, 145] on link "[PERSON_NAME]" at bounding box center [836, 143] width 67 height 12
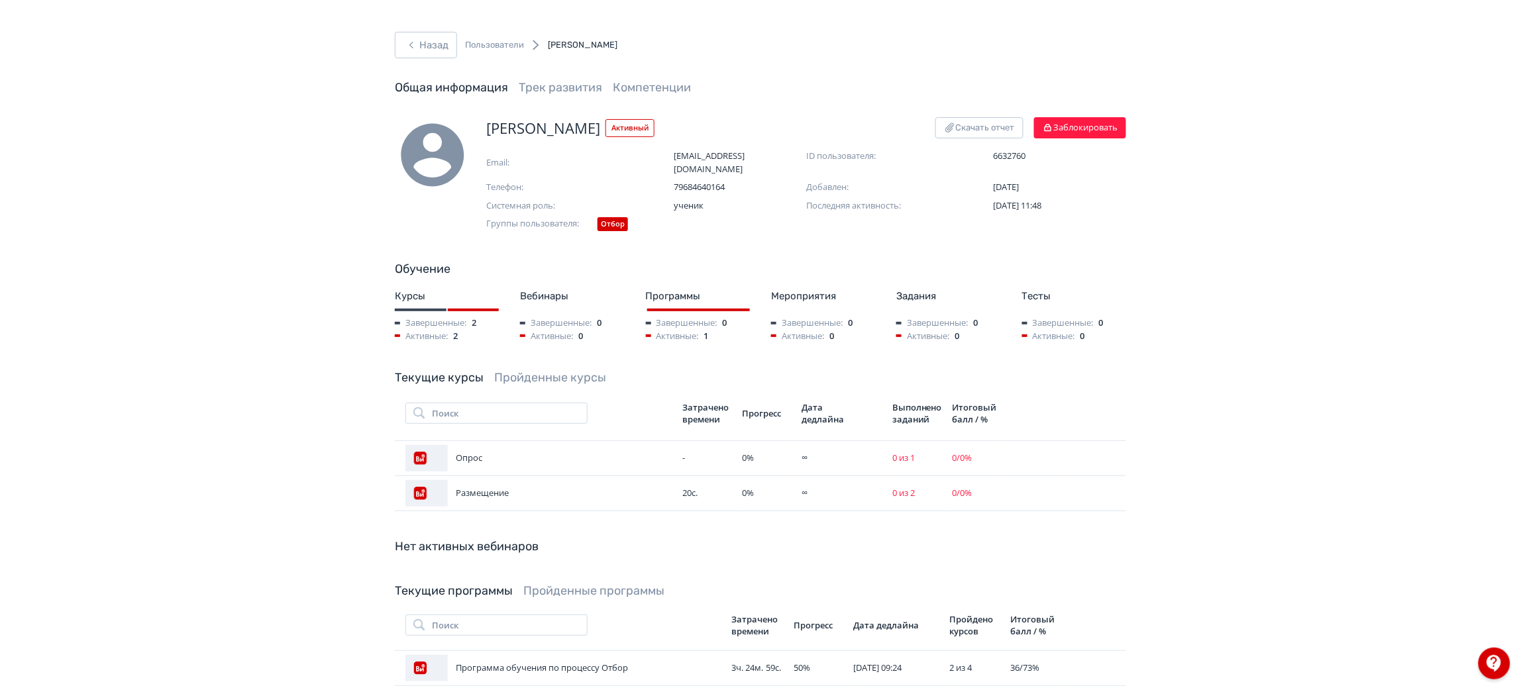
click at [546, 370] on link "Пройденные курсы" at bounding box center [550, 377] width 112 height 15
click at [438, 370] on link "Текущие курсы" at bounding box center [439, 377] width 89 height 15
click at [420, 50] on button "Назад" at bounding box center [426, 45] width 62 height 26
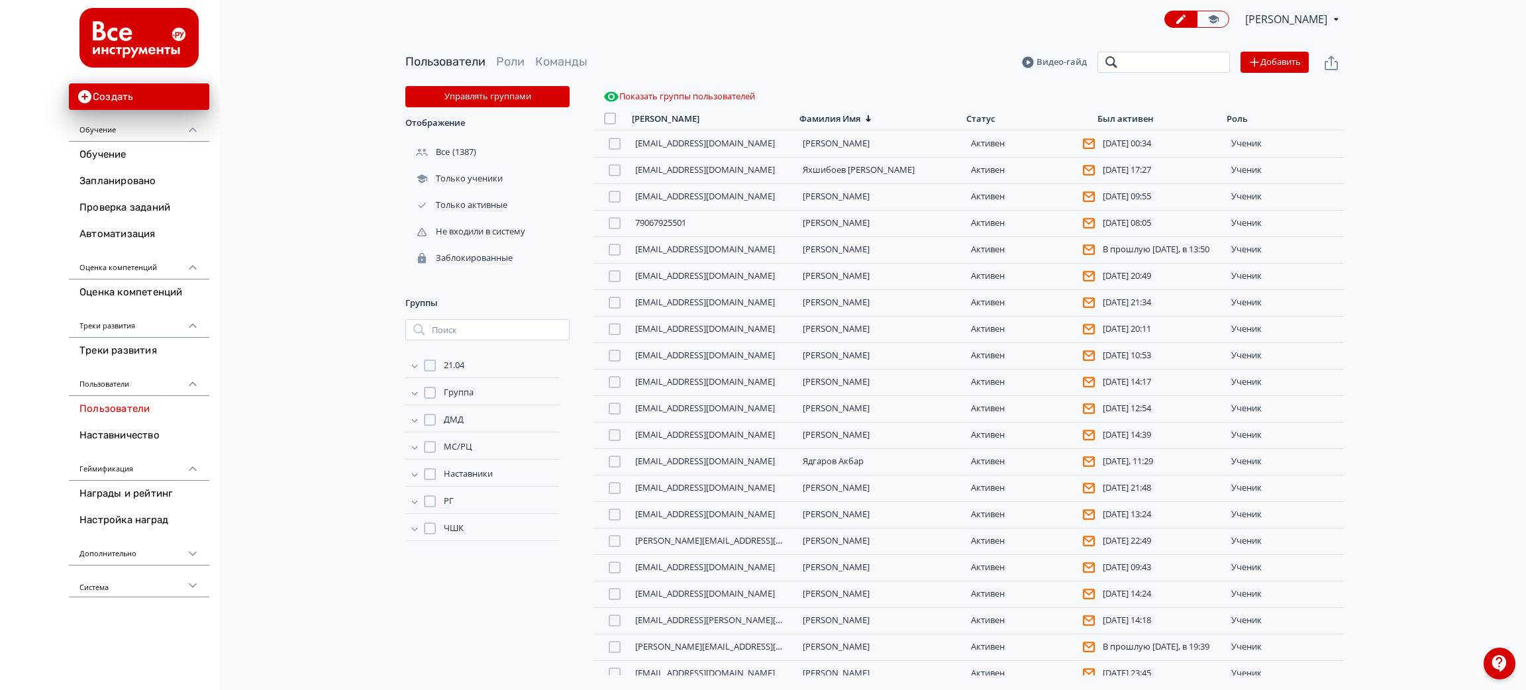
drag, startPoint x: 1135, startPoint y: 70, endPoint x: 1142, endPoint y: 62, distance: 10.8
click at [1125, 63] on input "search" at bounding box center [1164, 62] width 132 height 21
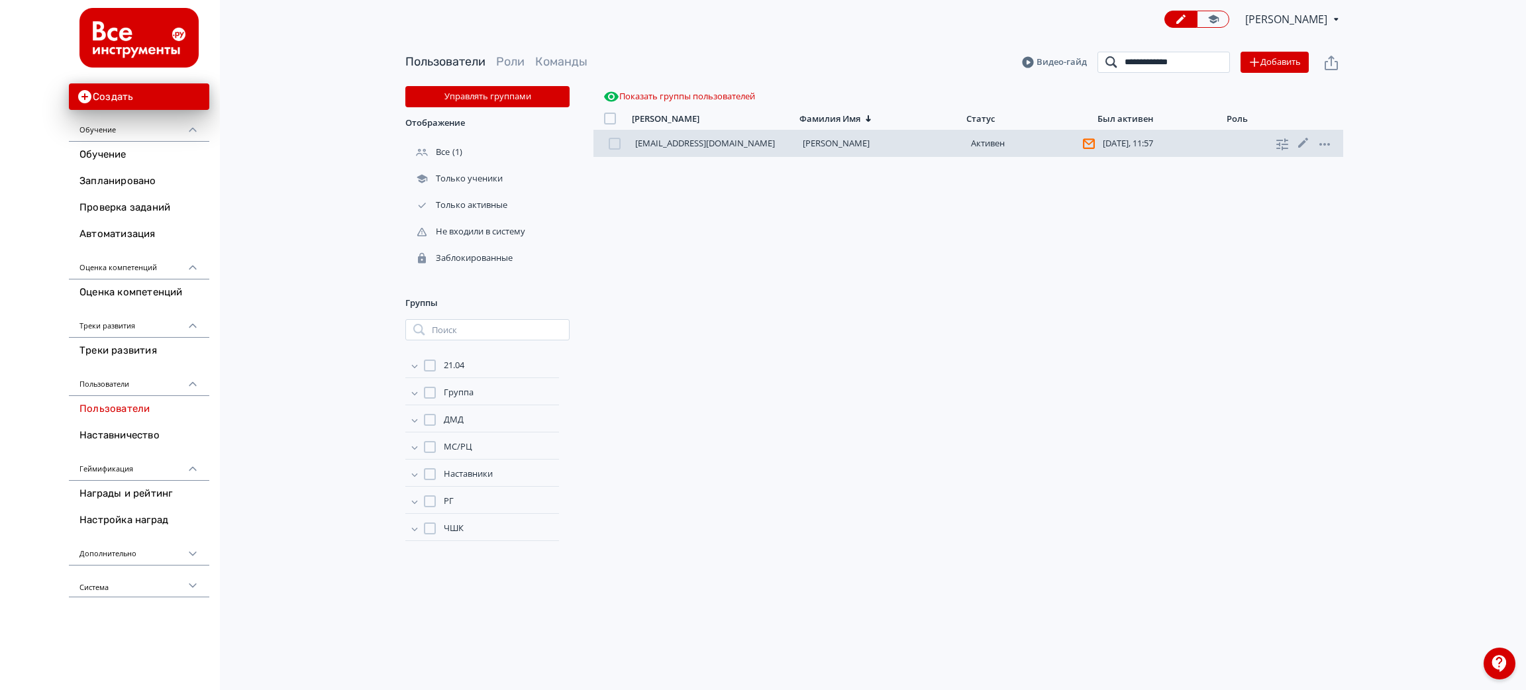
type input "**********"
click at [870, 143] on link "[PERSON_NAME]" at bounding box center [836, 143] width 67 height 12
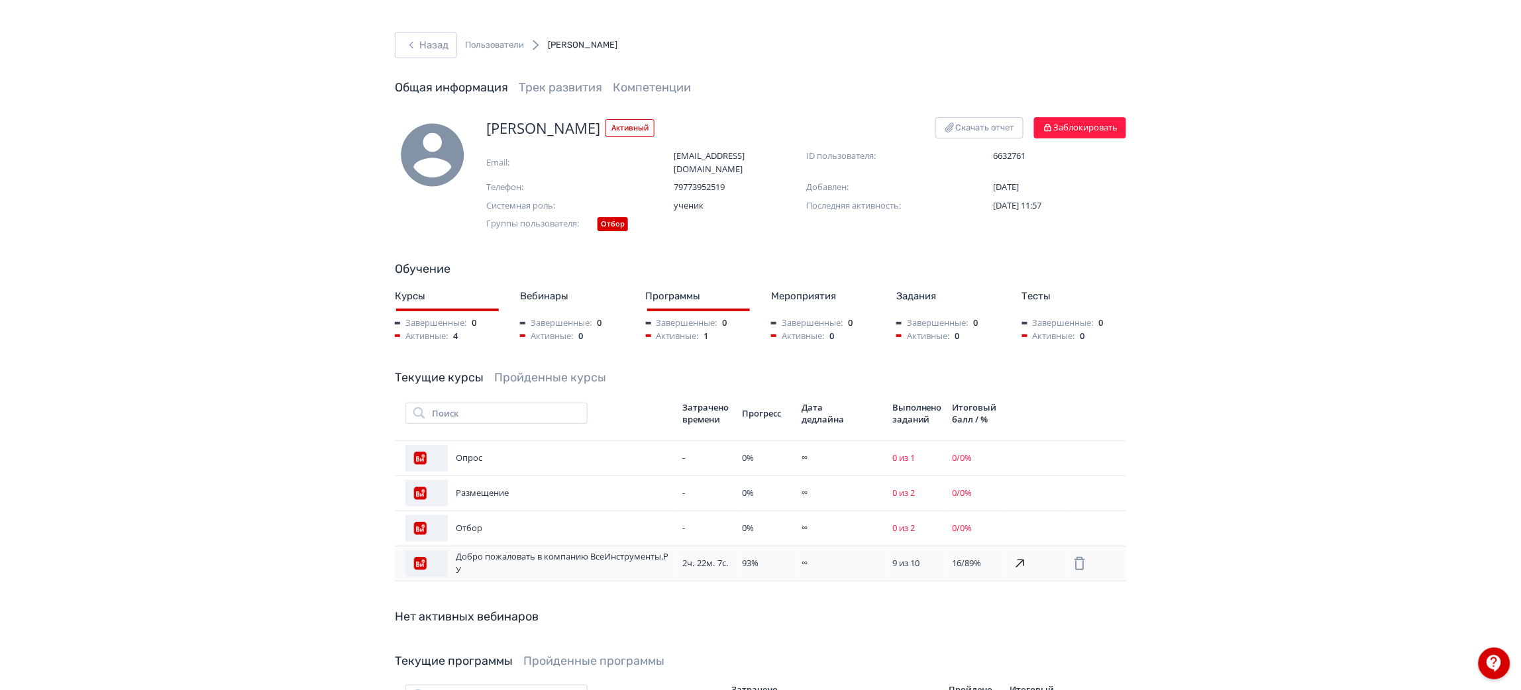
click at [760, 511] on div "93 %" at bounding box center [766, 563] width 49 height 13
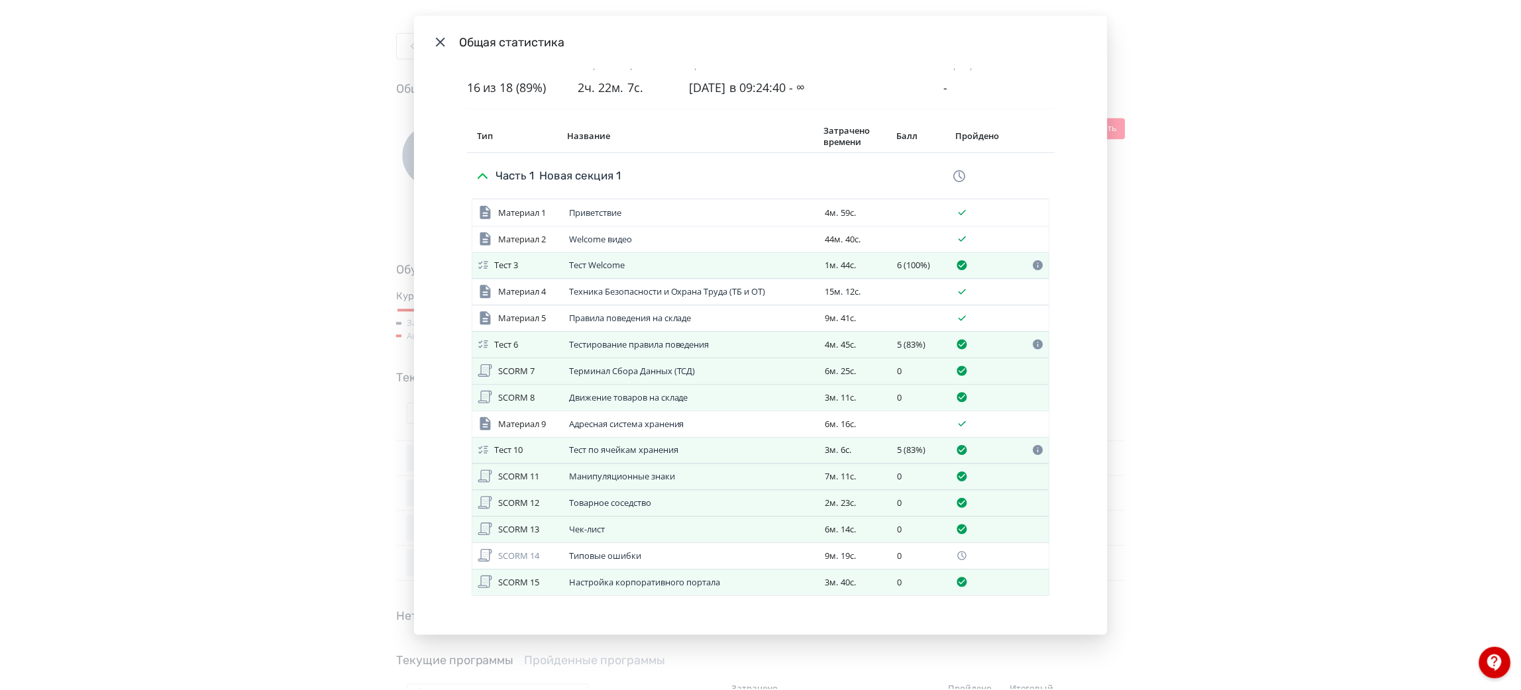
scroll to position [41, 0]
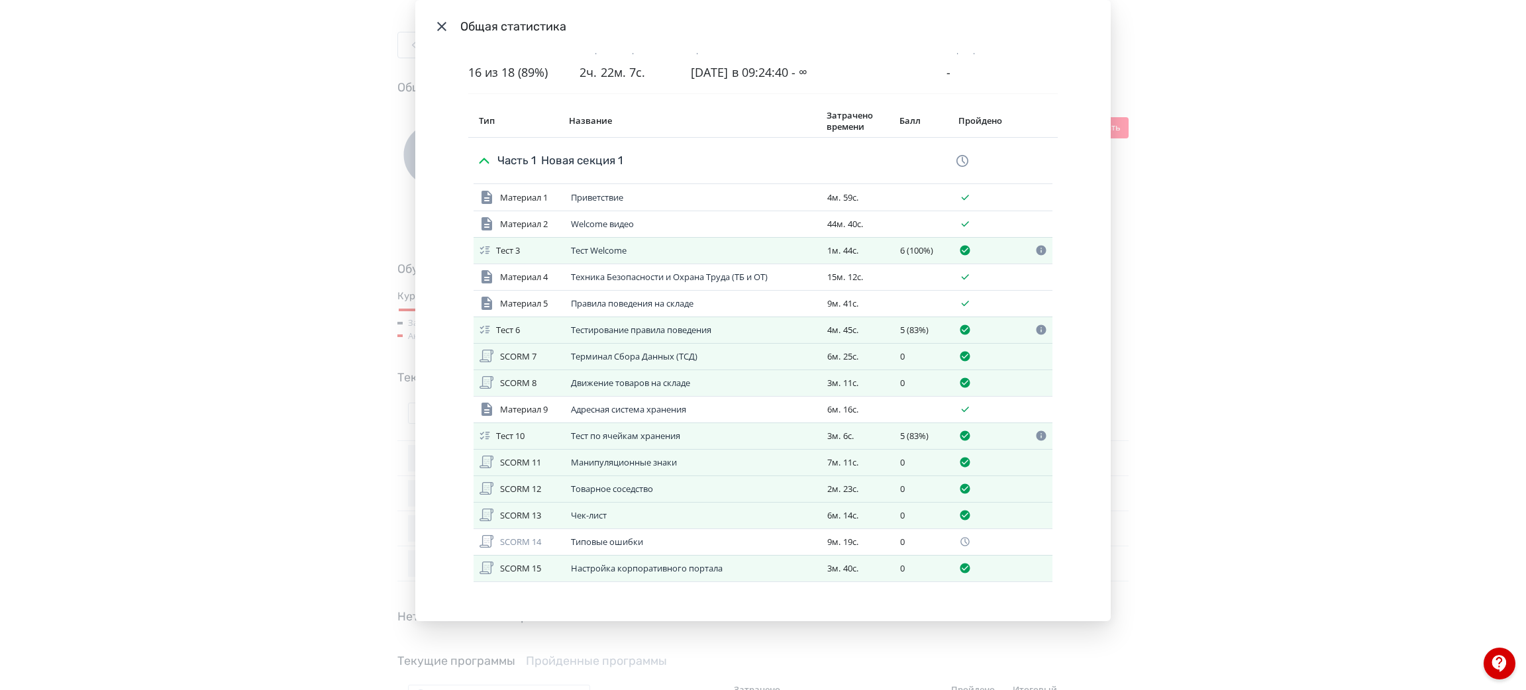
click at [434, 29] on icon "Modal" at bounding box center [442, 27] width 16 height 16
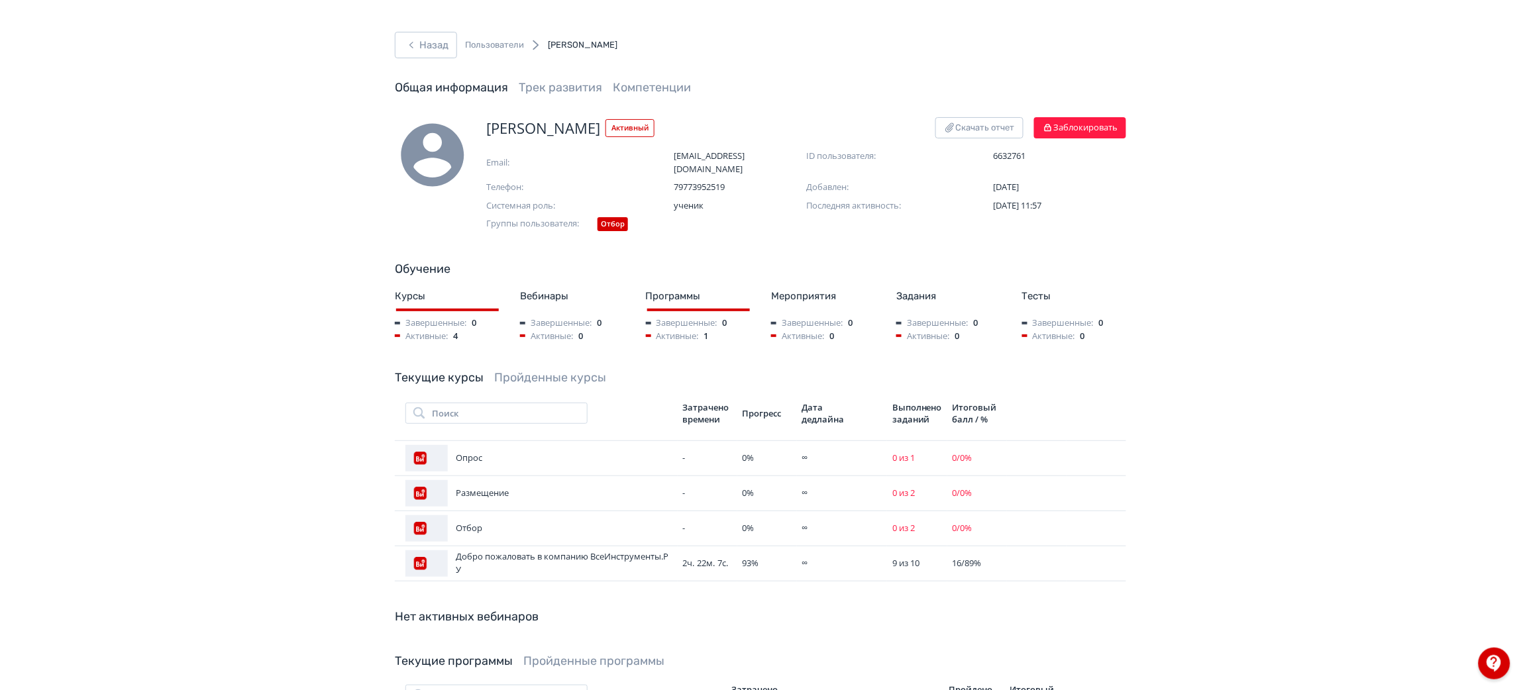
click at [554, 128] on span "[PERSON_NAME]" at bounding box center [543, 128] width 114 height 22
click at [554, 127] on span "[PERSON_NAME]" at bounding box center [543, 128] width 114 height 22
copy span "[PERSON_NAME]"
click at [438, 53] on button "Назад" at bounding box center [426, 45] width 62 height 26
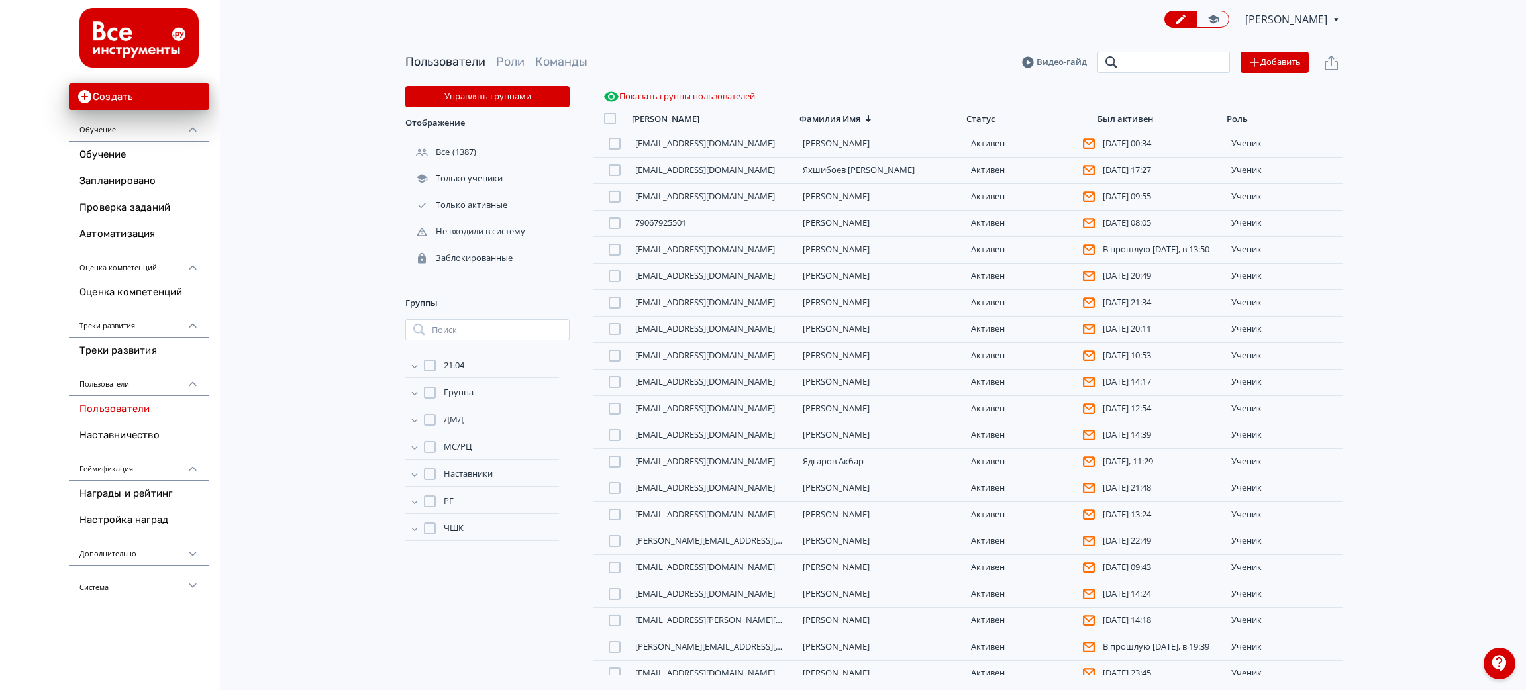
click at [1125, 62] on input "search" at bounding box center [1164, 62] width 132 height 21
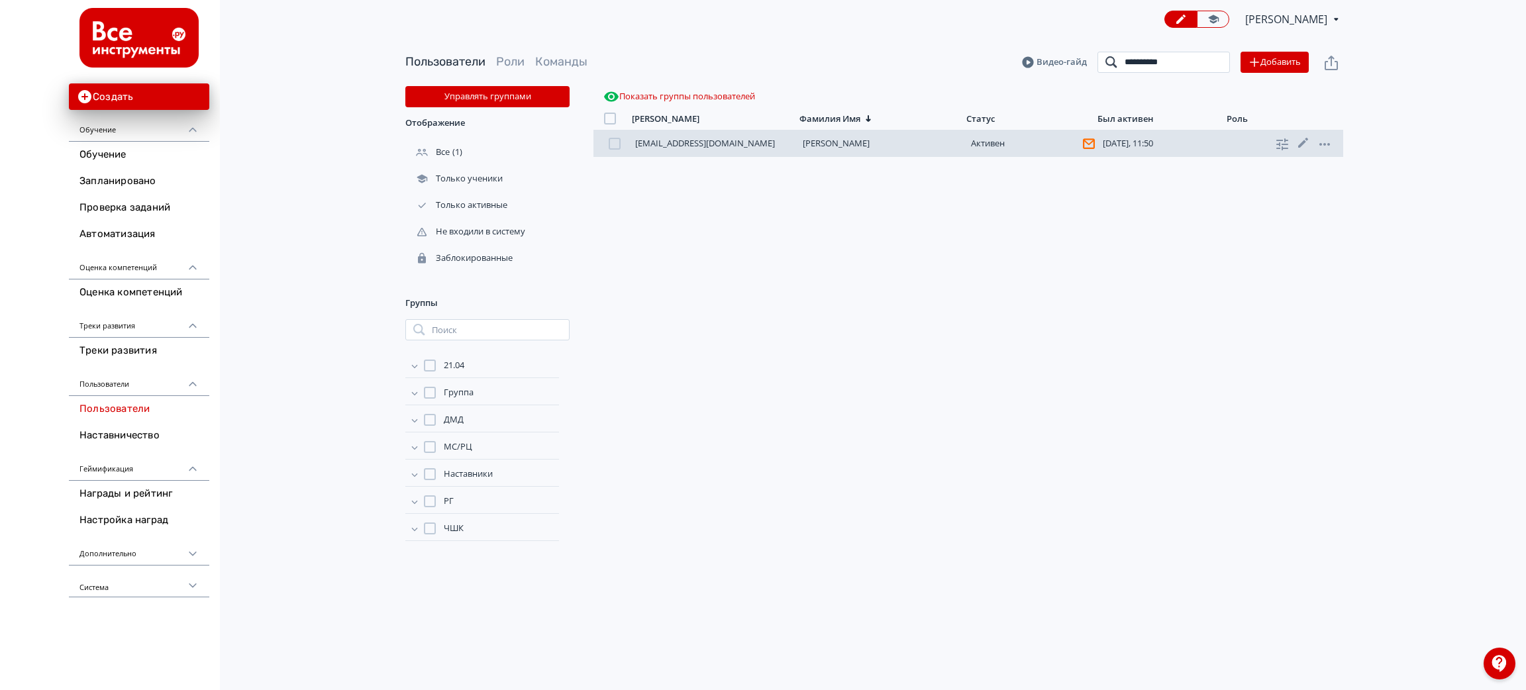
type input "**********"
click at [821, 145] on link "[PERSON_NAME]" at bounding box center [836, 143] width 67 height 12
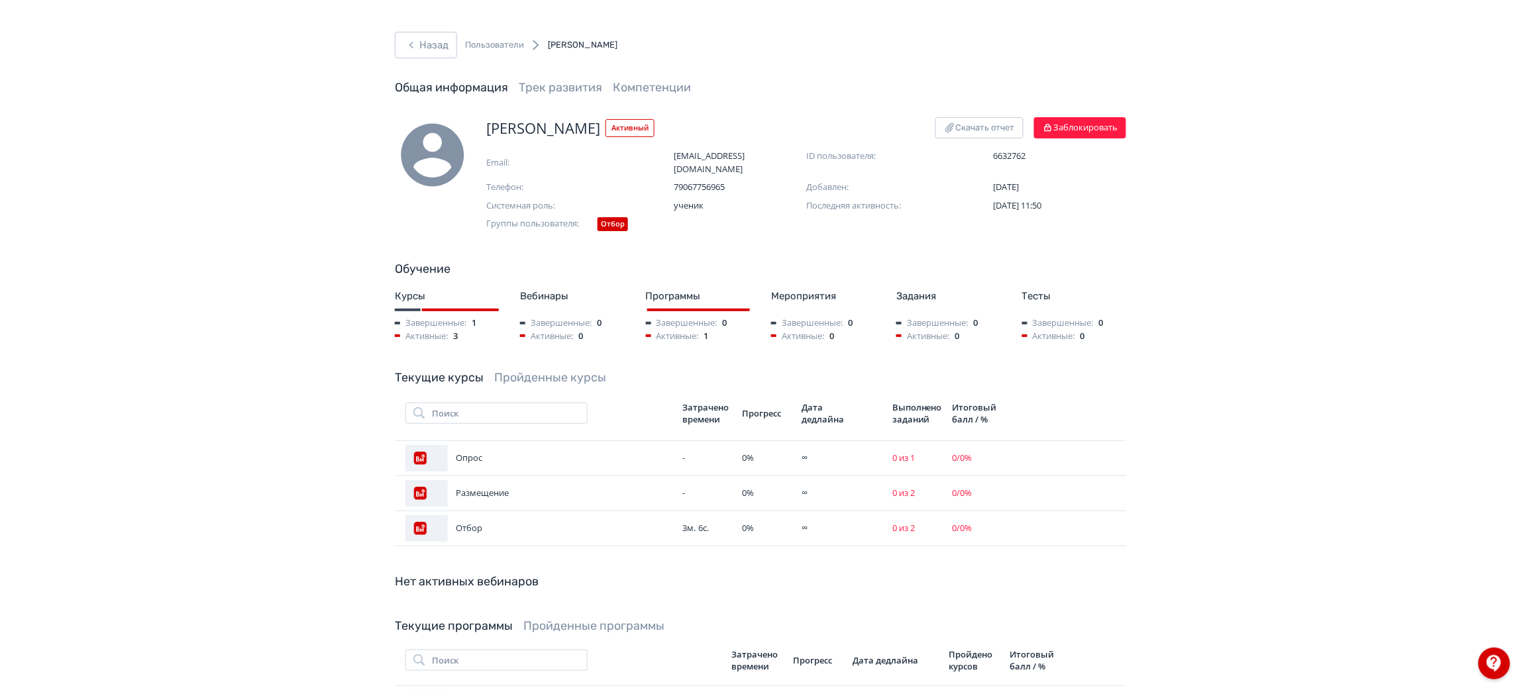
scroll to position [99, 0]
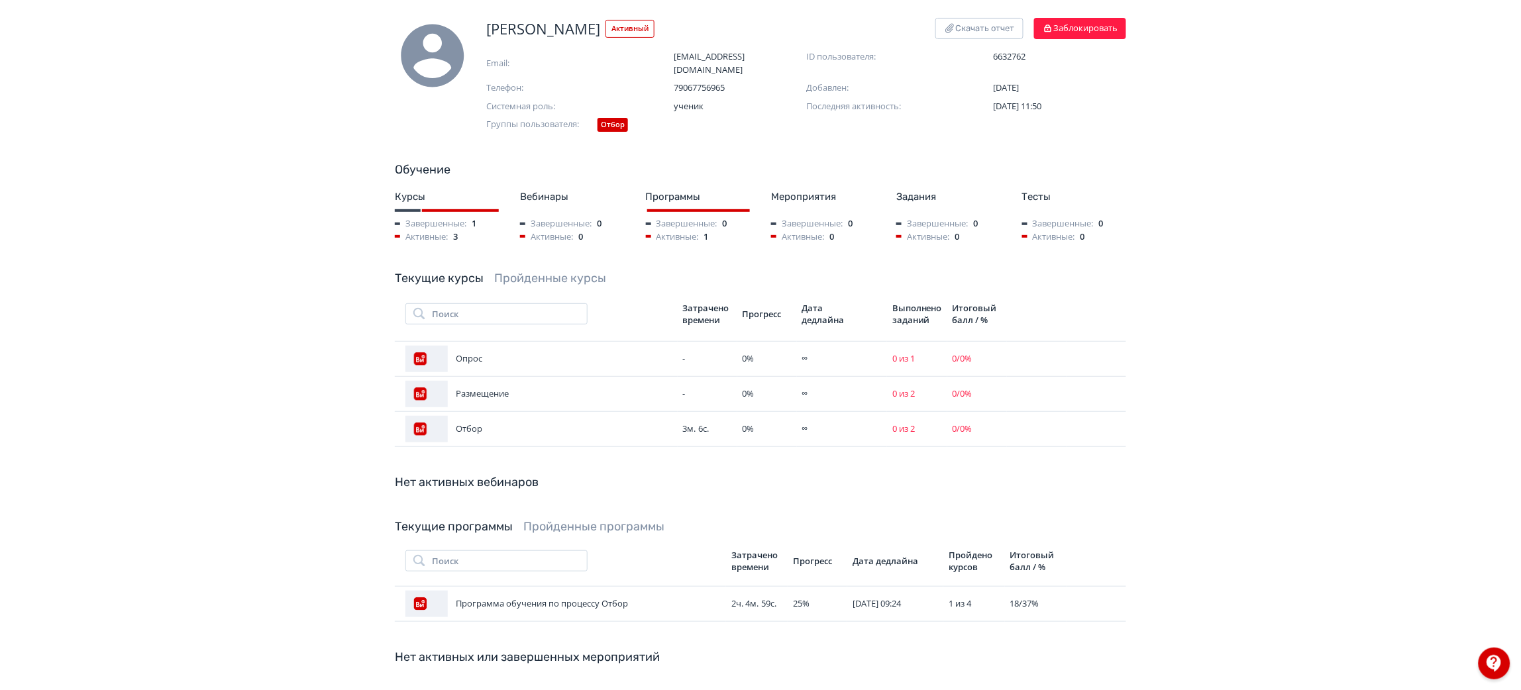
click at [535, 271] on link "Пройденные курсы" at bounding box center [550, 278] width 112 height 15
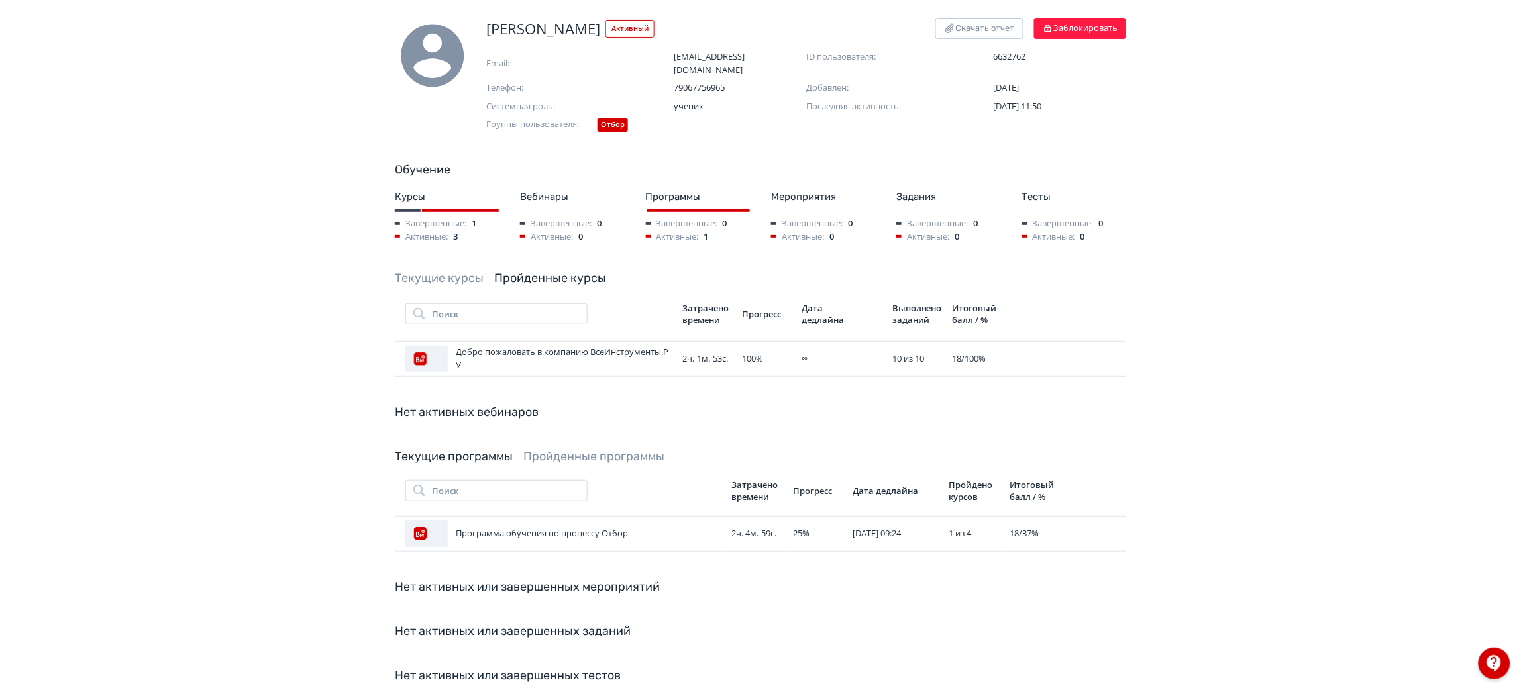
click at [433, 256] on div "[PERSON_NAME] Скачать отчет Заблокировать Email: [EMAIL_ADDRESS][DOMAIN_NAME] I…" at bounding box center [760, 364] width 795 height 693
click at [442, 271] on link "Текущие курсы" at bounding box center [439, 278] width 89 height 15
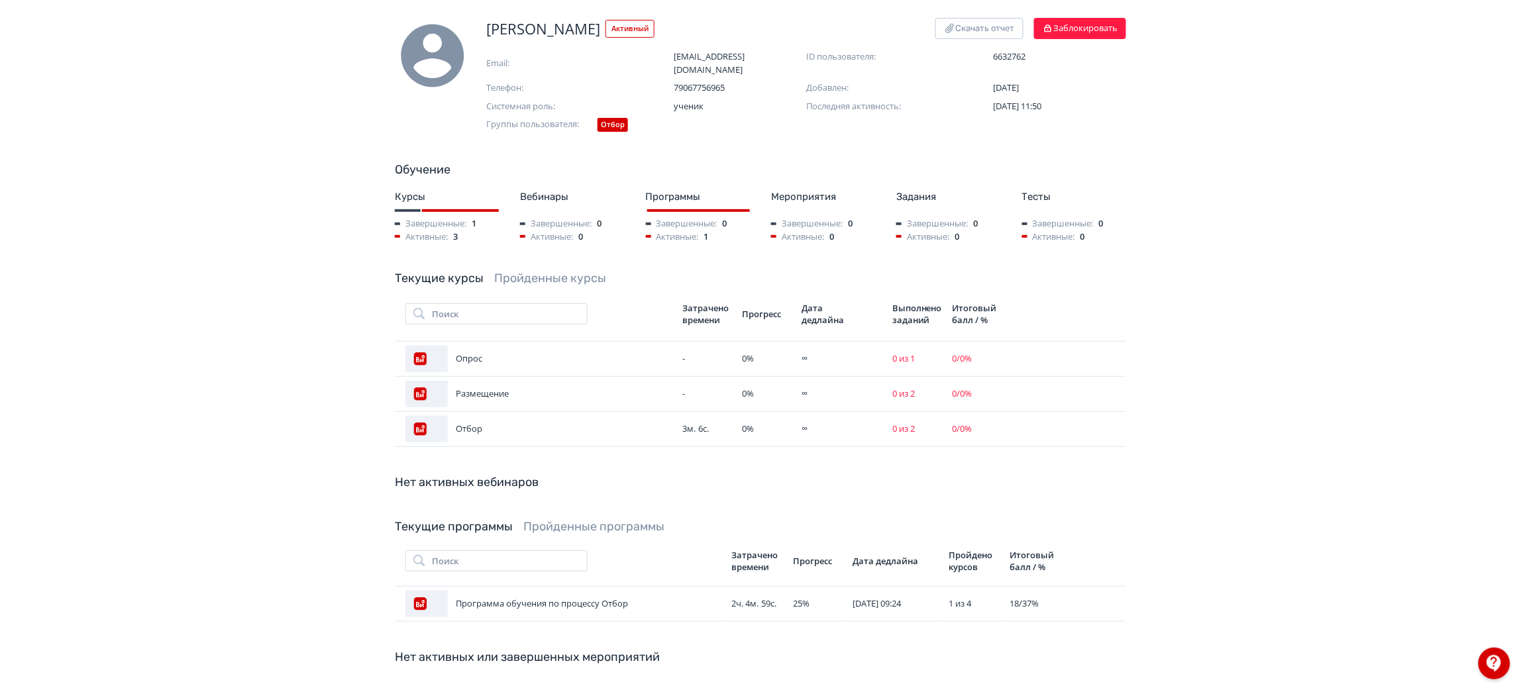
scroll to position [0, 0]
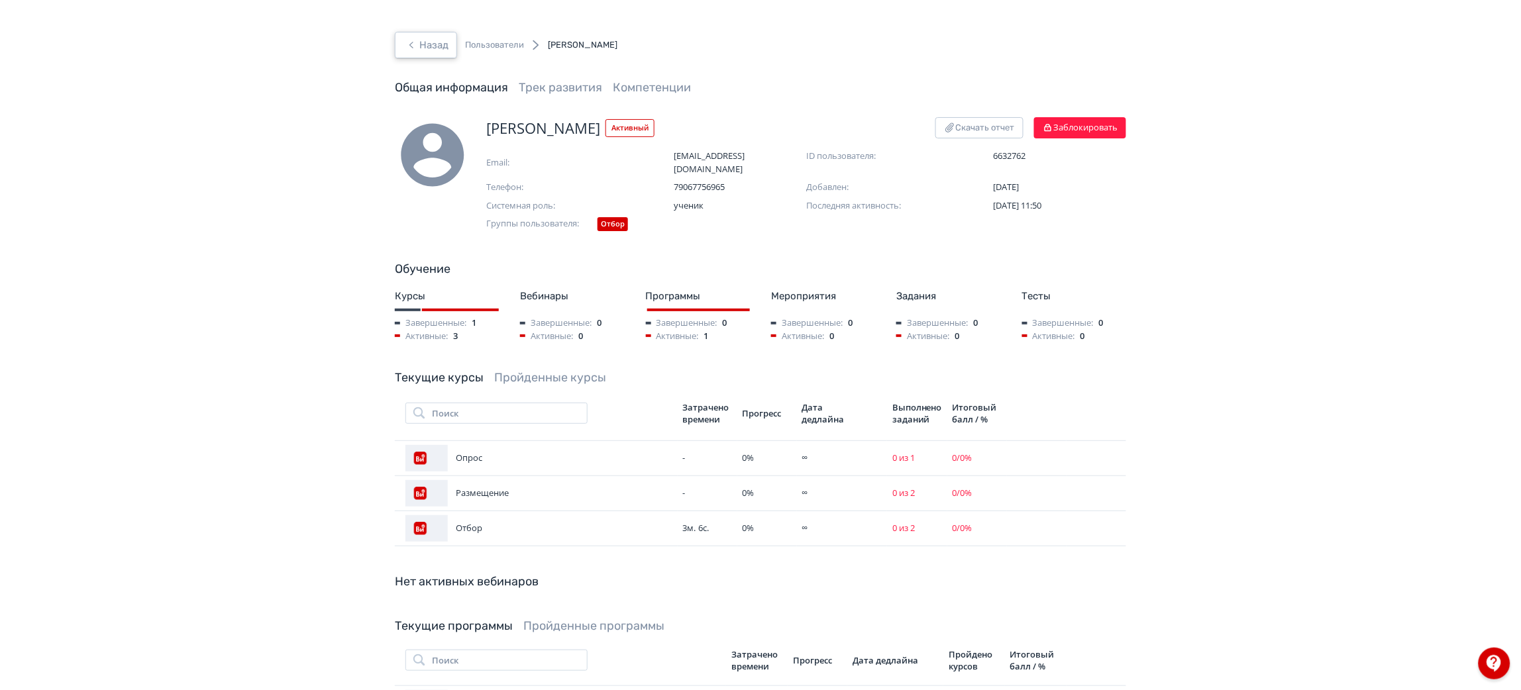
click at [450, 50] on button "Назад" at bounding box center [426, 45] width 62 height 26
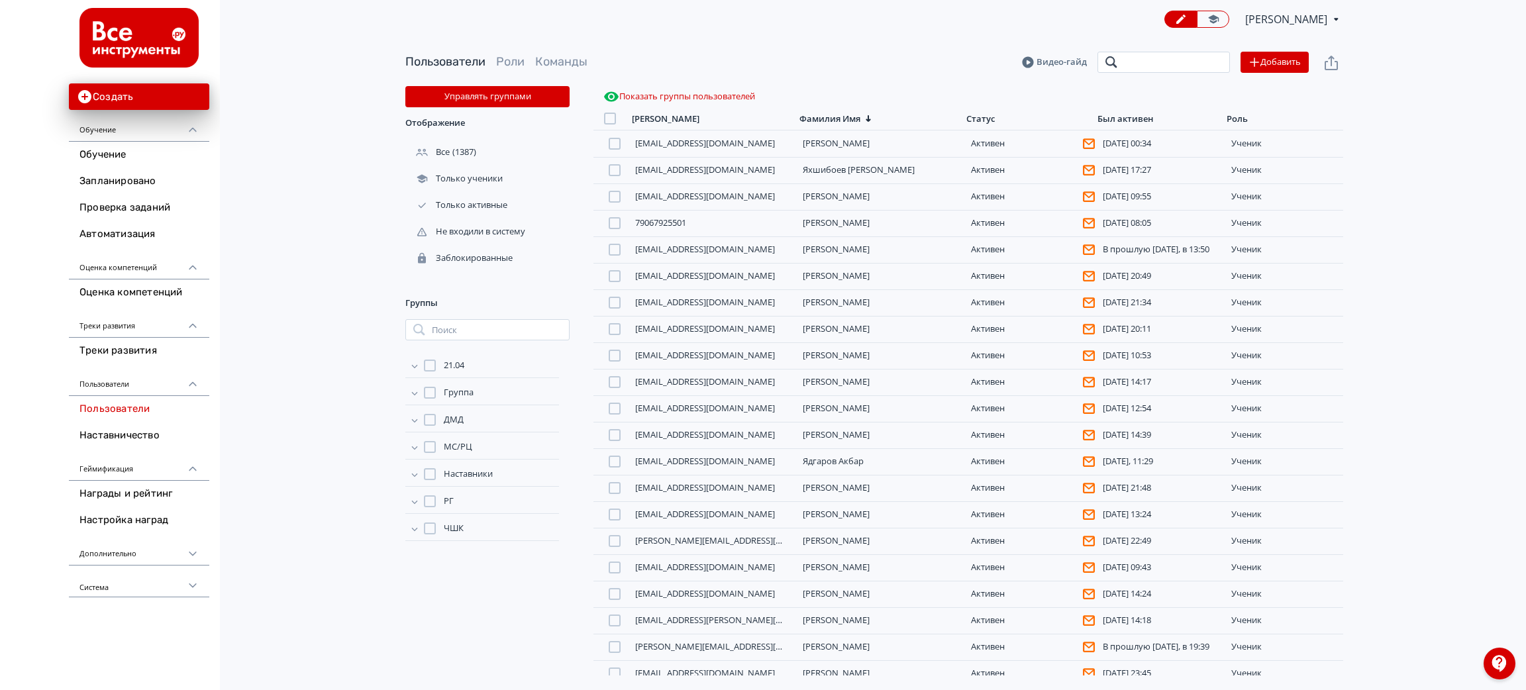
click at [1125, 55] on input "search" at bounding box center [1164, 62] width 132 height 21
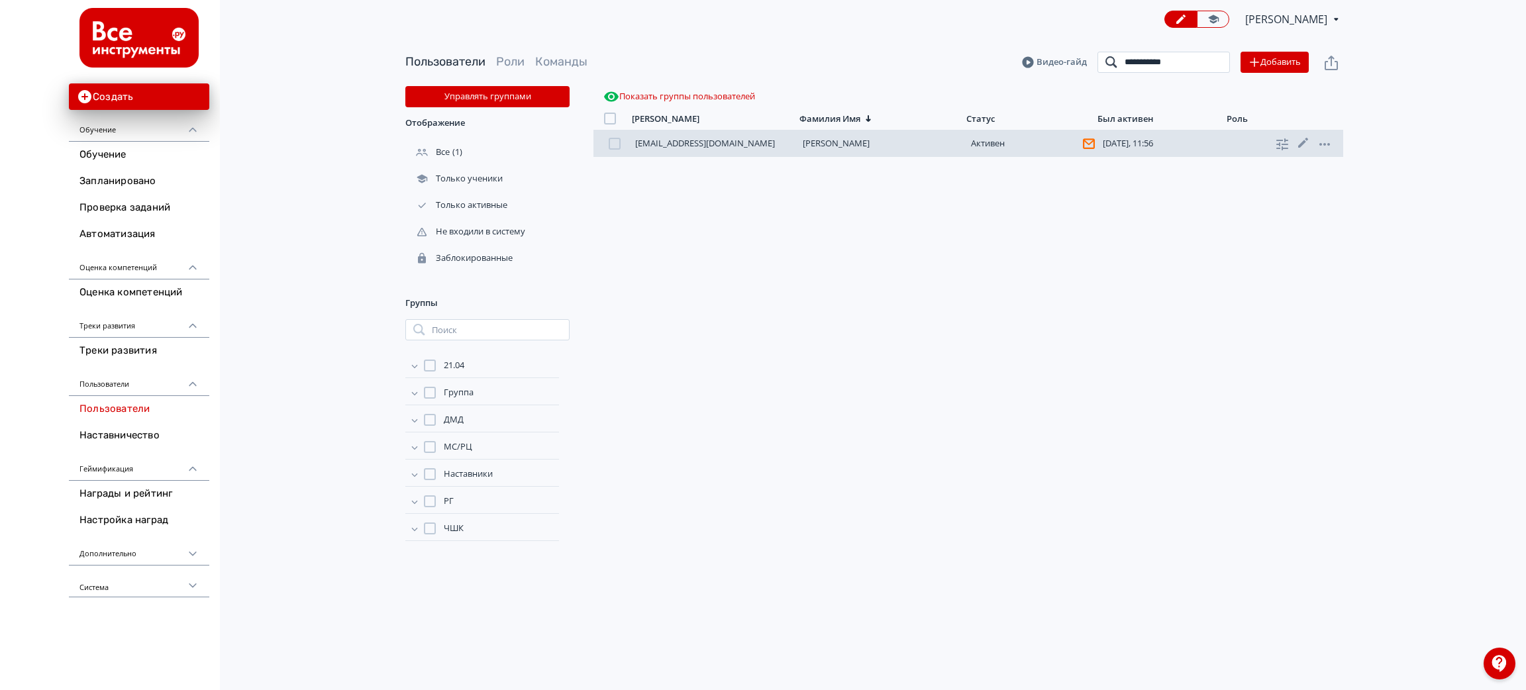
type input "**********"
click at [854, 146] on link "[PERSON_NAME]" at bounding box center [836, 143] width 67 height 12
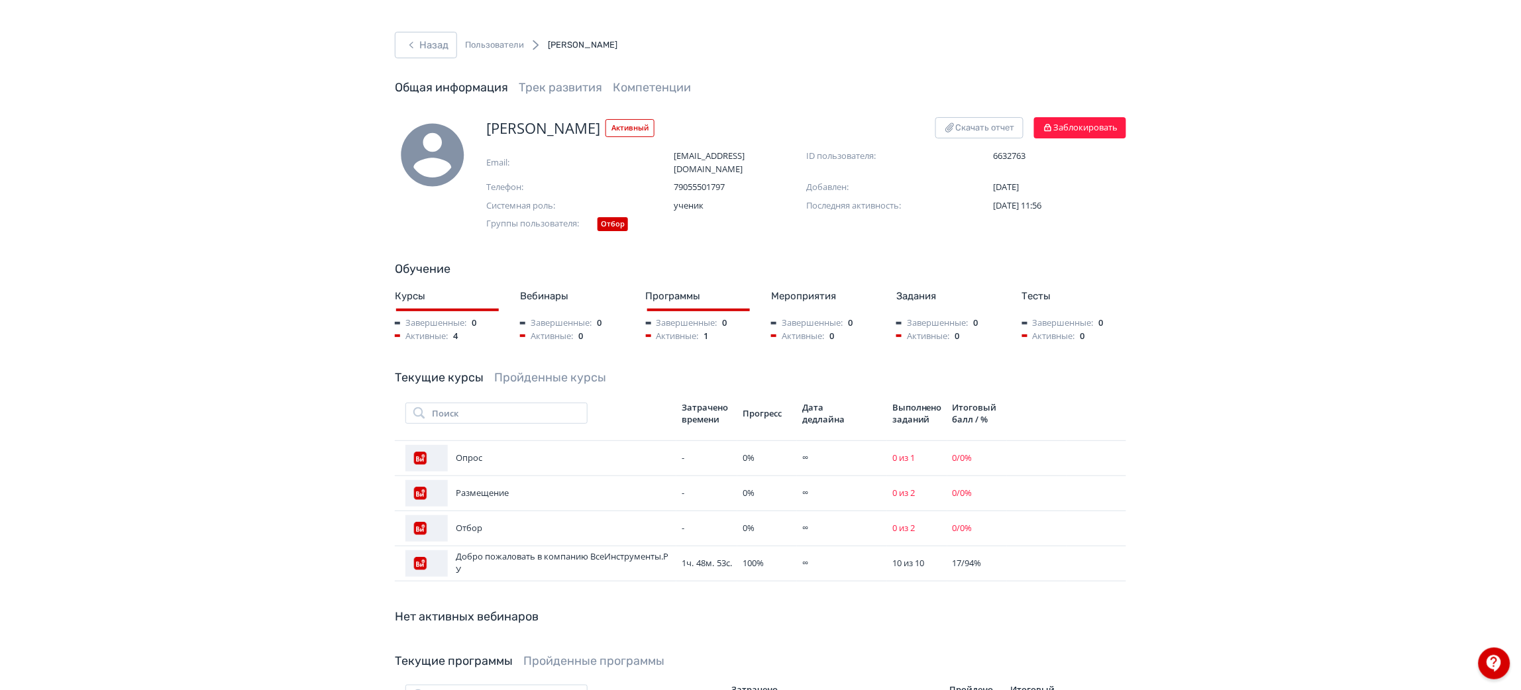
click at [548, 127] on span "[PERSON_NAME]" at bounding box center [543, 128] width 114 height 22
copy span "[PERSON_NAME]"
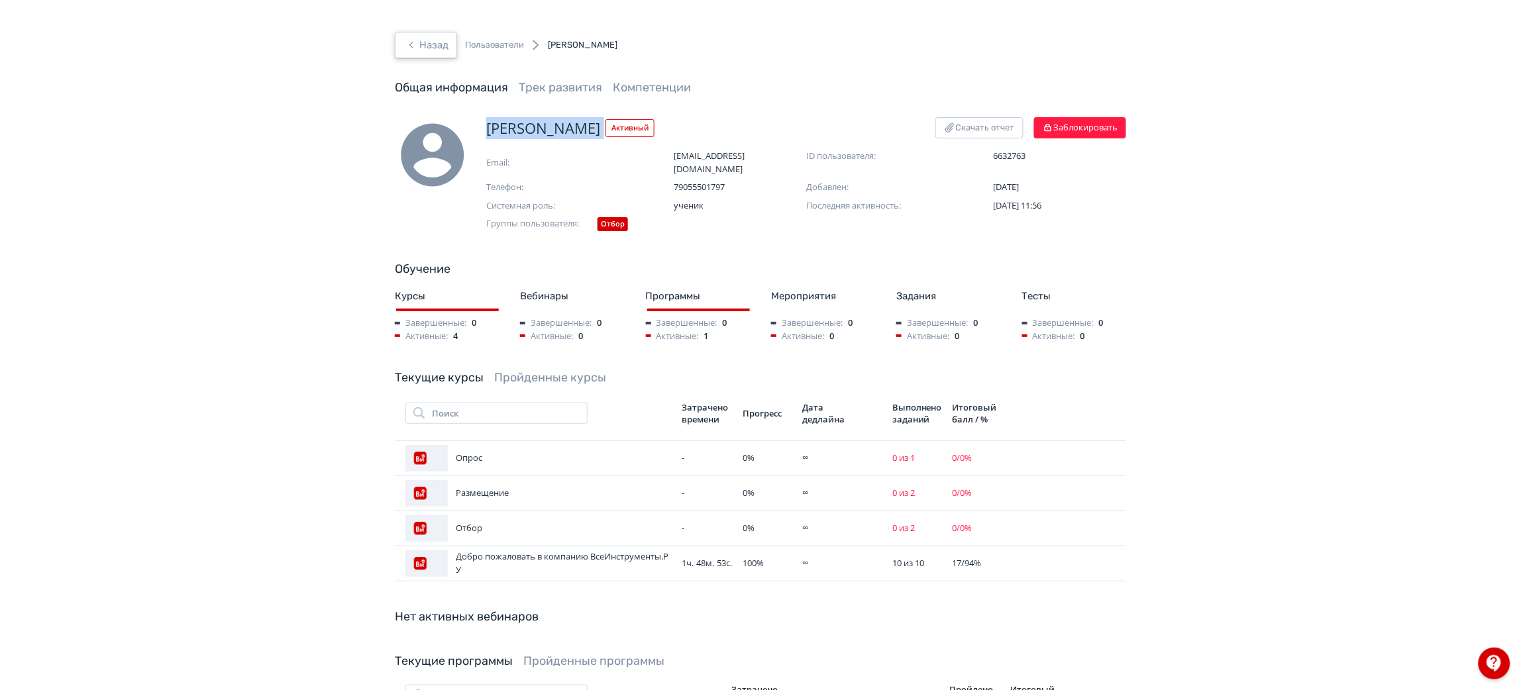
click at [440, 48] on button "Назад" at bounding box center [426, 45] width 62 height 26
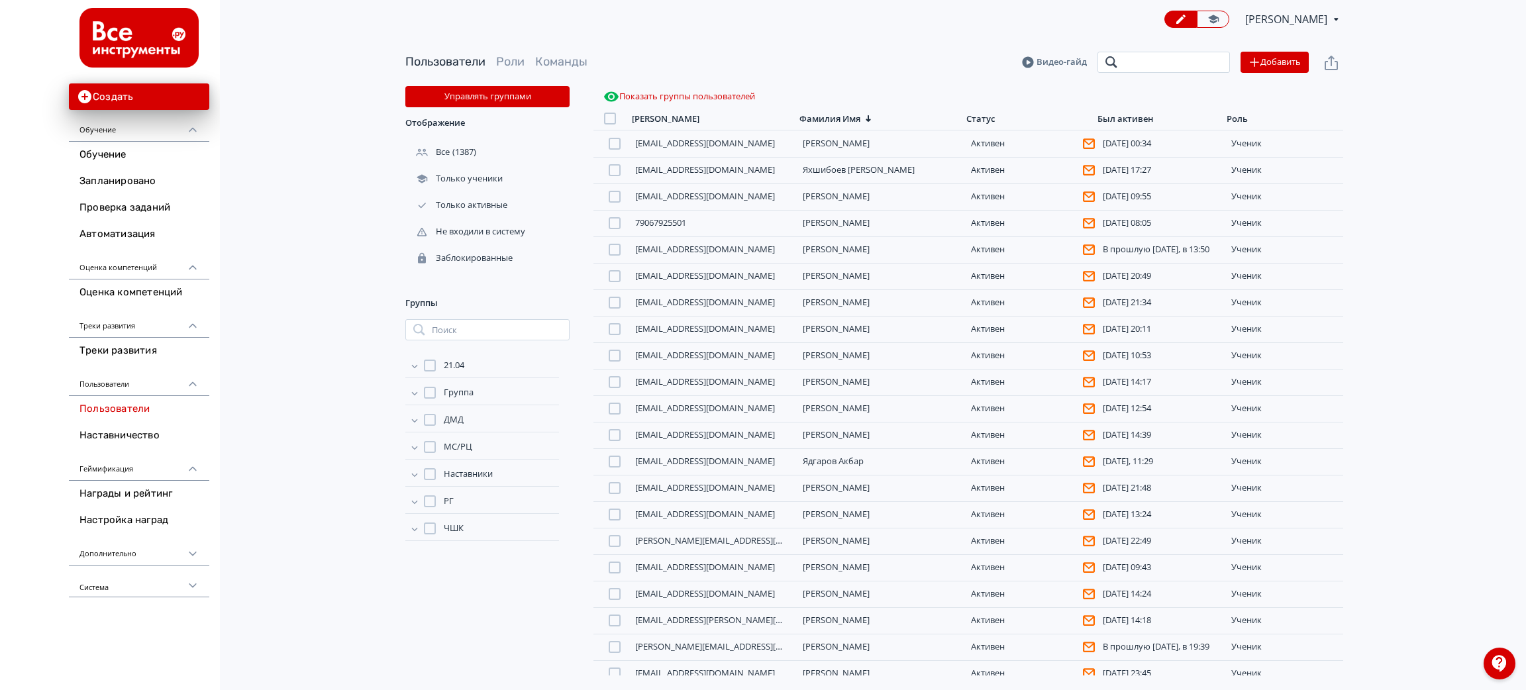
click at [1125, 62] on input "search" at bounding box center [1164, 62] width 132 height 21
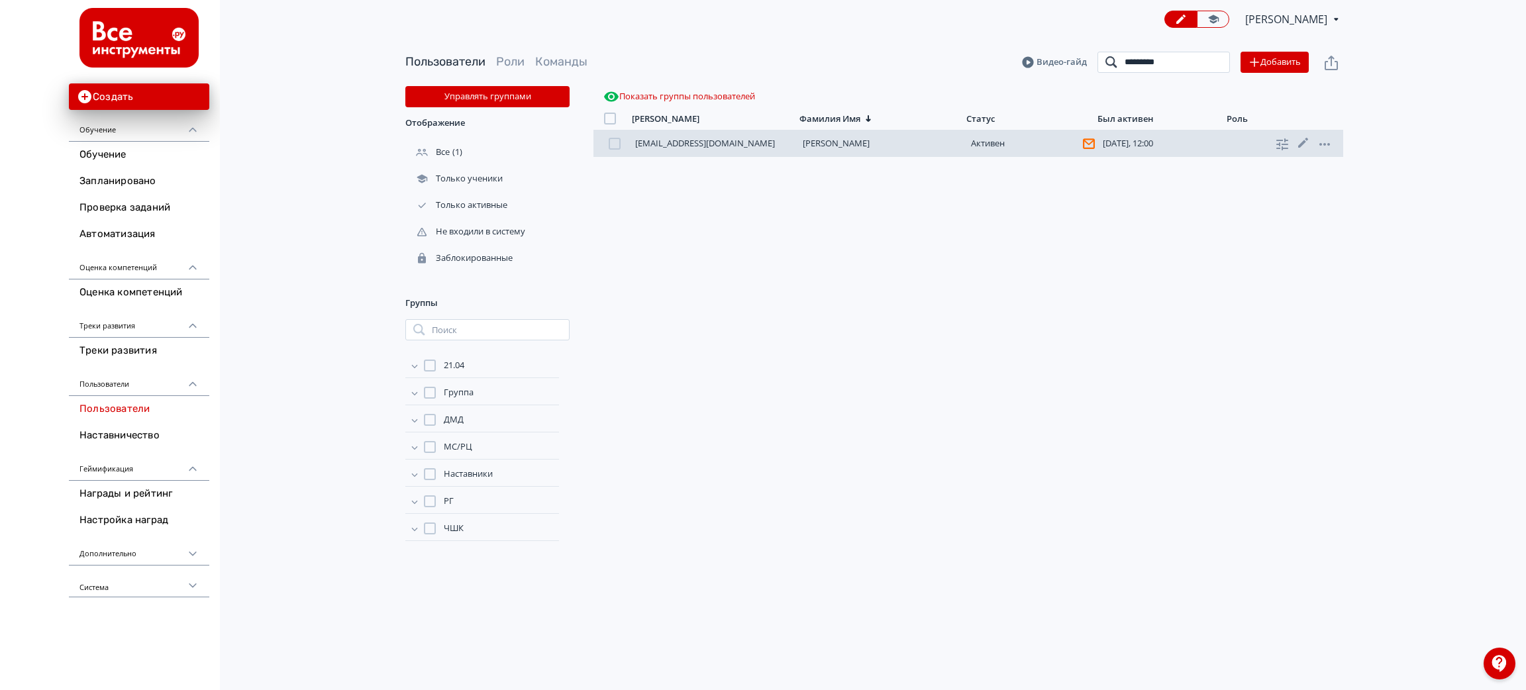
type input "*********"
click at [857, 141] on link "[PERSON_NAME]" at bounding box center [836, 143] width 67 height 12
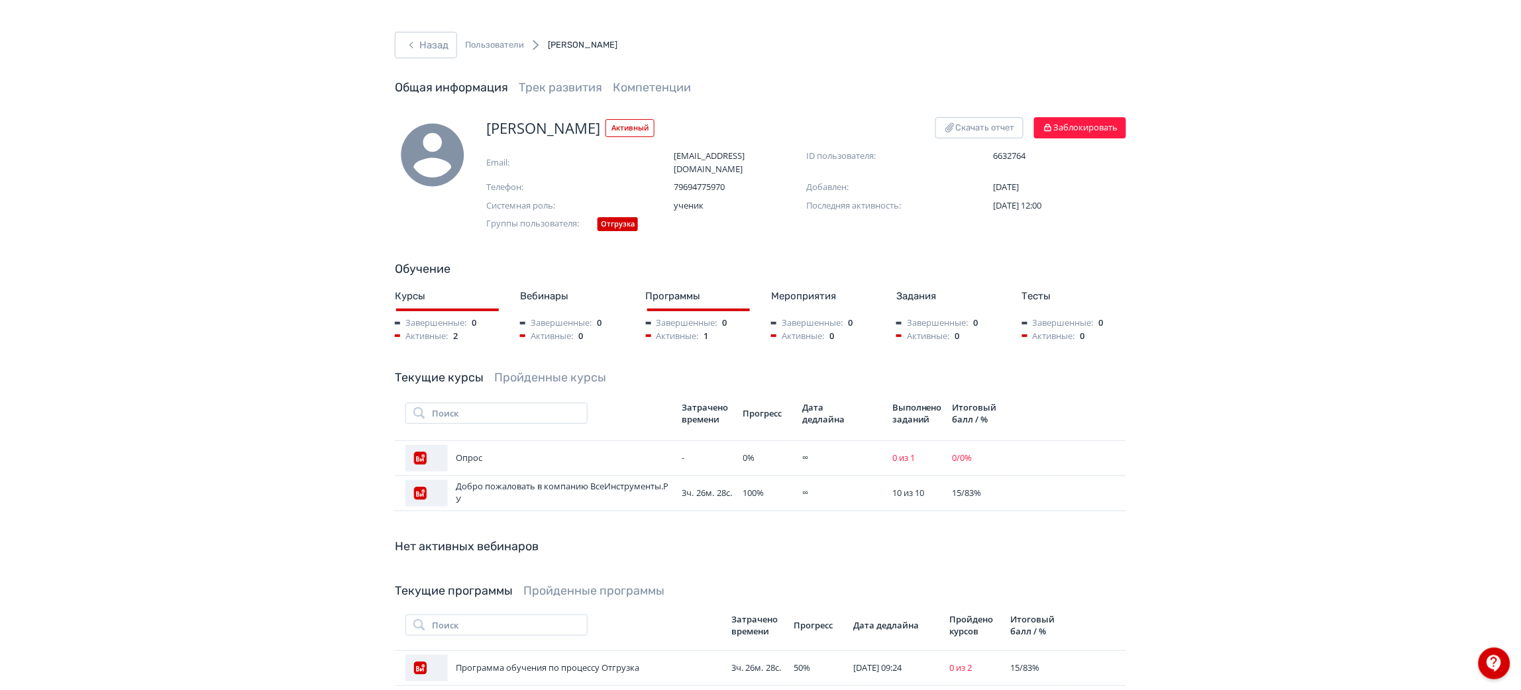
scroll to position [99, 0]
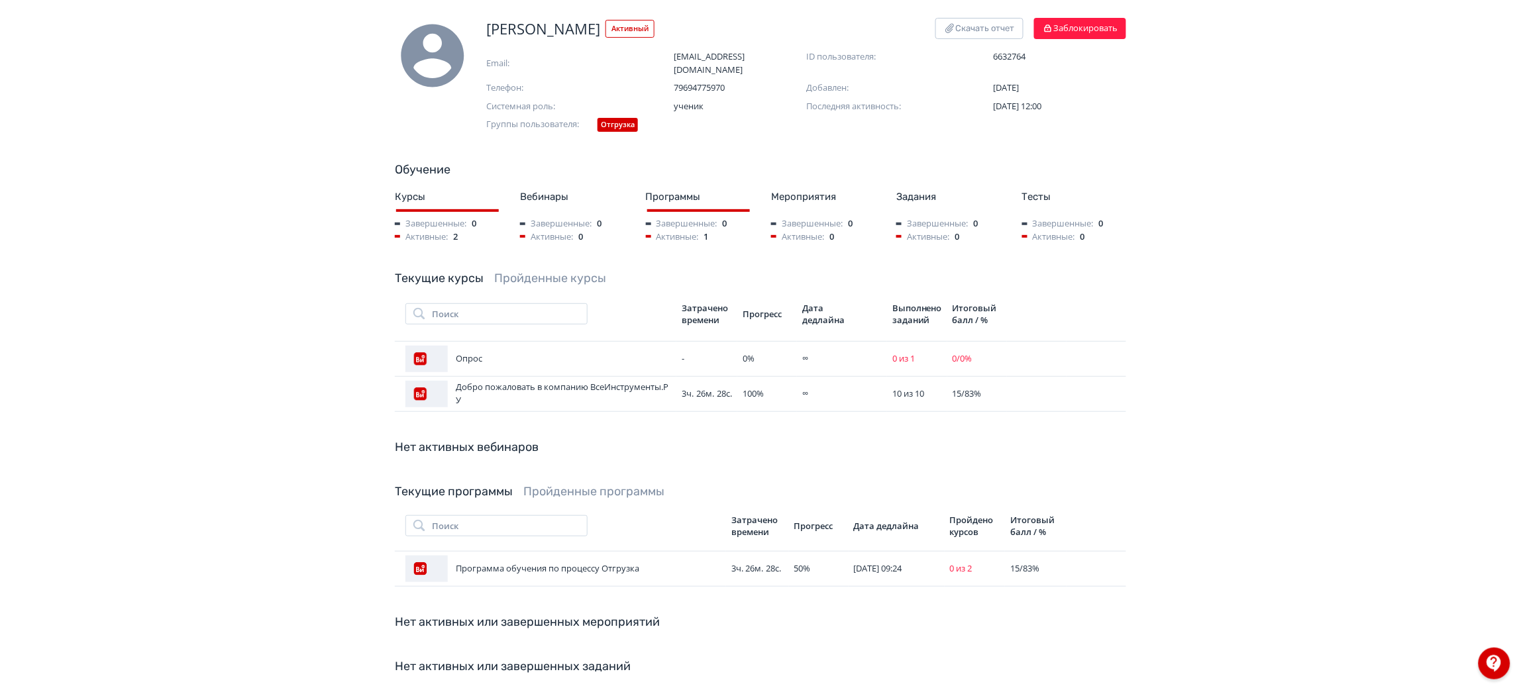
click at [515, 254] on div "[PERSON_NAME] Активный Скачать отчет Заблокировать Email: [EMAIL_ADDRESS][DOMAI…" at bounding box center [760, 382] width 795 height 729
click at [527, 271] on link "Пройденные курсы" at bounding box center [550, 278] width 112 height 15
click at [545, 271] on link "Пройденные курсы" at bounding box center [550, 278] width 112 height 15
click at [434, 271] on link "Текущие курсы" at bounding box center [439, 278] width 89 height 15
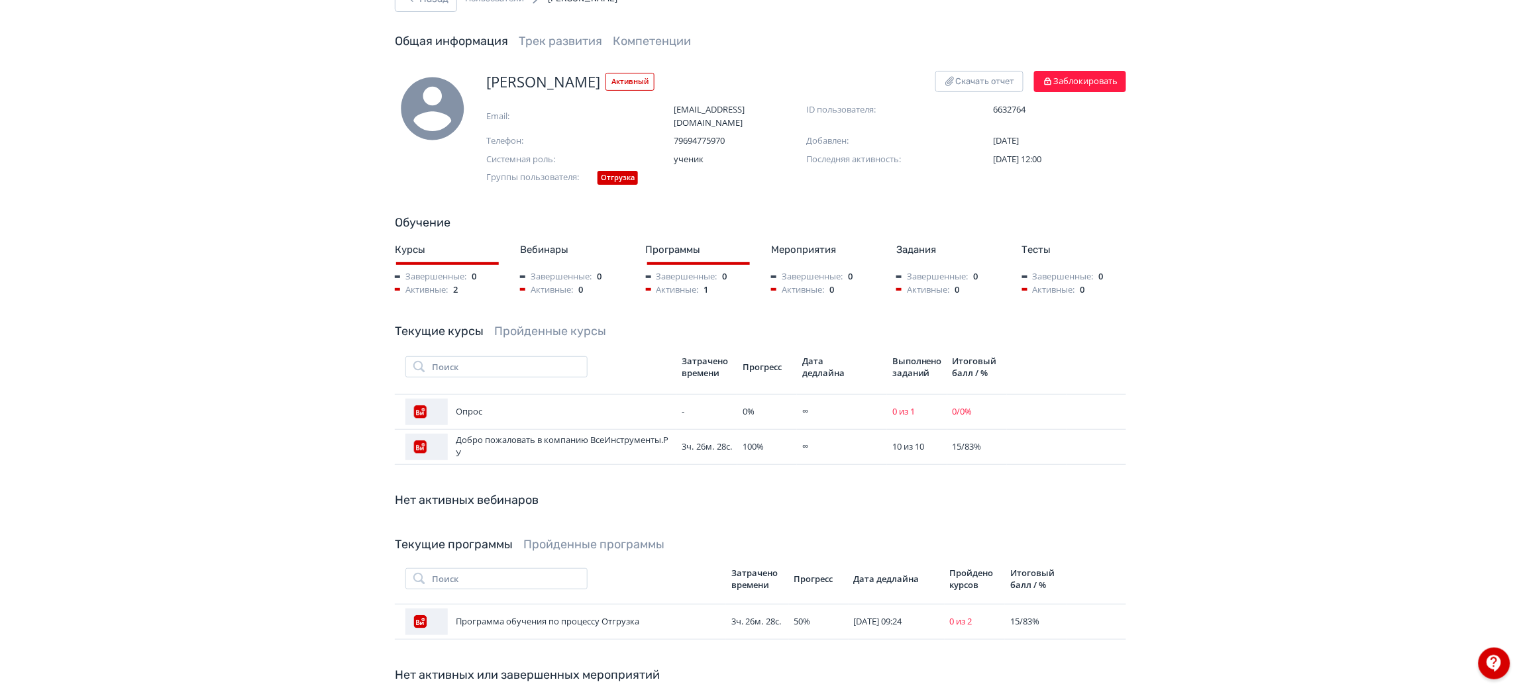
scroll to position [0, 0]
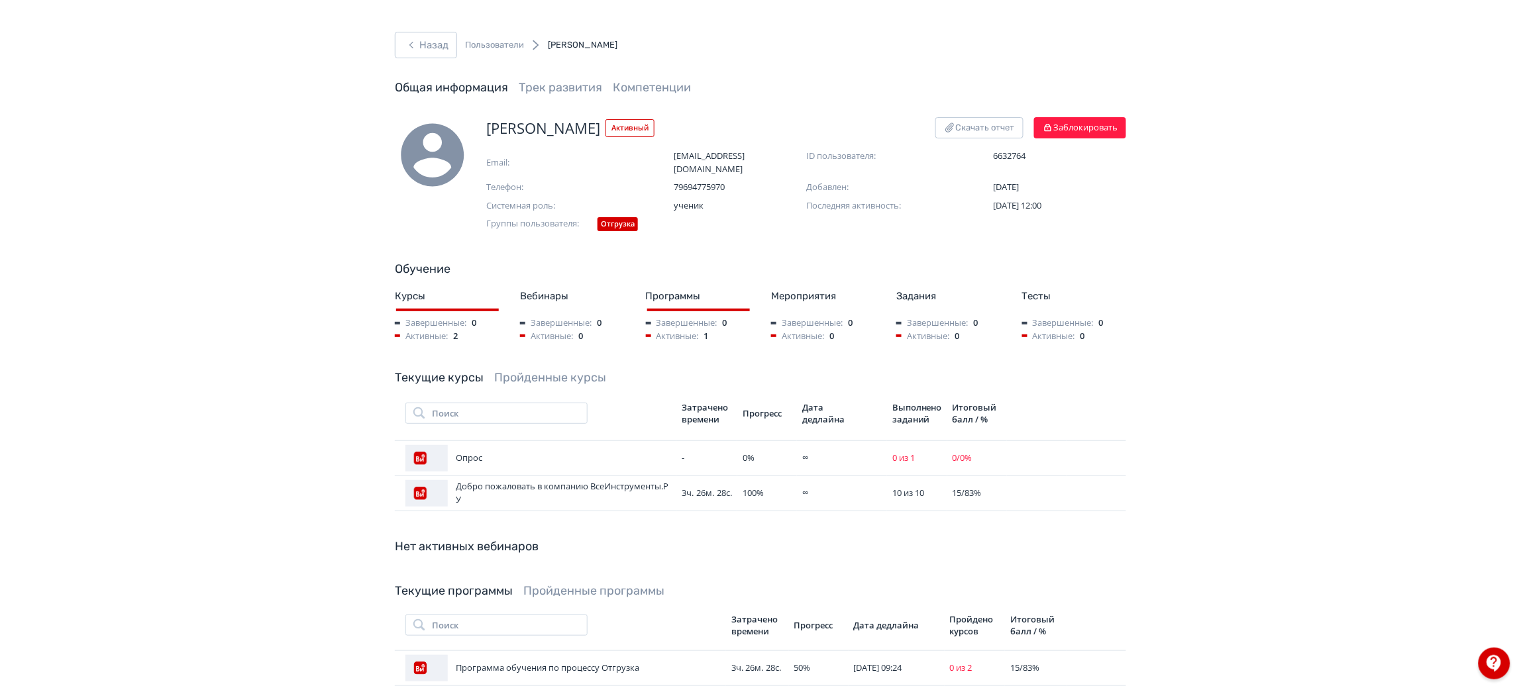
click at [515, 127] on span "[PERSON_NAME]" at bounding box center [543, 128] width 114 height 22
copy span "[PERSON_NAME]"
click at [433, 41] on button "Назад" at bounding box center [426, 45] width 62 height 26
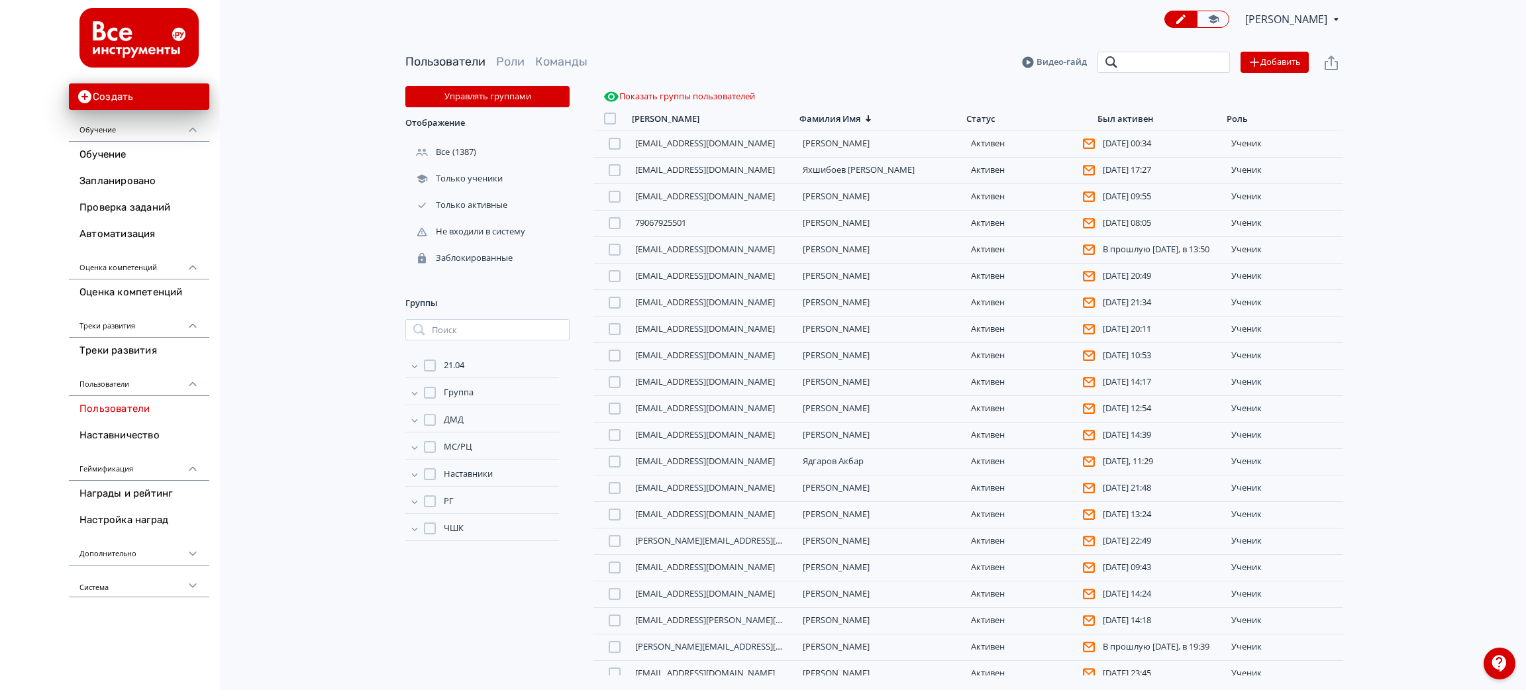
click at [1125, 70] on input "search" at bounding box center [1164, 62] width 132 height 21
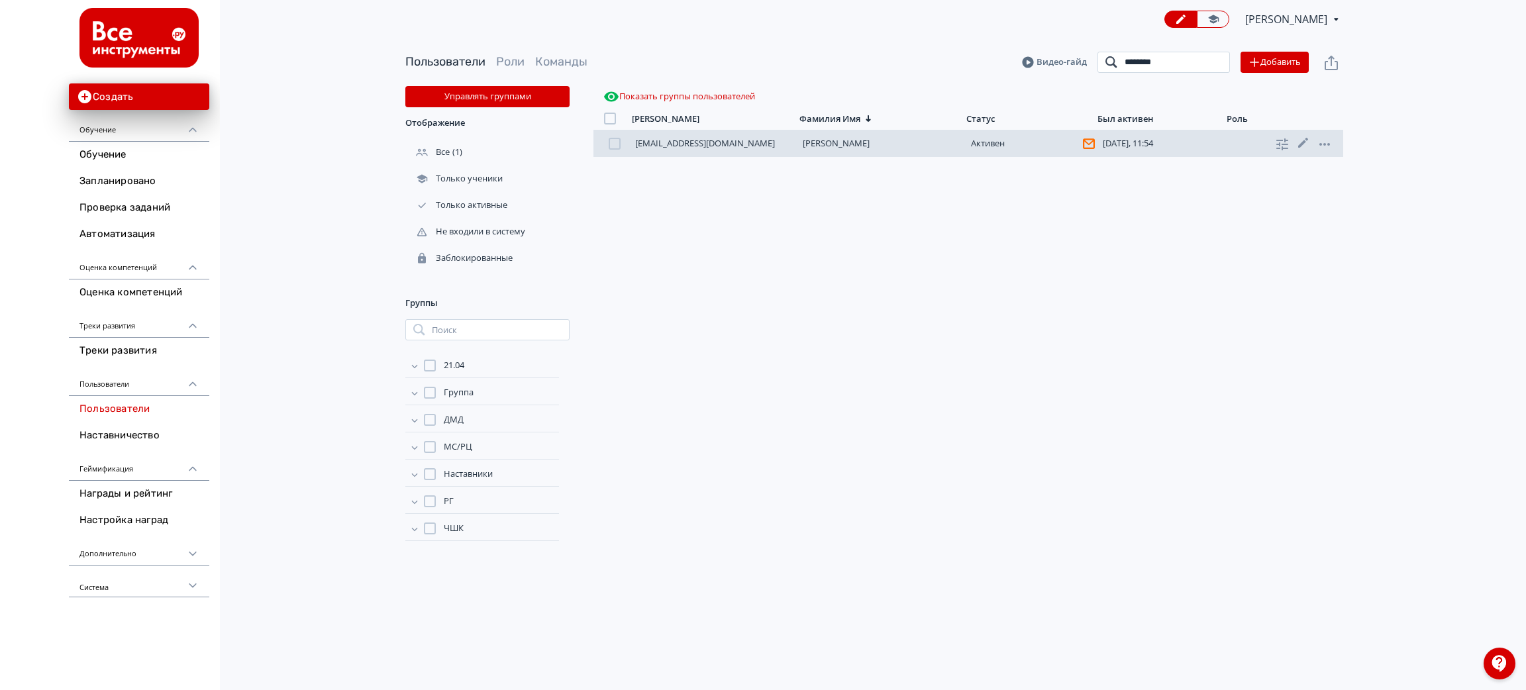
type input "*******"
click at [833, 142] on link "[PERSON_NAME]" at bounding box center [836, 143] width 67 height 12
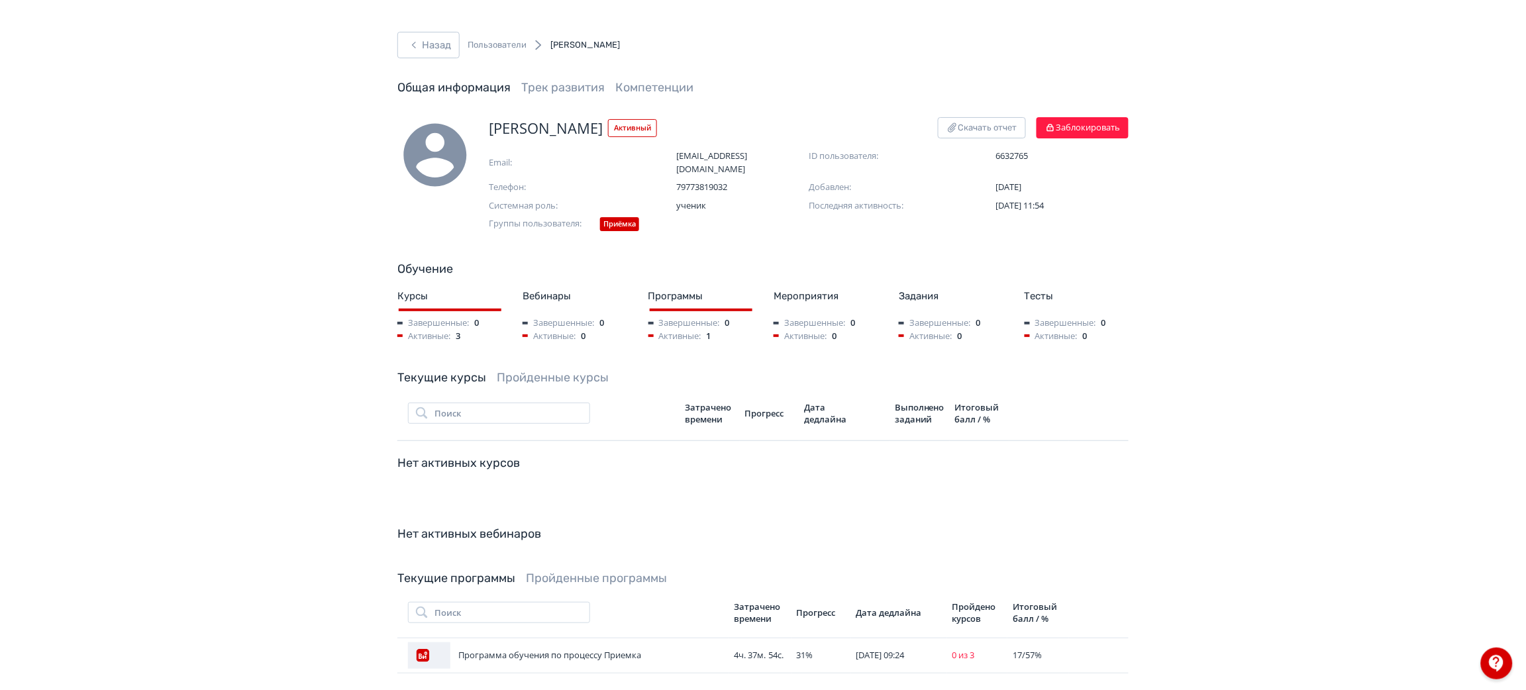
scroll to position [99, 0]
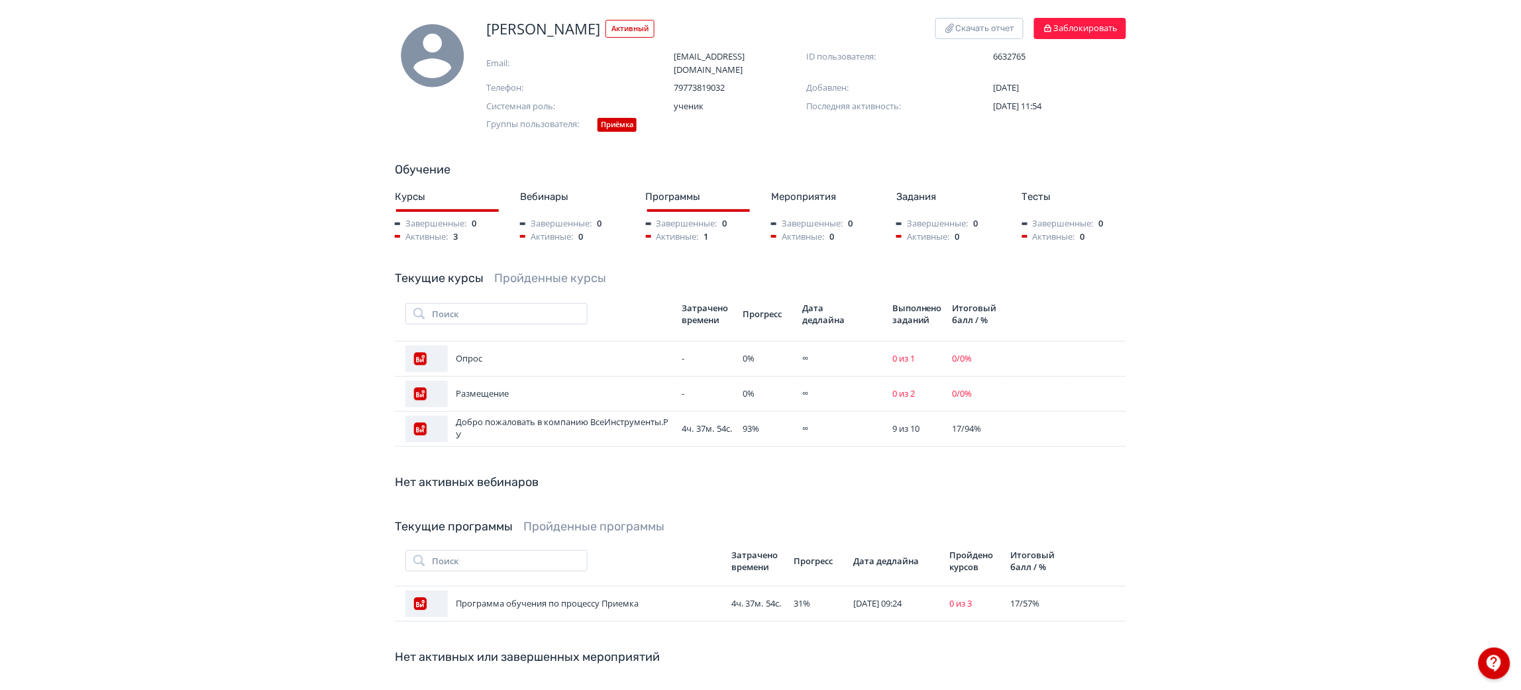
click at [522, 29] on span "[PERSON_NAME]" at bounding box center [543, 29] width 114 height 22
click at [738, 411] on td "93 %" at bounding box center [767, 428] width 60 height 35
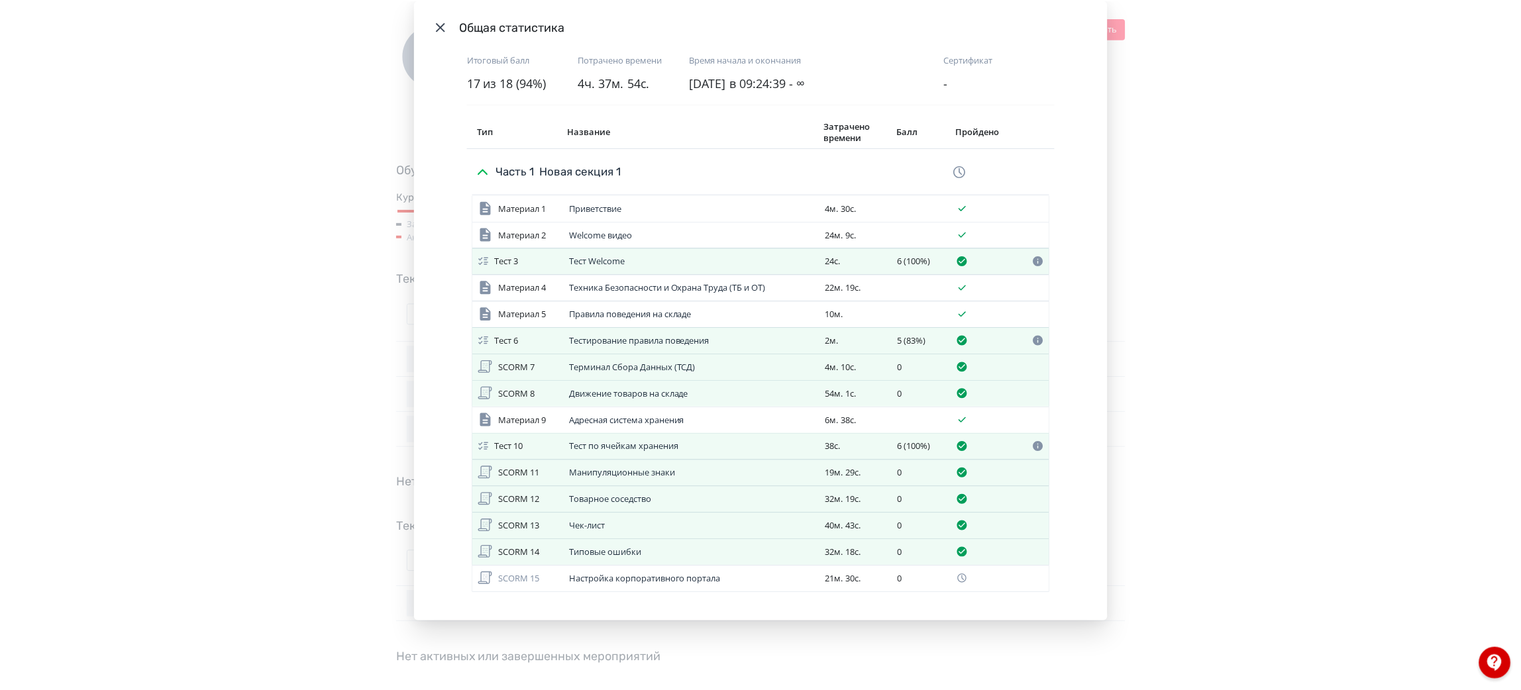
scroll to position [28, 0]
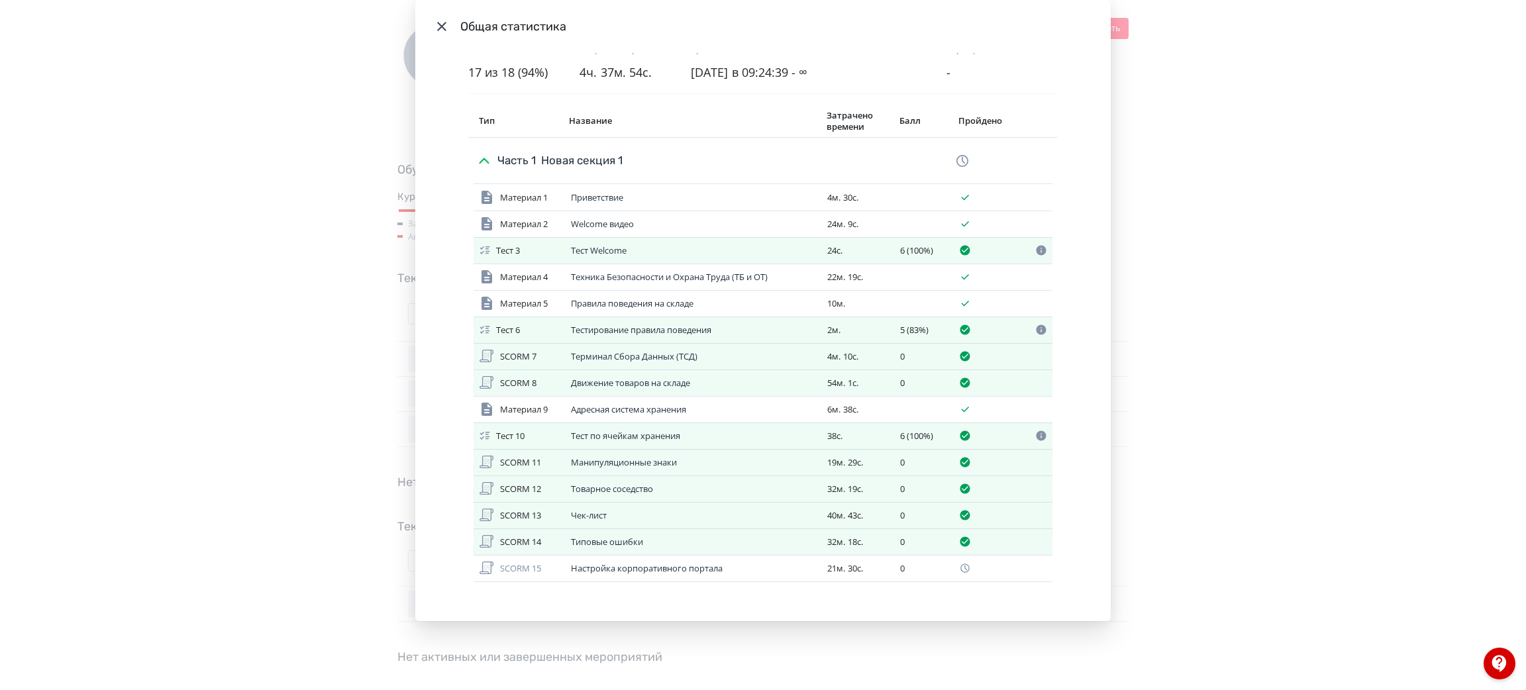
click at [1125, 442] on div "Общая статистика Итоговый балл 17 из 18 (94%) Потрачено времени 4ч. 37м. 54с. В…" at bounding box center [763, 345] width 1526 height 690
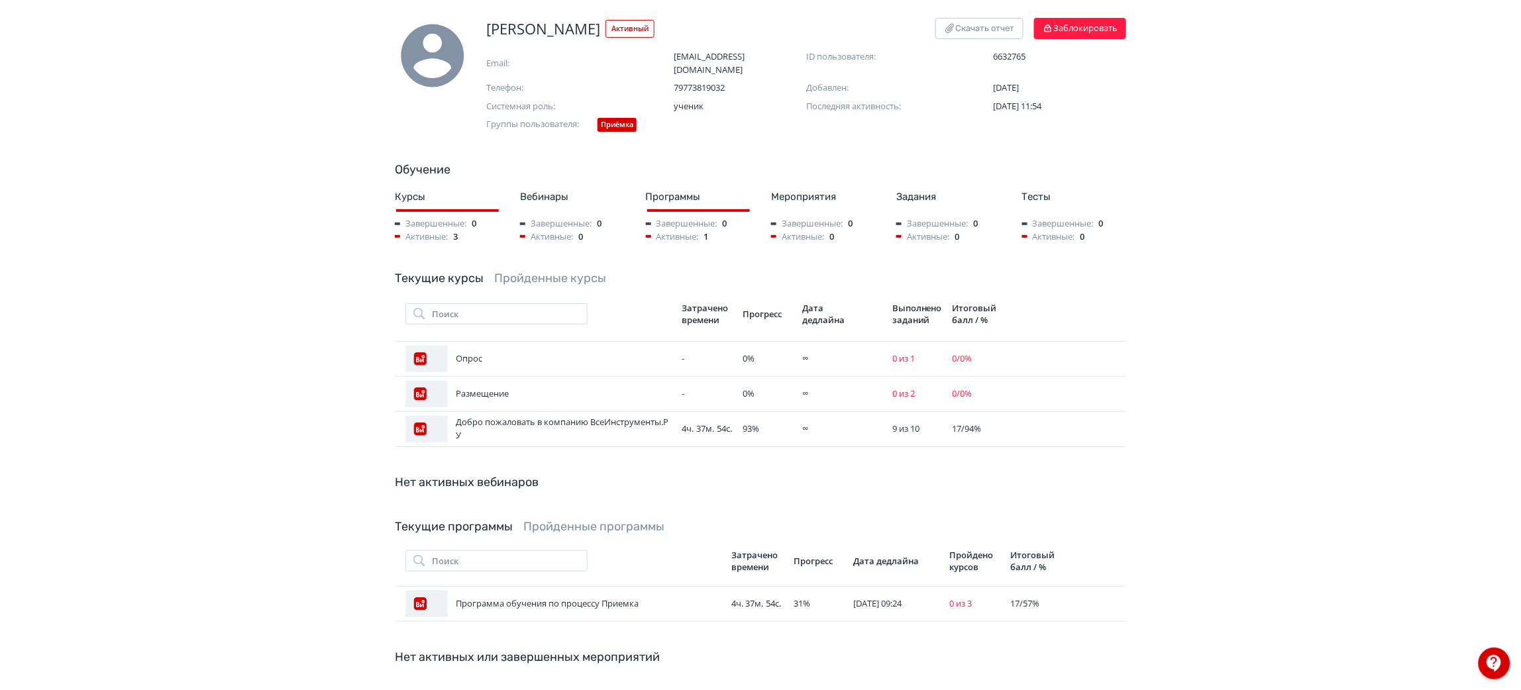
click at [537, 30] on span "[PERSON_NAME]" at bounding box center [543, 29] width 114 height 22
copy span "[PERSON_NAME]"
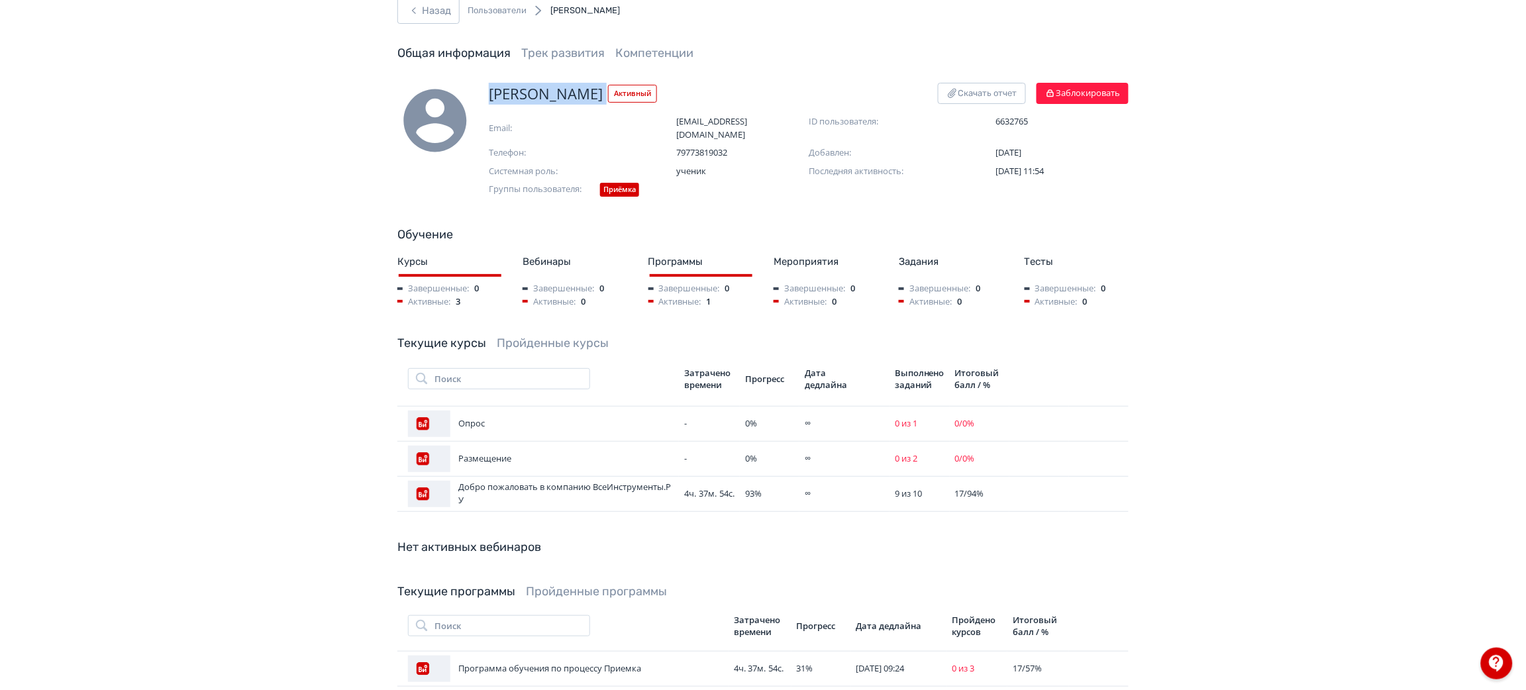
scroll to position [0, 0]
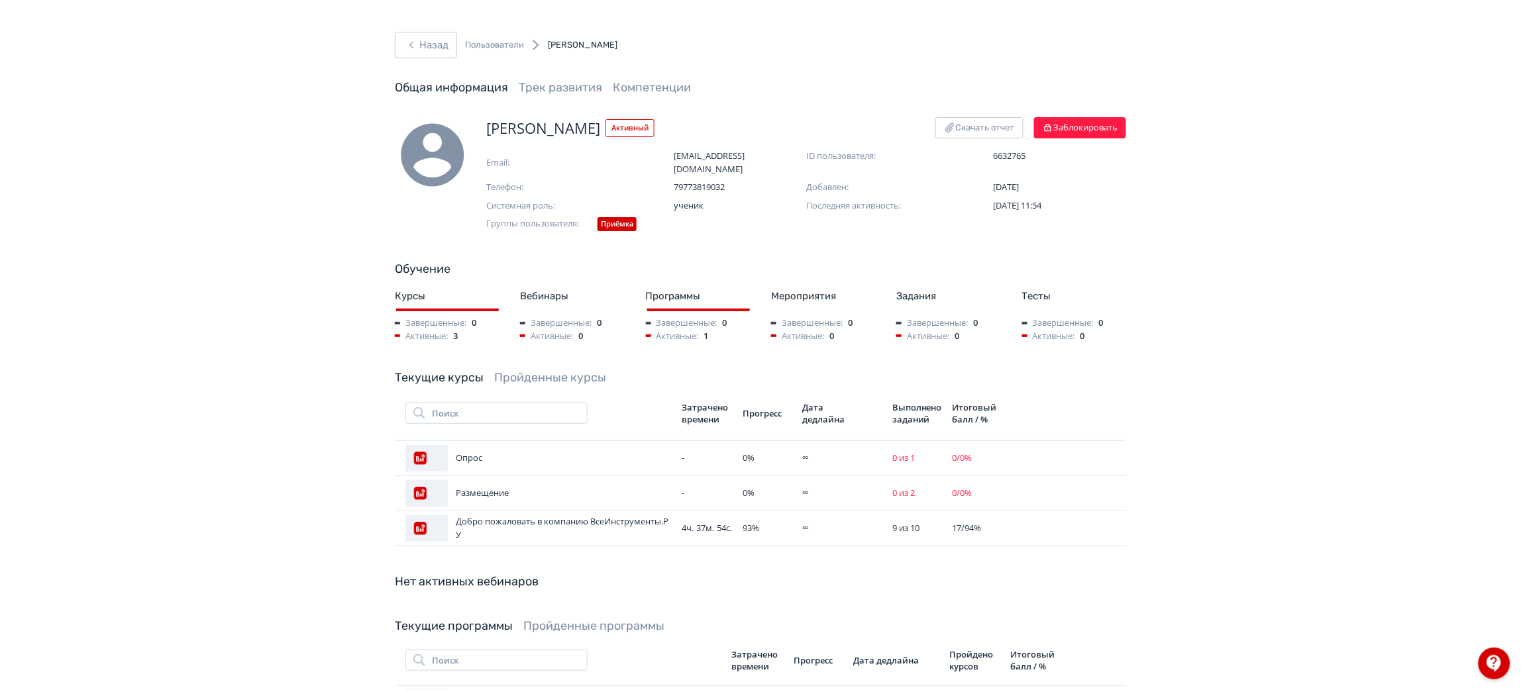
click at [458, 43] on div "Назад Пользователи [PERSON_NAME]" at bounding box center [506, 45] width 223 height 26
click at [438, 42] on button "Назад" at bounding box center [426, 45] width 62 height 26
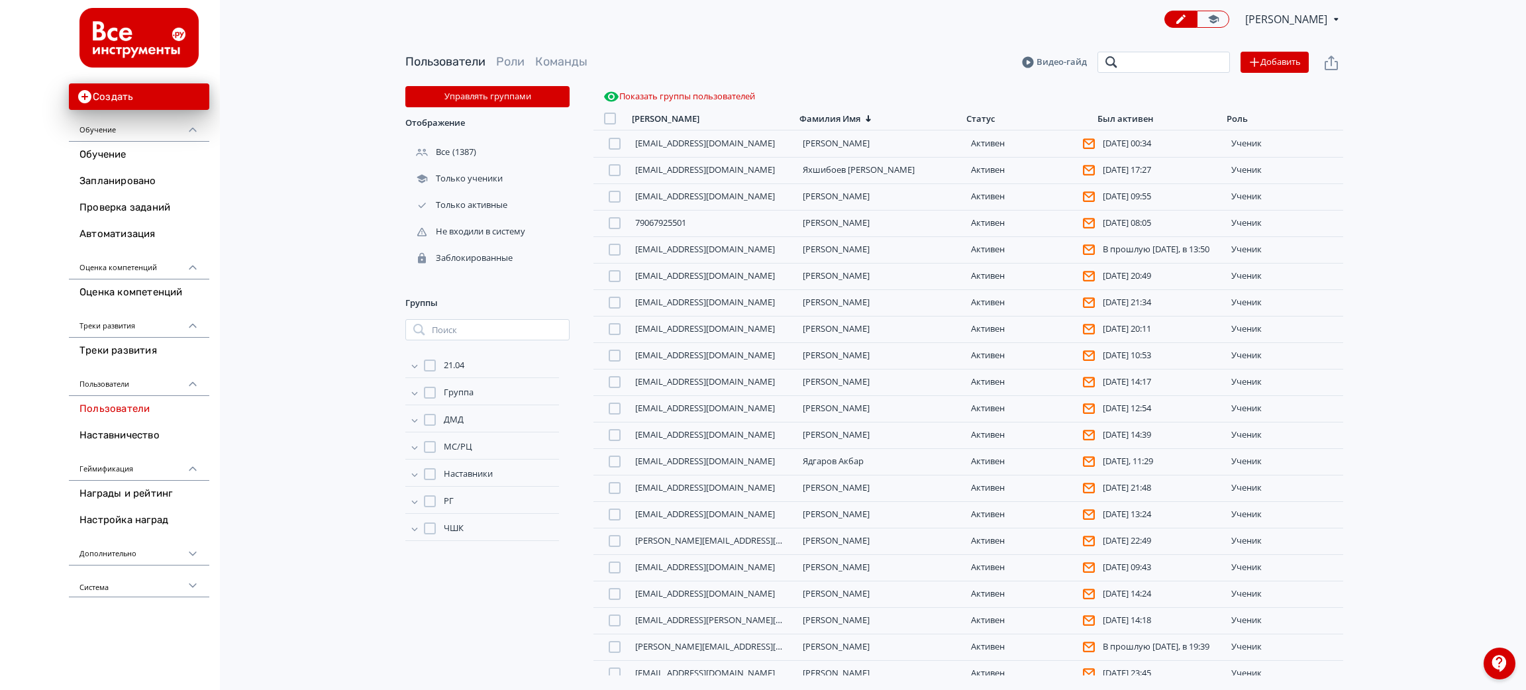
click at [1125, 63] on input "search" at bounding box center [1164, 62] width 132 height 21
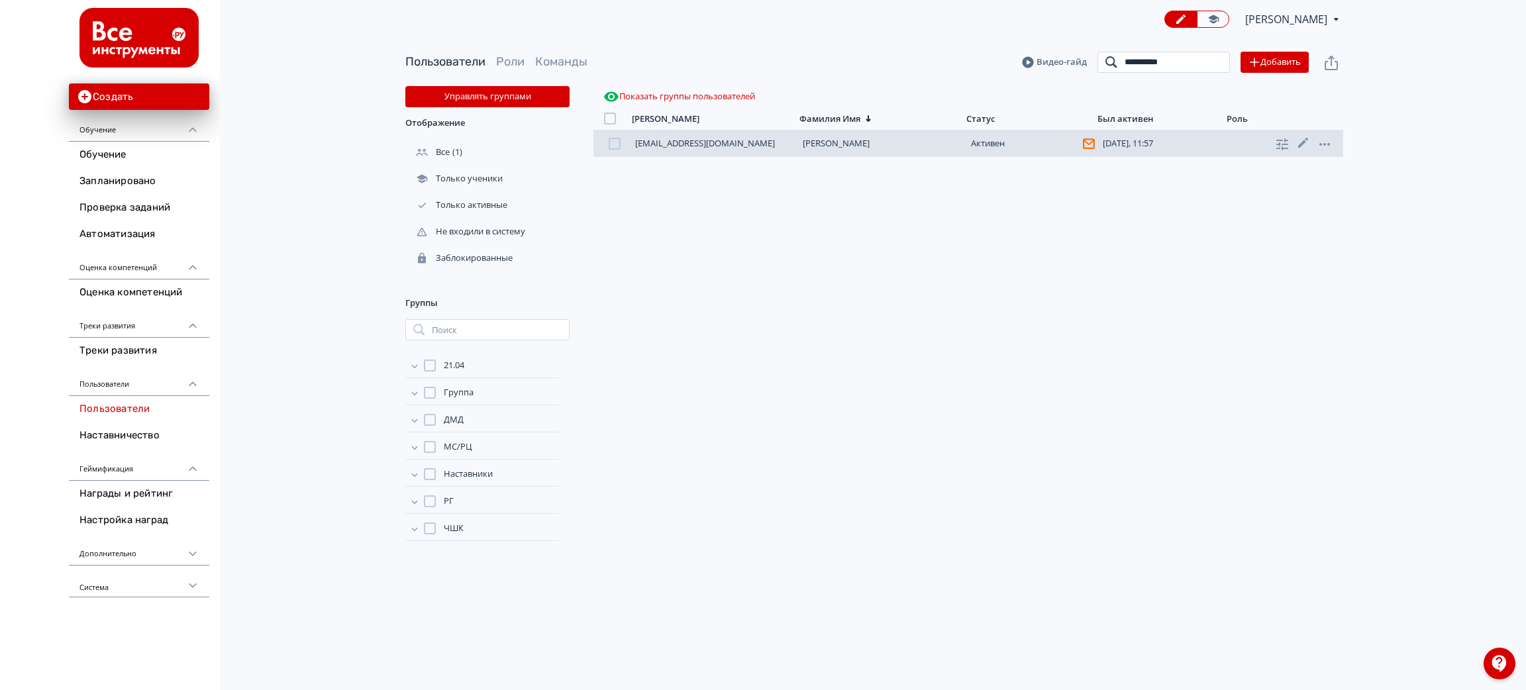
type input "**********"
click at [815, 142] on link "[PERSON_NAME]" at bounding box center [836, 143] width 67 height 12
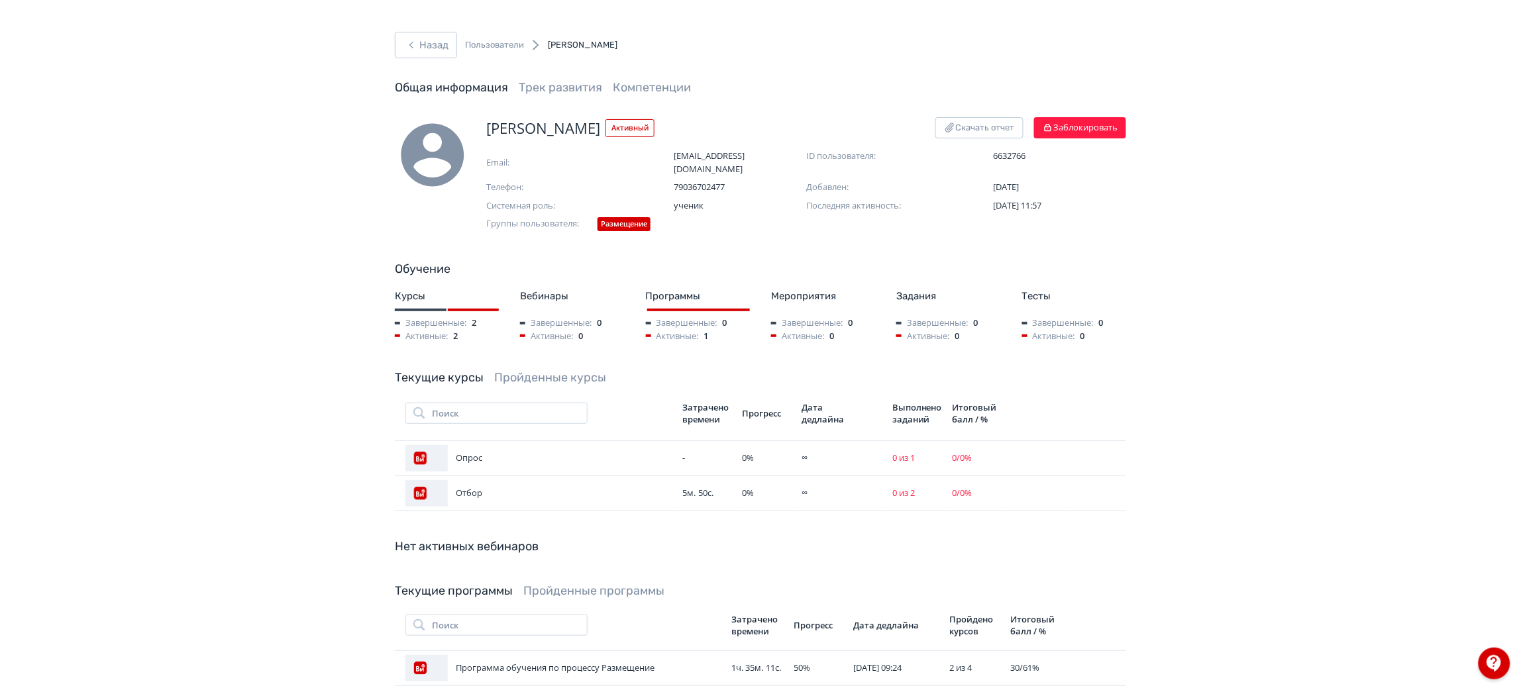
click at [531, 370] on link "Пройденные курсы" at bounding box center [550, 377] width 112 height 15
click at [432, 370] on link "Текущие курсы" at bounding box center [439, 377] width 89 height 15
click at [446, 43] on button "Назад" at bounding box center [426, 45] width 62 height 26
